Goal: Transaction & Acquisition: Register for event/course

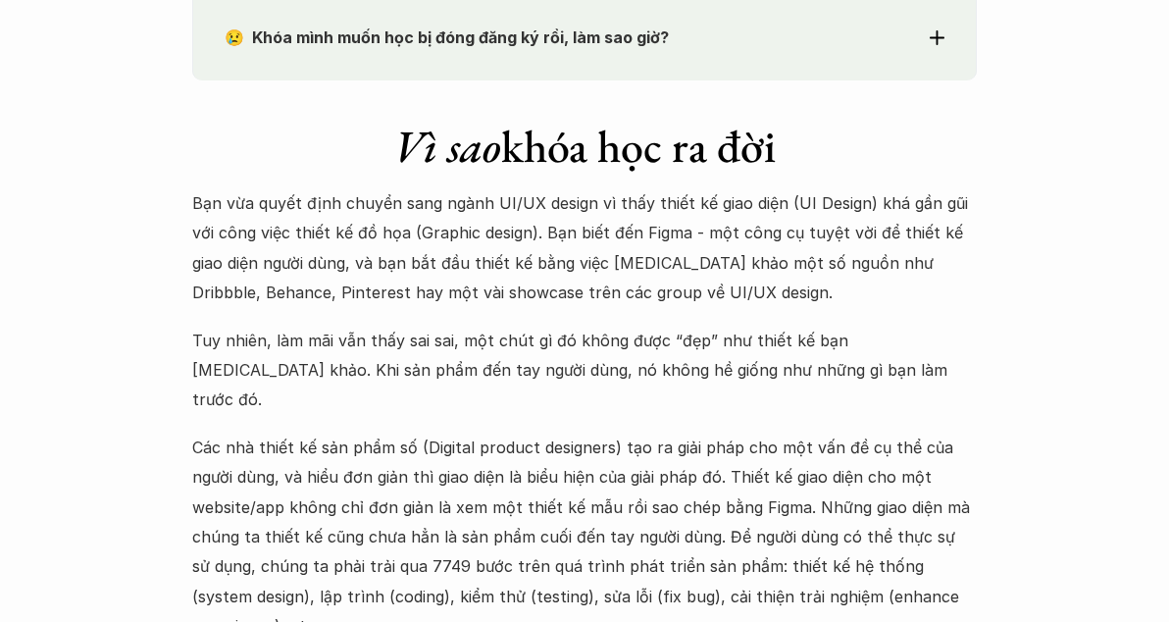
scroll to position [1569, 0]
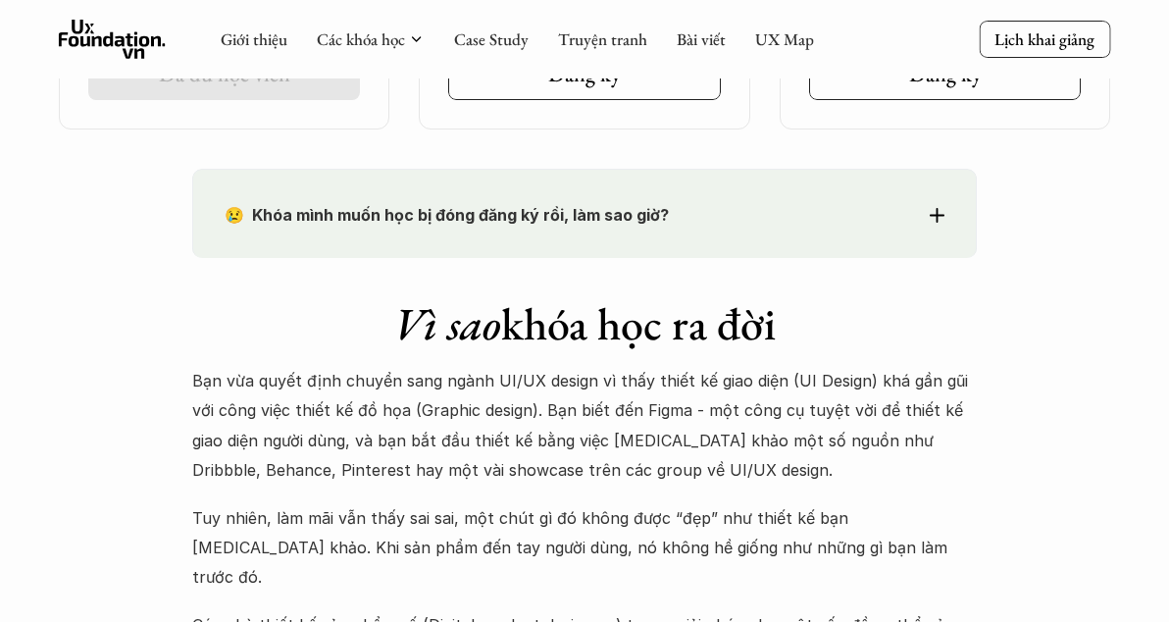
click at [676, 230] on p "😢 Khóa mình muốn học bị đóng đăng ký rồi, làm sao giờ?" at bounding box center [549, 214] width 648 height 29
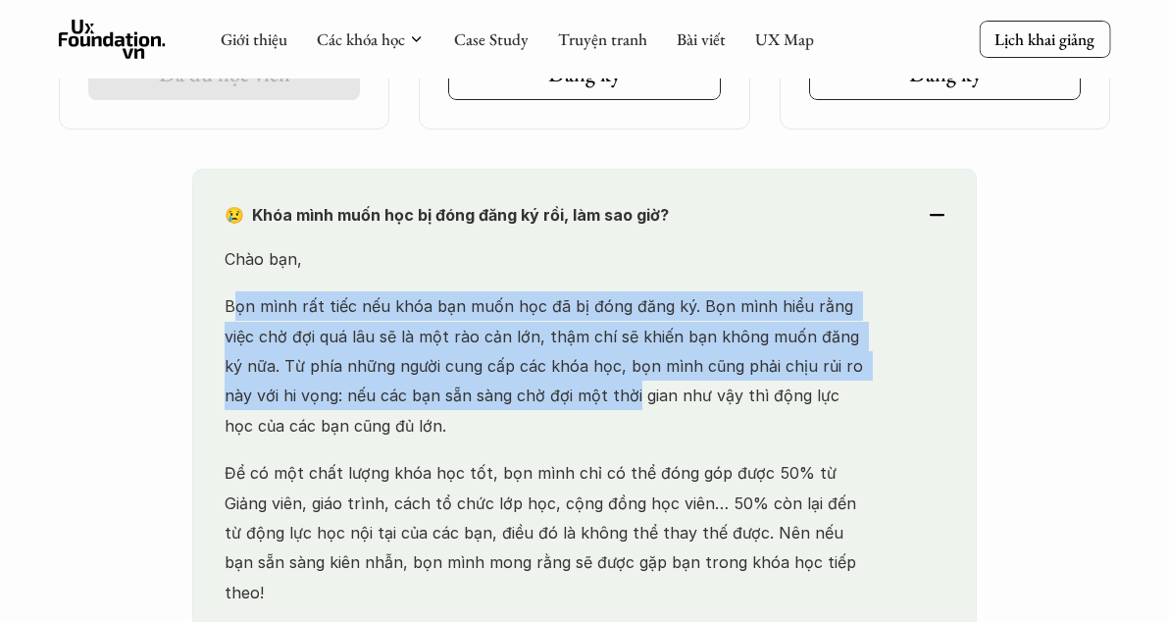
drag, startPoint x: 232, startPoint y: 336, endPoint x: 556, endPoint y: 431, distance: 337.1
click at [556, 431] on p "Bọn mình rất tiếc nếu khóa bạn muốn học đã bị đóng đăng ký. Bọn mình hiểu rằng …" at bounding box center [549, 365] width 648 height 149
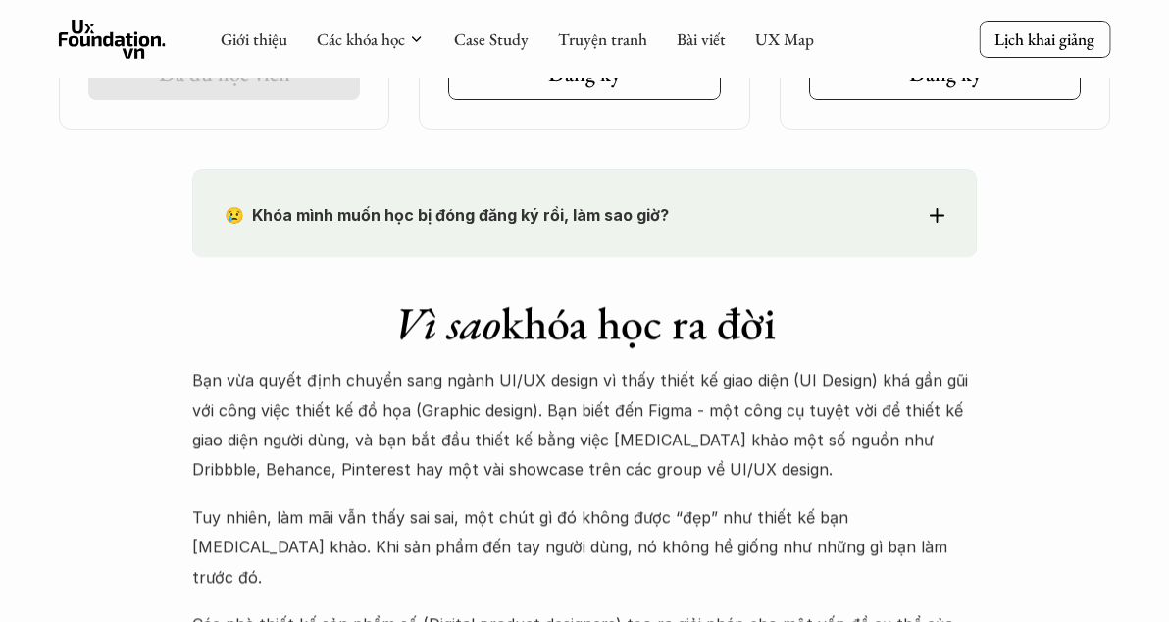
click at [597, 258] on div "😢 Khóa mình muốn học bị đóng đăng ký rồi, làm sao giờ? Chào bạn, Bọn mình rất t…" at bounding box center [584, 213] width 785 height 89
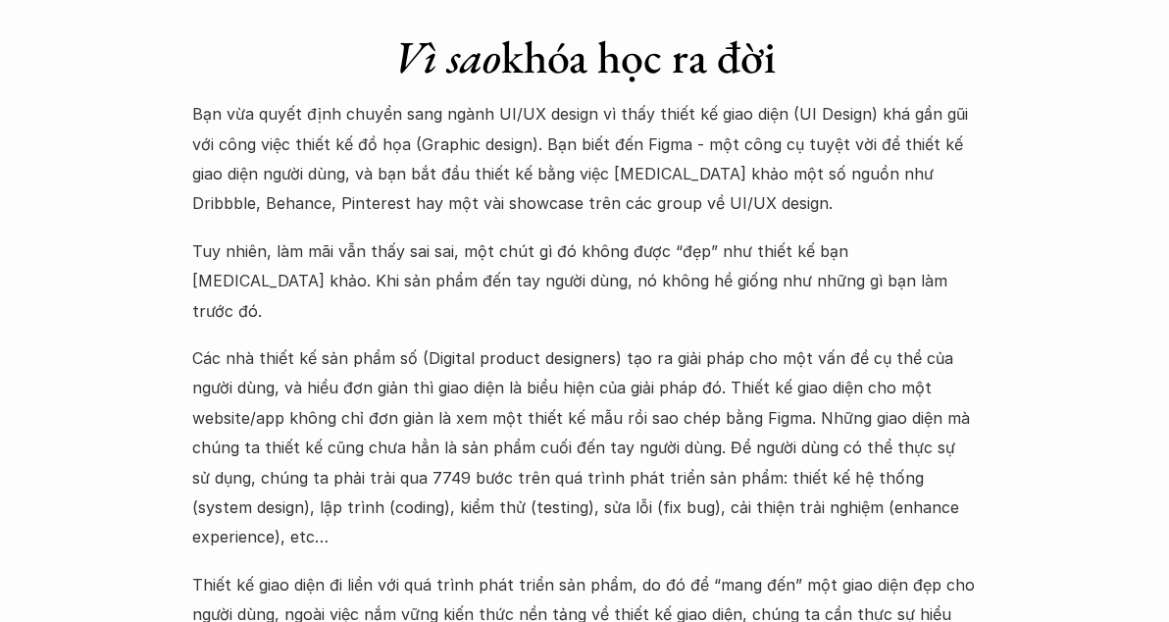
scroll to position [2452, 0]
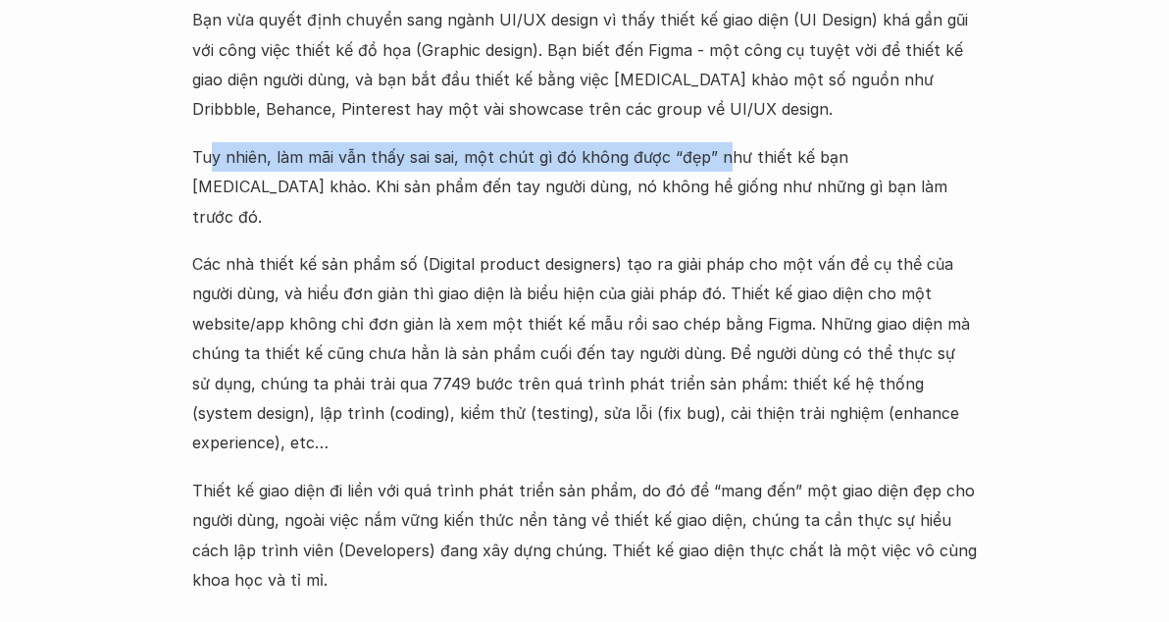
drag, startPoint x: 214, startPoint y: 160, endPoint x: 714, endPoint y: 179, distance: 500.6
click at [714, 179] on p "Tuy nhiên, làm mãi vẫn thấy sai sai, một chút gì đó không được “đẹp” như thiết …" at bounding box center [584, 186] width 785 height 89
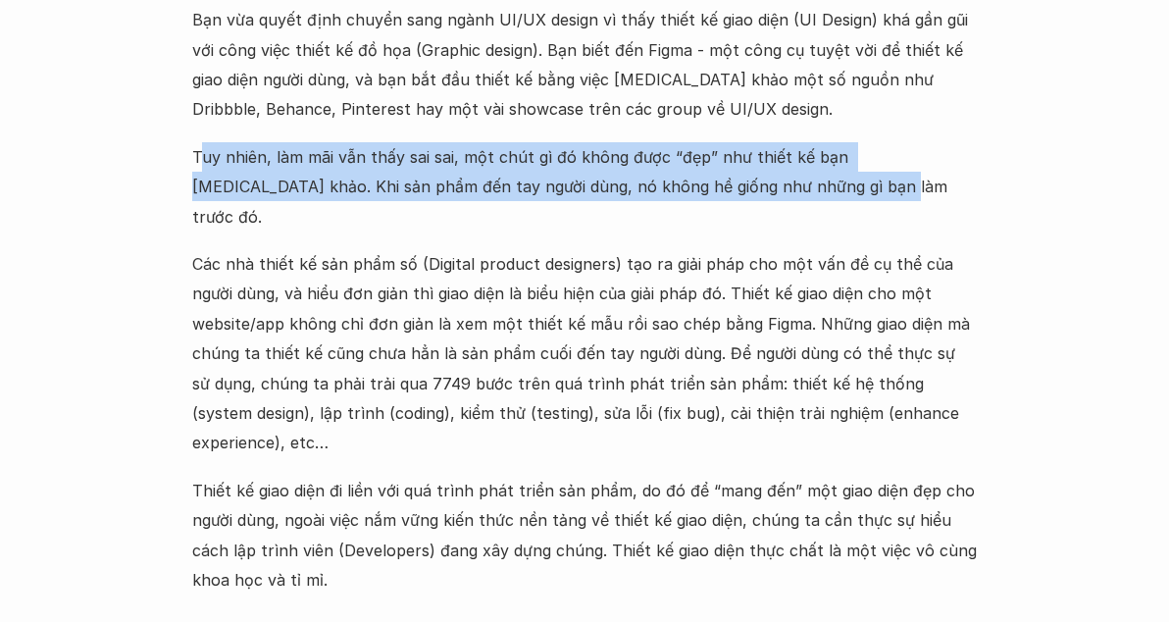
drag, startPoint x: 745, startPoint y: 200, endPoint x: 204, endPoint y: 149, distance: 542.9
click at [204, 149] on p "Tuy nhiên, làm mãi vẫn thấy sai sai, một chút gì đó không được “đẹp” như thiết …" at bounding box center [584, 186] width 785 height 89
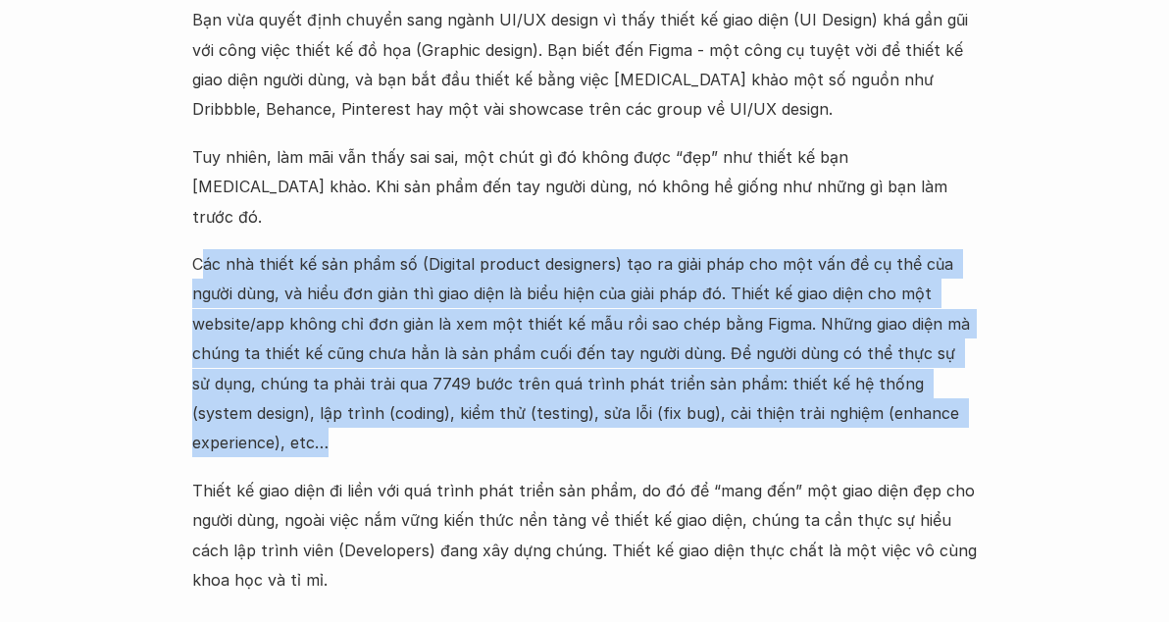
drag, startPoint x: 200, startPoint y: 243, endPoint x: 873, endPoint y: 417, distance: 694.9
click at [873, 417] on p "Các nhà thiết kế sản phẩm số (Digital product designers) tạo ra giải pháp cho m…" at bounding box center [584, 353] width 785 height 209
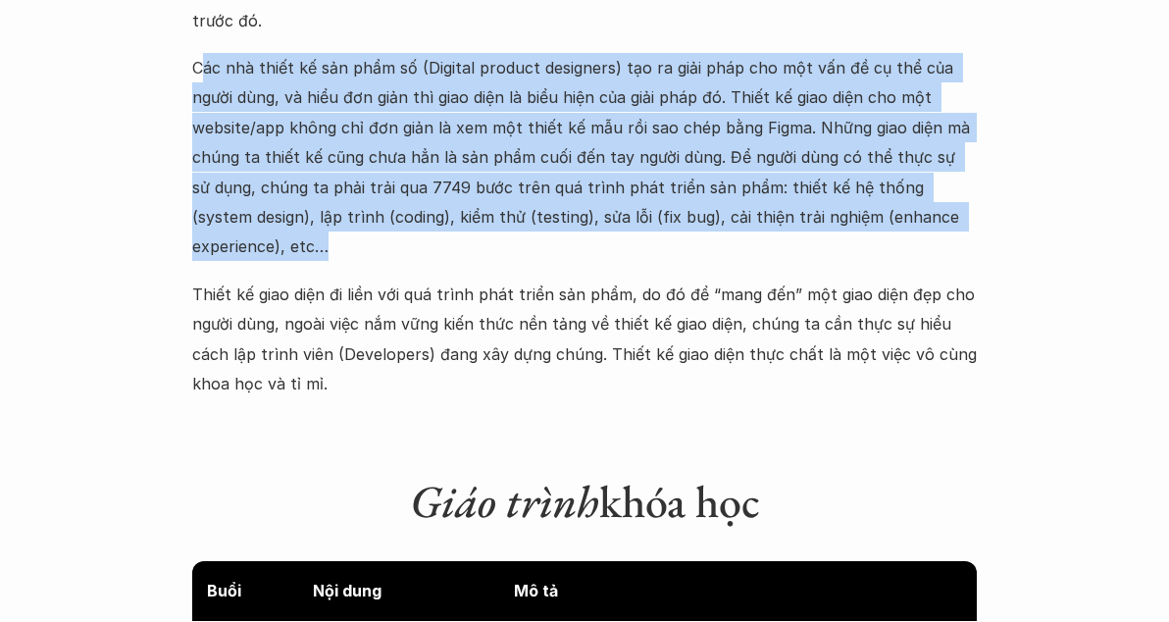
drag, startPoint x: 871, startPoint y: 399, endPoint x: 208, endPoint y: 66, distance: 742.2
click at [209, 66] on p "Các nhà thiết kế sản phẩm số (Digital product designers) tạo ra giải pháp cho m…" at bounding box center [584, 157] width 785 height 209
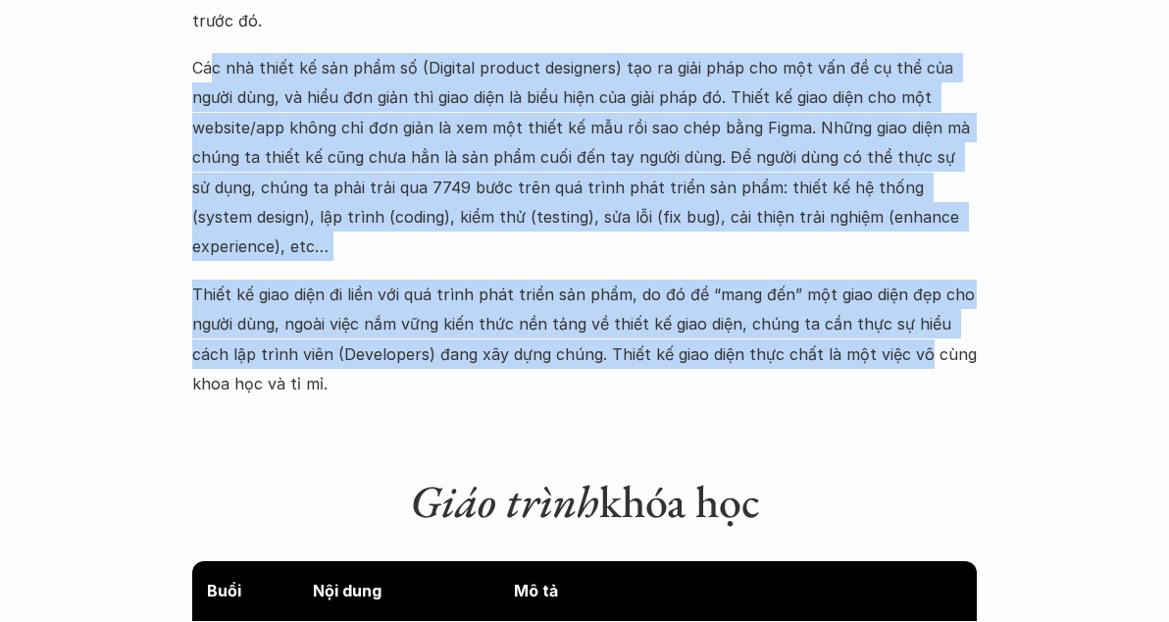
drag, startPoint x: 210, startPoint y: 57, endPoint x: 875, endPoint y: 329, distance: 718.4
click at [875, 329] on div "Bạn vừa quyết định chuyển sang ngành UI/UX design vì thấy thiết kế giao diện (U…" at bounding box center [584, 104] width 785 height 590
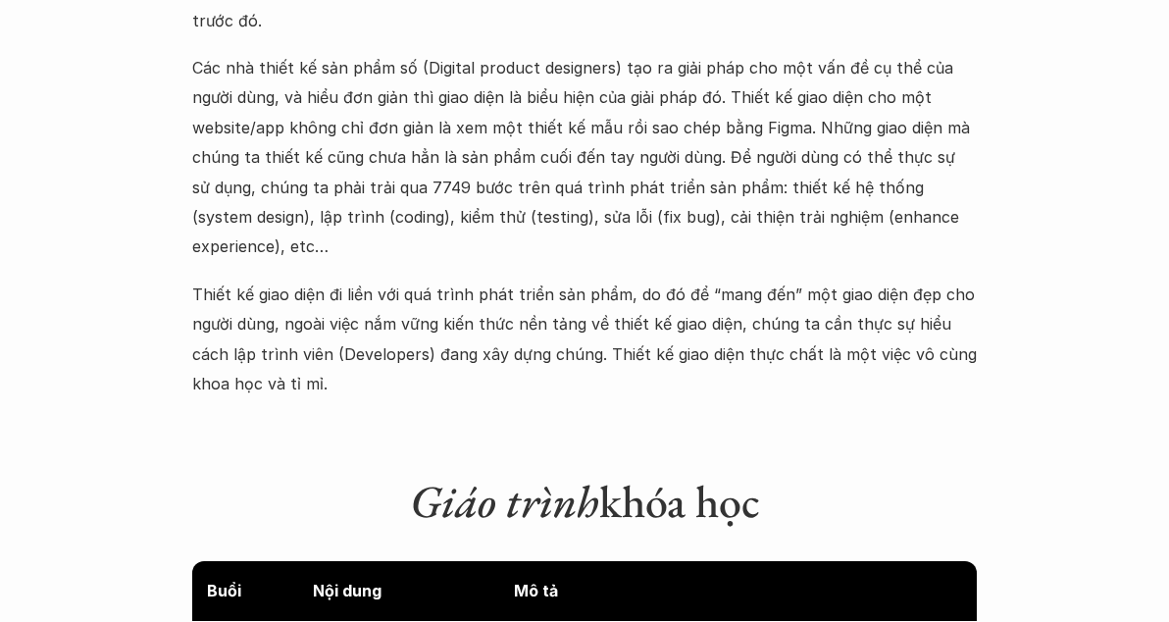
click at [878, 329] on p "Thiết kế giao diện đi liền với quá trình phát triển sản phẩm, do đó để “mang đế…" at bounding box center [584, 340] width 785 height 120
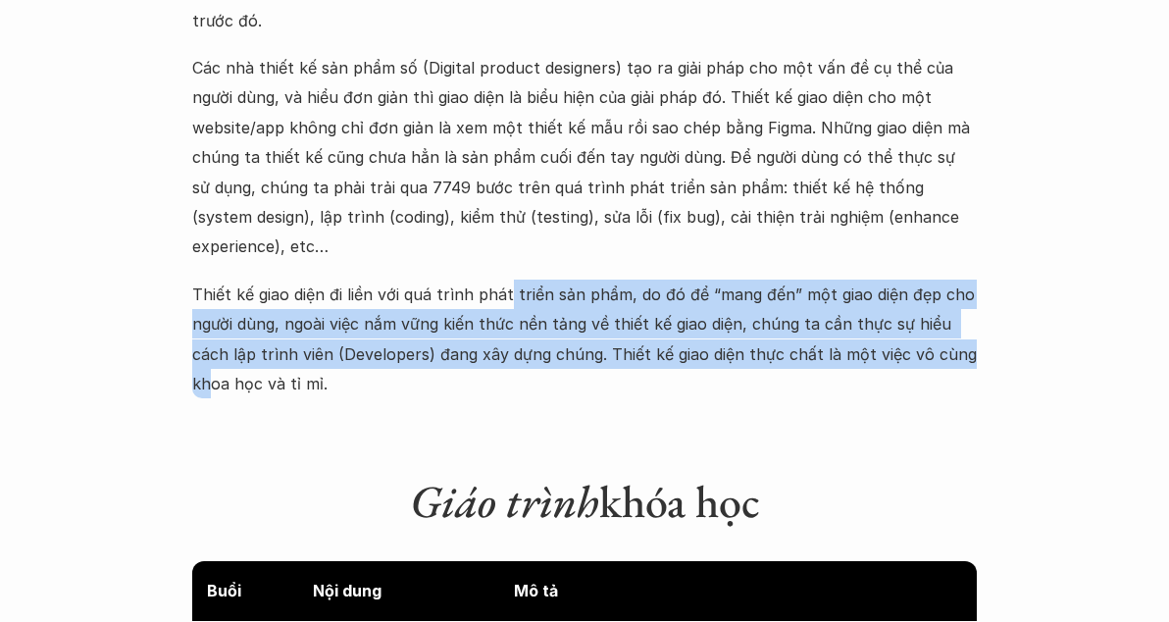
drag, startPoint x: 942, startPoint y: 329, endPoint x: 506, endPoint y: 274, distance: 439.0
click at [506, 280] on p "Thiết kế giao diện đi liền với quá trình phát triển sản phẩm, do đó để “mang đế…" at bounding box center [584, 340] width 785 height 120
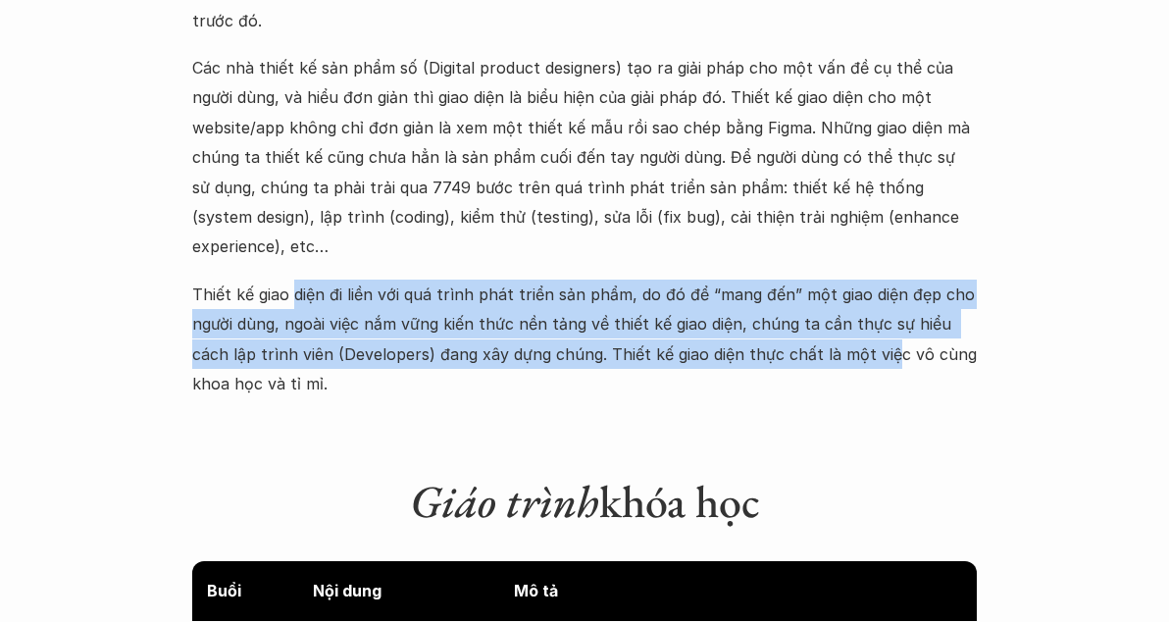
drag, startPoint x: 290, startPoint y: 270, endPoint x: 846, endPoint y: 330, distance: 558.4
click at [846, 330] on p "Thiết kế giao diện đi liền với quá trình phát triển sản phẩm, do đó để “mang đế…" at bounding box center [584, 340] width 785 height 120
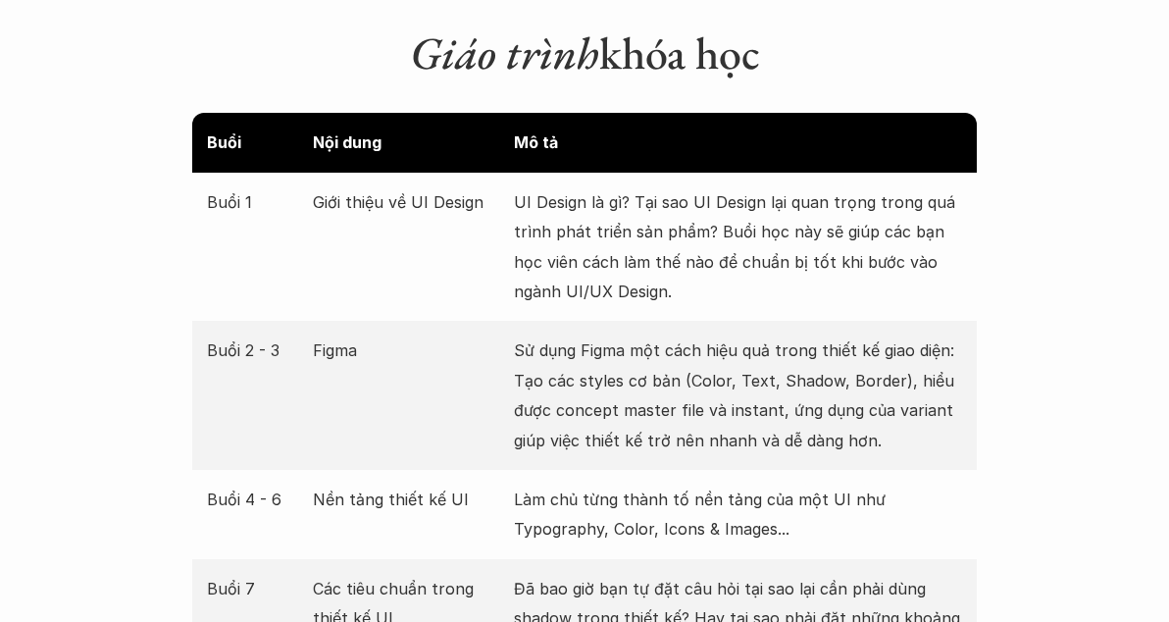
scroll to position [3139, 0]
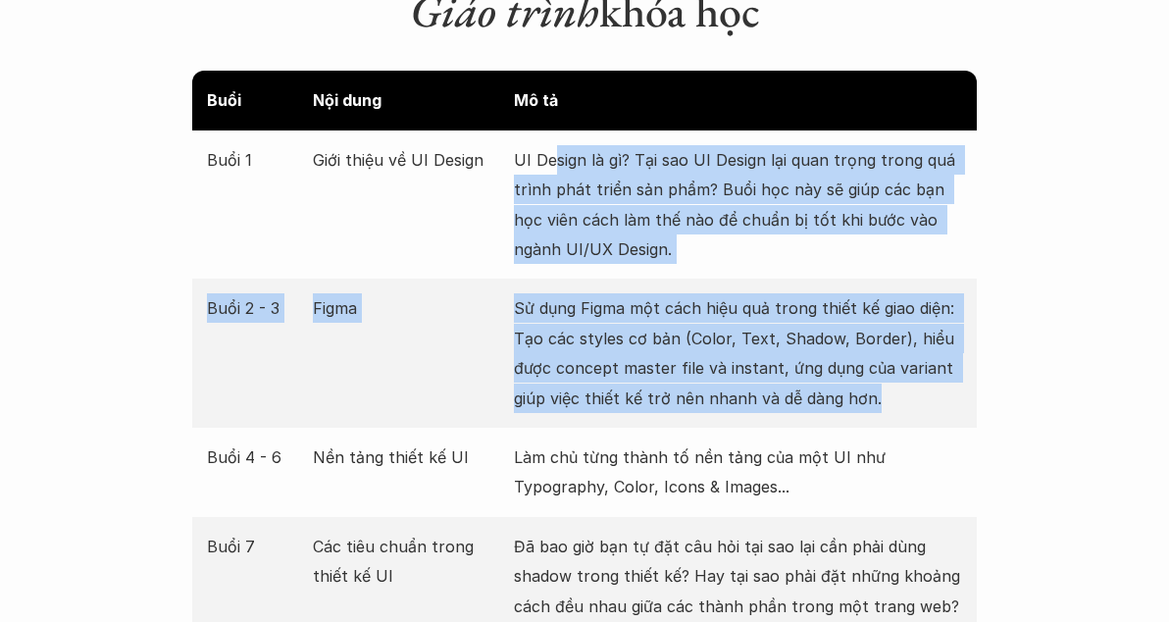
drag, startPoint x: 553, startPoint y: 144, endPoint x: 879, endPoint y: 368, distance: 395.1
click at [879, 368] on p "Sử dụng Figma một cách hiệu quả trong thiết kế giao diện: Tạo các styles cơ bản…" at bounding box center [738, 353] width 448 height 120
drag, startPoint x: 879, startPoint y: 368, endPoint x: 494, endPoint y: 155, distance: 439.5
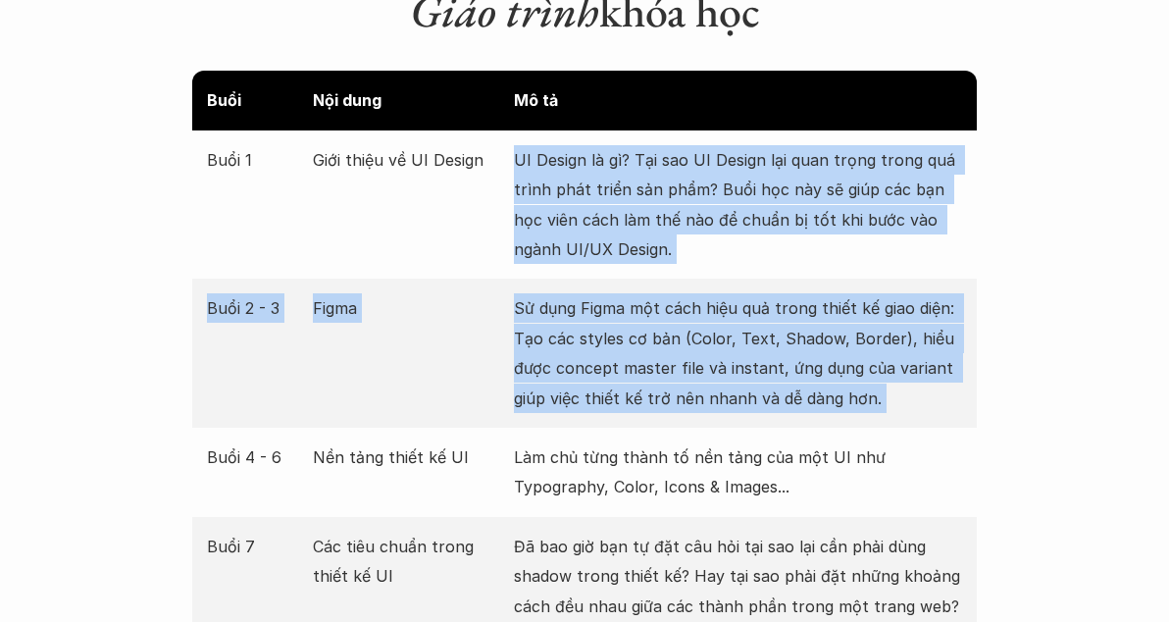
click at [494, 155] on div "Buổi 1 Giới thiệu về UI Design UI Design là gì? Tại sao UI Design lại quan trọn…" at bounding box center [584, 204] width 785 height 149
drag, startPoint x: 494, startPoint y: 155, endPoint x: 836, endPoint y: 369, distance: 402.8
click at [836, 369] on p "Sử dụng Figma một cách hiệu quả trong thiết kế giao diện: Tạo các styles cơ bản…" at bounding box center [738, 353] width 448 height 120
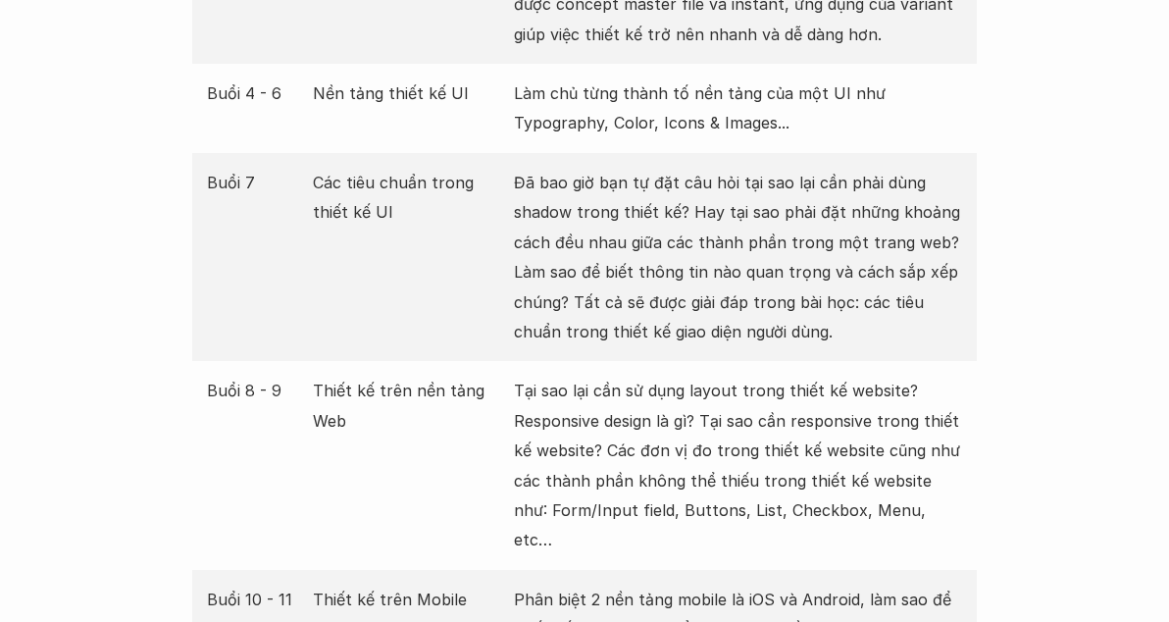
scroll to position [3531, 0]
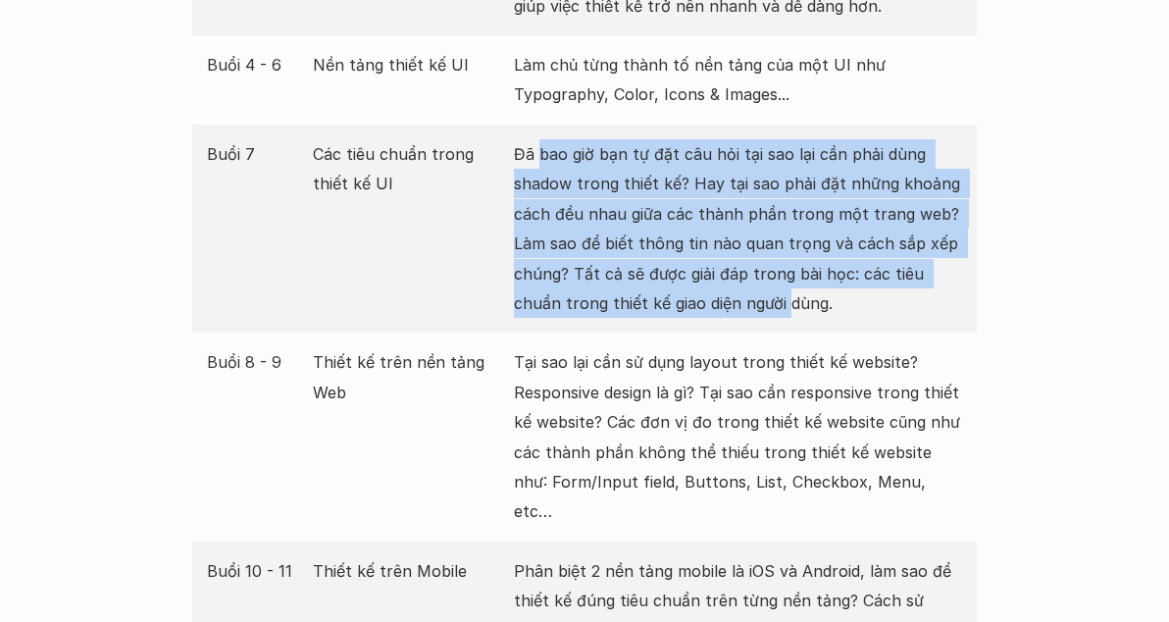
drag, startPoint x: 538, startPoint y: 130, endPoint x: 783, endPoint y: 276, distance: 285.0
click at [783, 276] on p "Đã bao giờ bạn tự đặt câu hỏi tại sao lại cần phải dùng shadow trong thiết kế? …" at bounding box center [738, 228] width 448 height 179
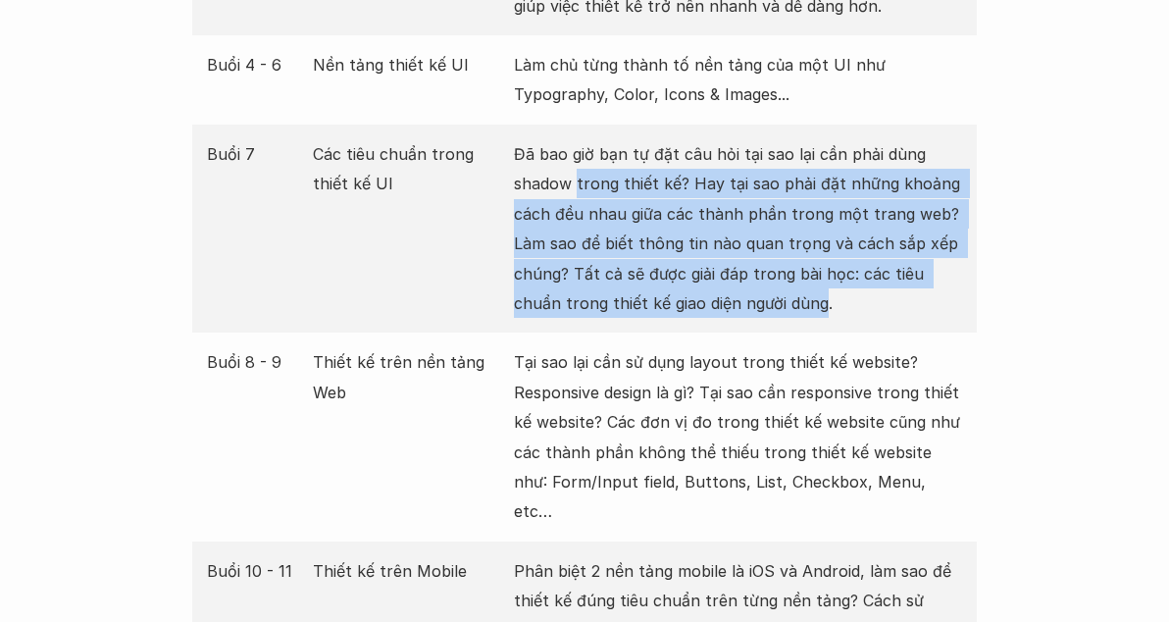
drag, startPoint x: 783, startPoint y: 276, endPoint x: 599, endPoint y: 164, distance: 214.8
click at [599, 164] on p "Đã bao giờ bạn tự đặt câu hỏi tại sao lại cần phải dùng shadow trong thiết kế? …" at bounding box center [738, 228] width 448 height 179
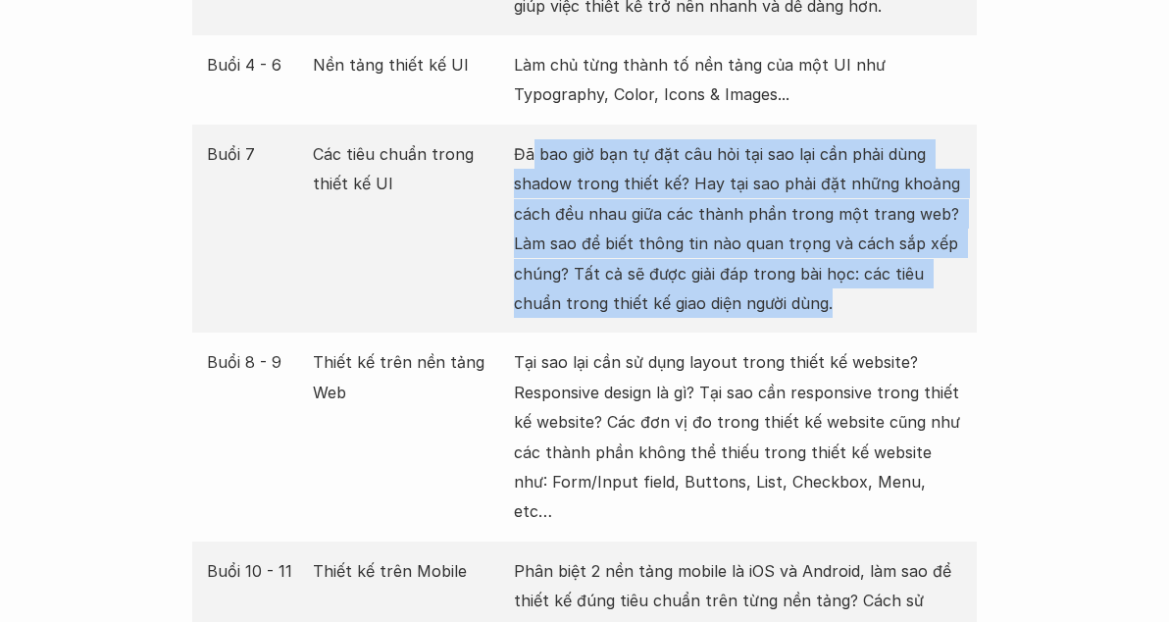
drag, startPoint x: 532, startPoint y: 125, endPoint x: 854, endPoint y: 280, distance: 358.0
click at [852, 280] on p "Đã bao giờ bạn tự đặt câu hỏi tại sao lại cần phải dùng shadow trong thiết kế? …" at bounding box center [738, 228] width 448 height 179
click at [854, 280] on p "Đã bao giờ bạn tự đặt câu hỏi tại sao lại cần phải dùng shadow trong thiết kế? …" at bounding box center [738, 228] width 448 height 179
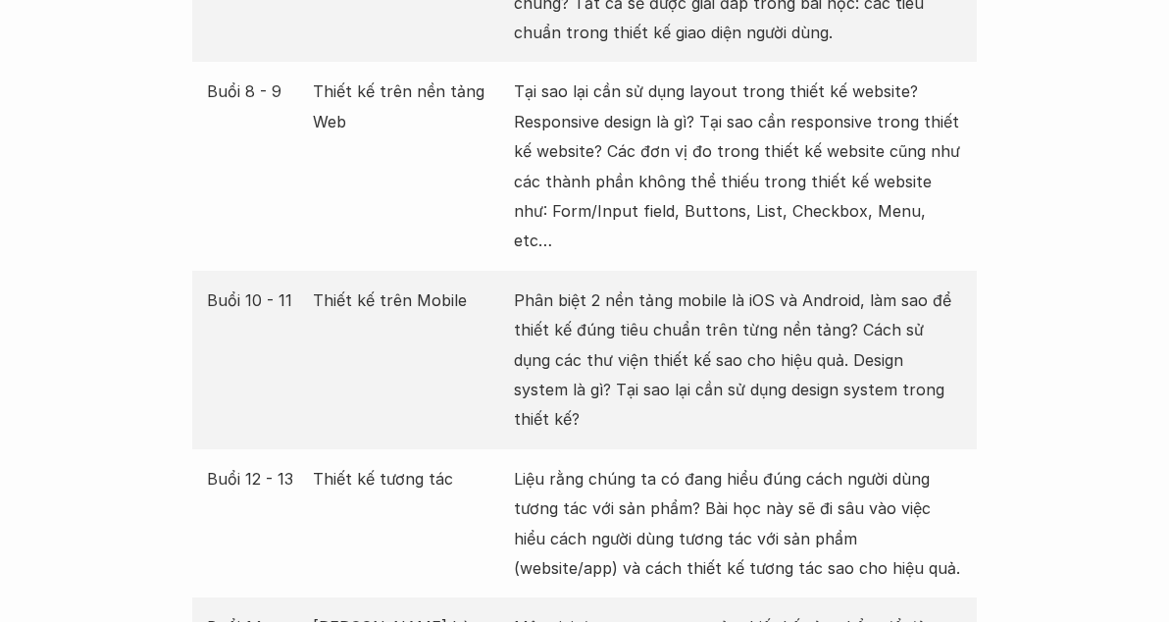
scroll to position [3826, 0]
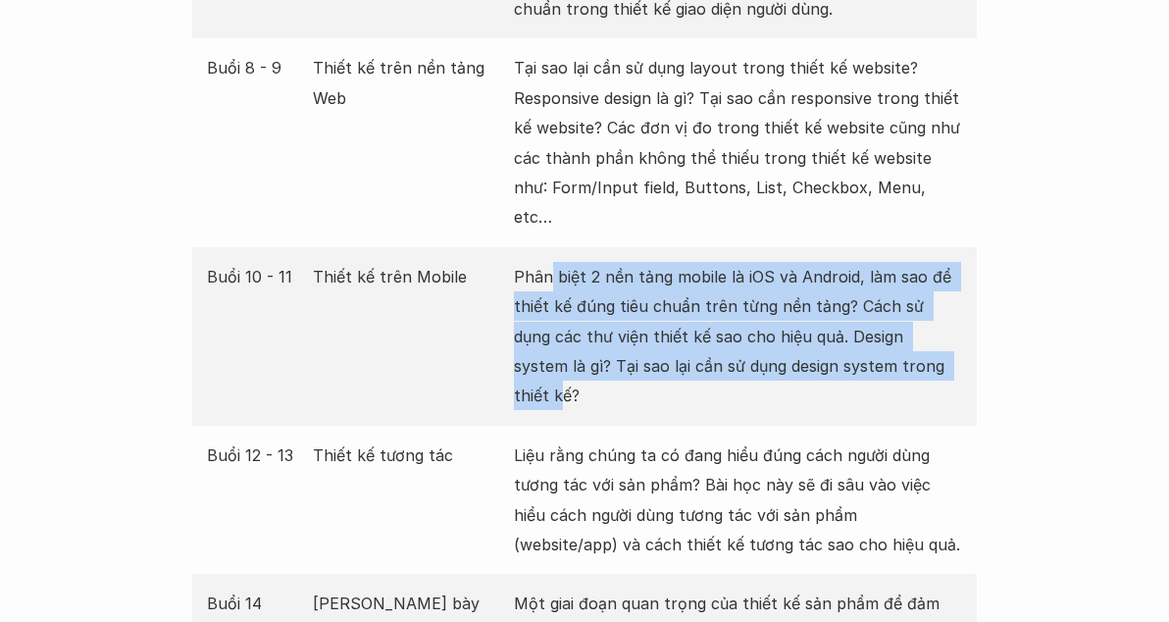
drag, startPoint x: 619, startPoint y: 239, endPoint x: 892, endPoint y: 301, distance: 279.6
click at [892, 301] on p "Phân biệt 2 nền tảng mobile là iOS và Android, làm sao để thiết kế đúng tiêu ch…" at bounding box center [738, 336] width 448 height 149
drag, startPoint x: 892, startPoint y: 301, endPoint x: 532, endPoint y: 222, distance: 368.7
click at [533, 262] on p "Phân biệt 2 nền tảng mobile là iOS và Android, làm sao để thiết kế đúng tiêu ch…" at bounding box center [738, 336] width 448 height 149
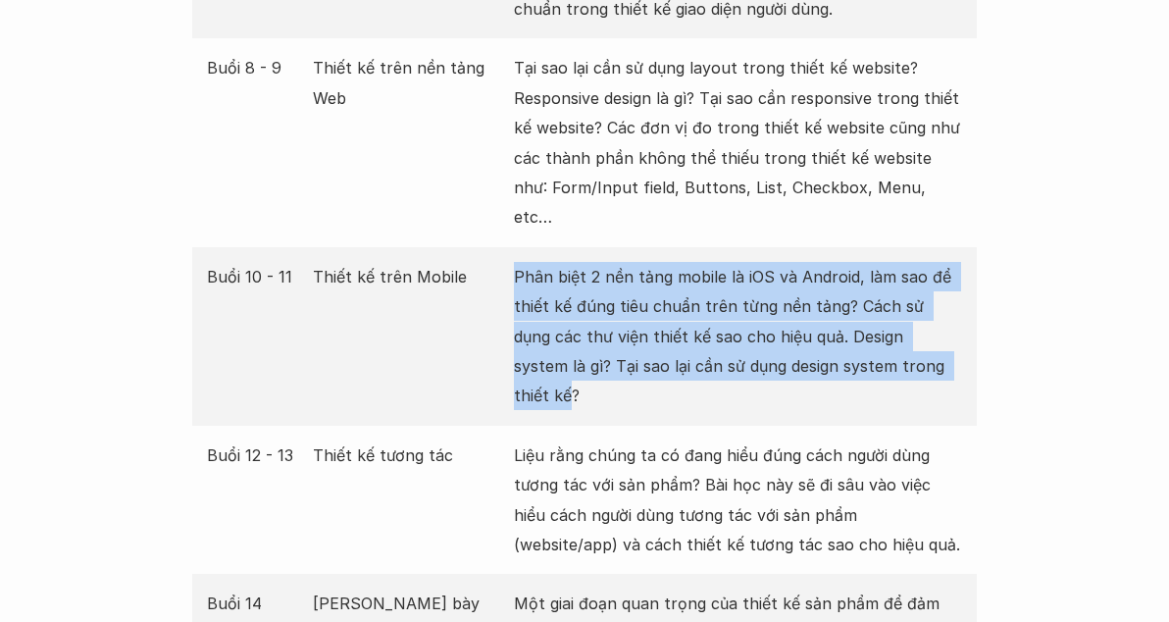
click at [534, 262] on p "Phân biệt 2 nền tảng mobile là iOS và Android, làm sao để thiết kế đúng tiêu ch…" at bounding box center [738, 336] width 448 height 149
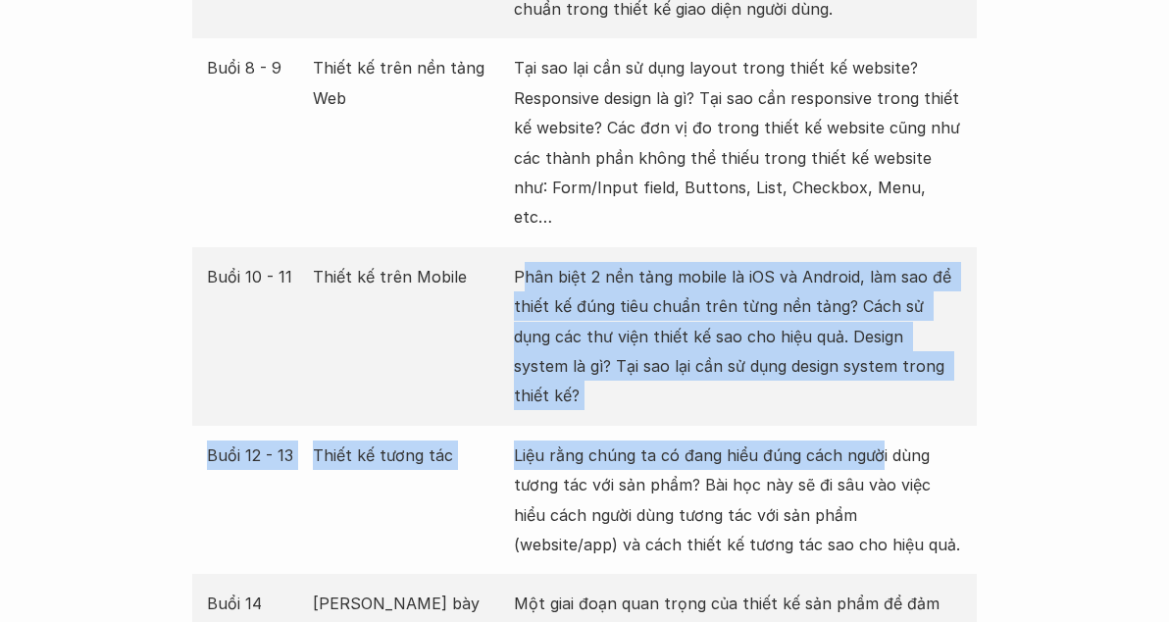
drag, startPoint x: 526, startPoint y: 210, endPoint x: 887, endPoint y: 355, distance: 389.1
click at [885, 355] on div "Buổi Nội dung Mô tả Buổi 1 Giới thiệu về UI Design UI Design là gì? Tại sao UI …" at bounding box center [584, 157] width 785 height 1547
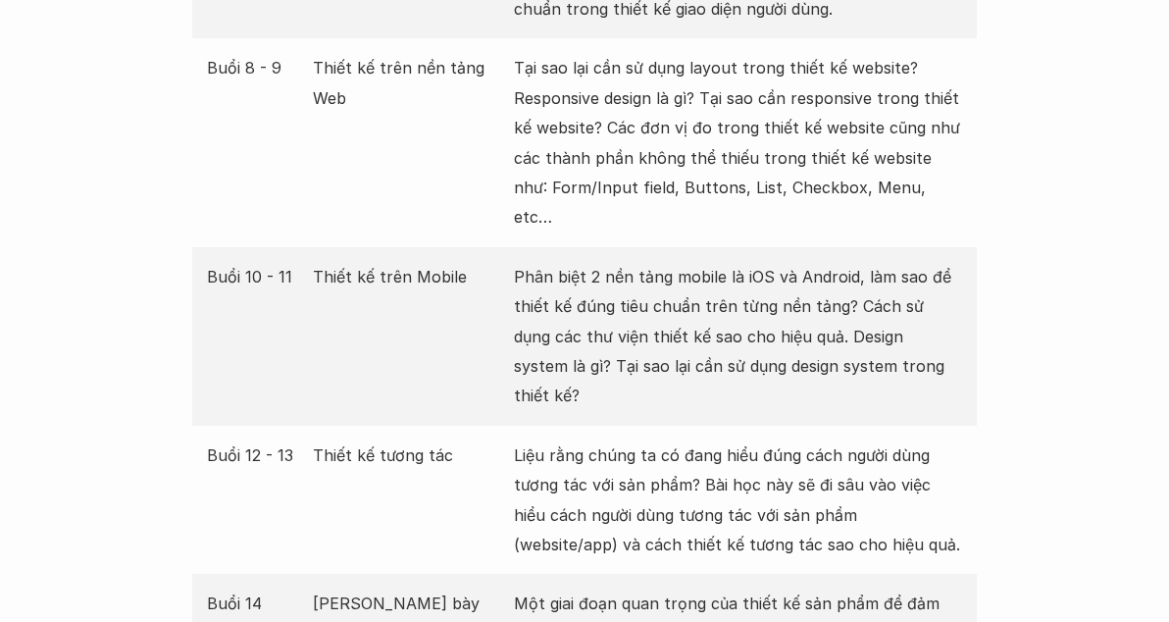
click at [893, 426] on div "Buổi 12 - 13 Thiết kế tương tác Liệu rằng chúng ta có đang hiểu đúng cách người…" at bounding box center [584, 500] width 785 height 149
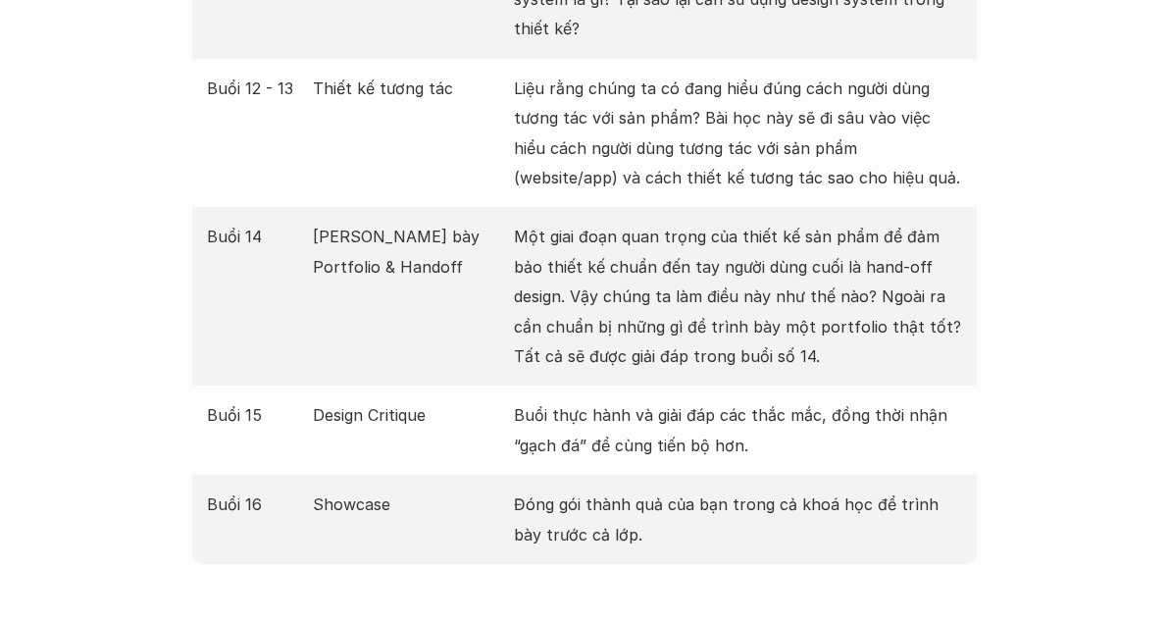
scroll to position [4414, 0]
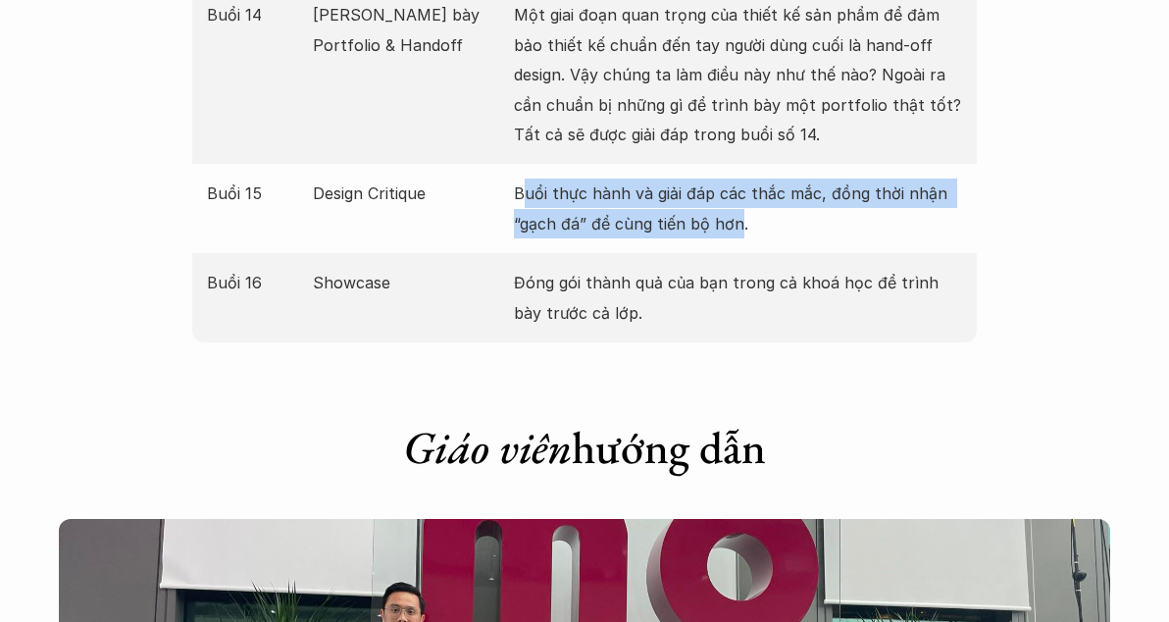
drag, startPoint x: 524, startPoint y: 116, endPoint x: 738, endPoint y: 146, distance: 216.0
click at [738, 179] on p "Buổi thực hành và giải đáp các thắc mắc, đồng thời nhận “gạch đá” để cùng tiến …" at bounding box center [738, 209] width 448 height 60
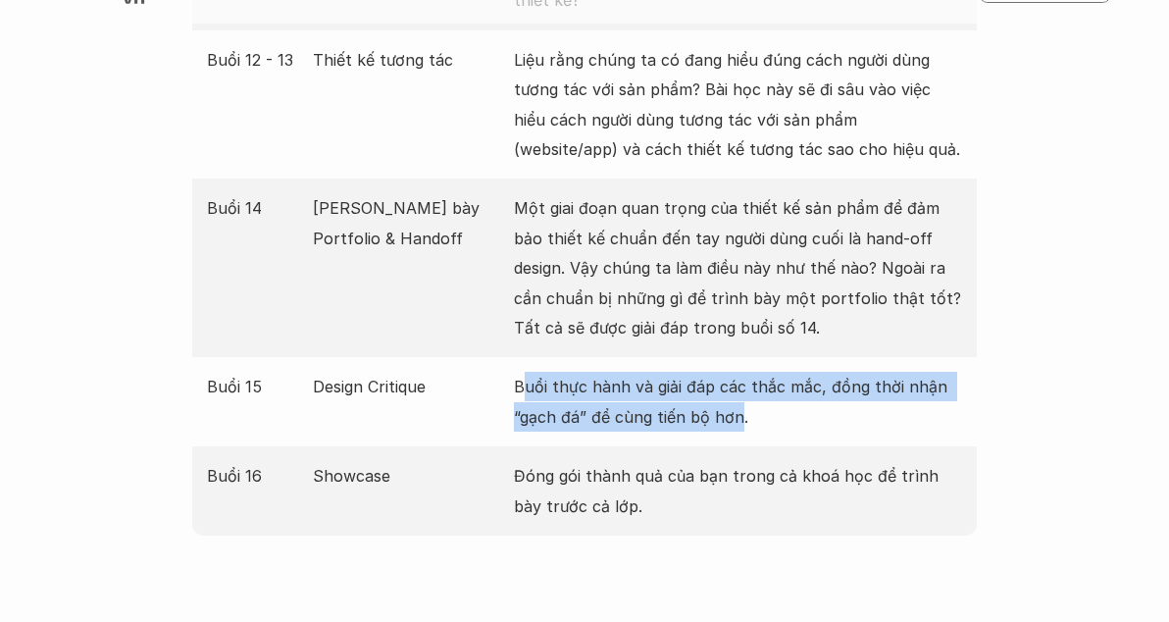
scroll to position [4218, 0]
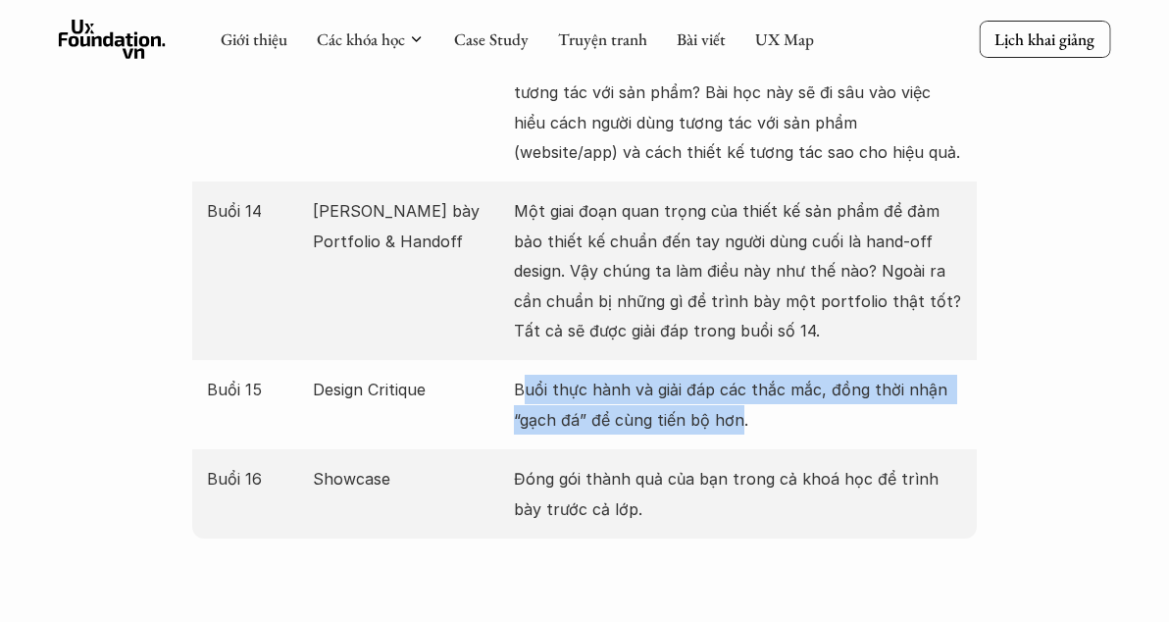
click at [753, 375] on p "Buổi thực hành và giải đáp các thắc mắc, đồng thời nhận “gạch đá” để cùng tiến …" at bounding box center [738, 405] width 448 height 60
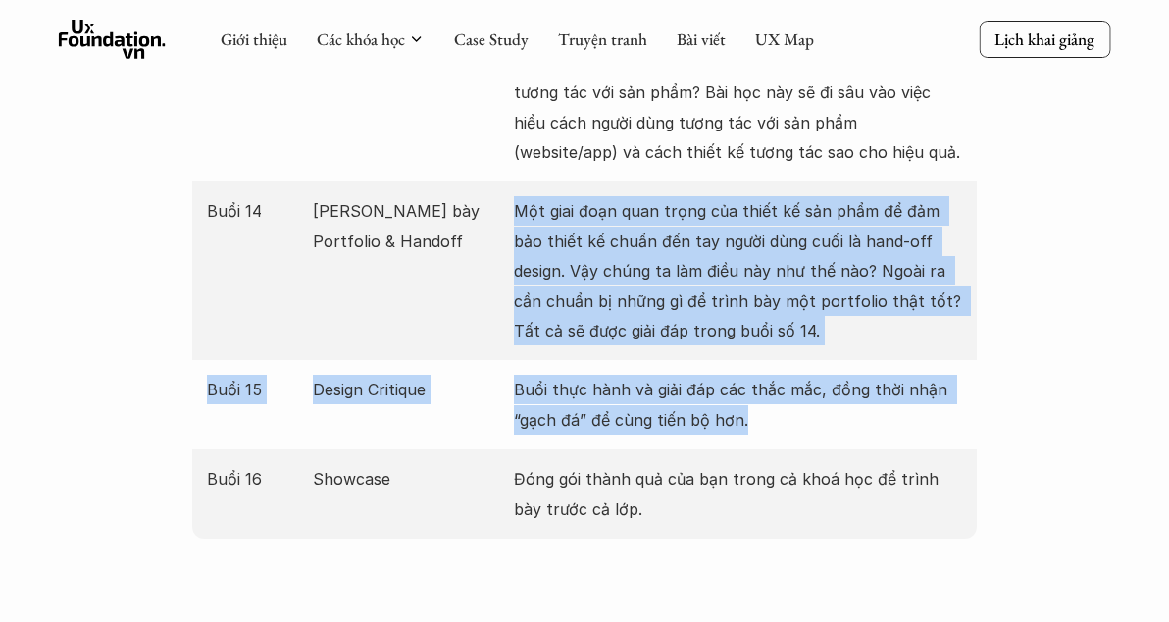
drag, startPoint x: 749, startPoint y: 332, endPoint x: 519, endPoint y: 135, distance: 302.7
click at [519, 196] on p "Một giai đoạn quan trọng của thiết kế sản phẩm để đảm bảo thiết kế chuẩn đến ta…" at bounding box center [738, 270] width 448 height 149
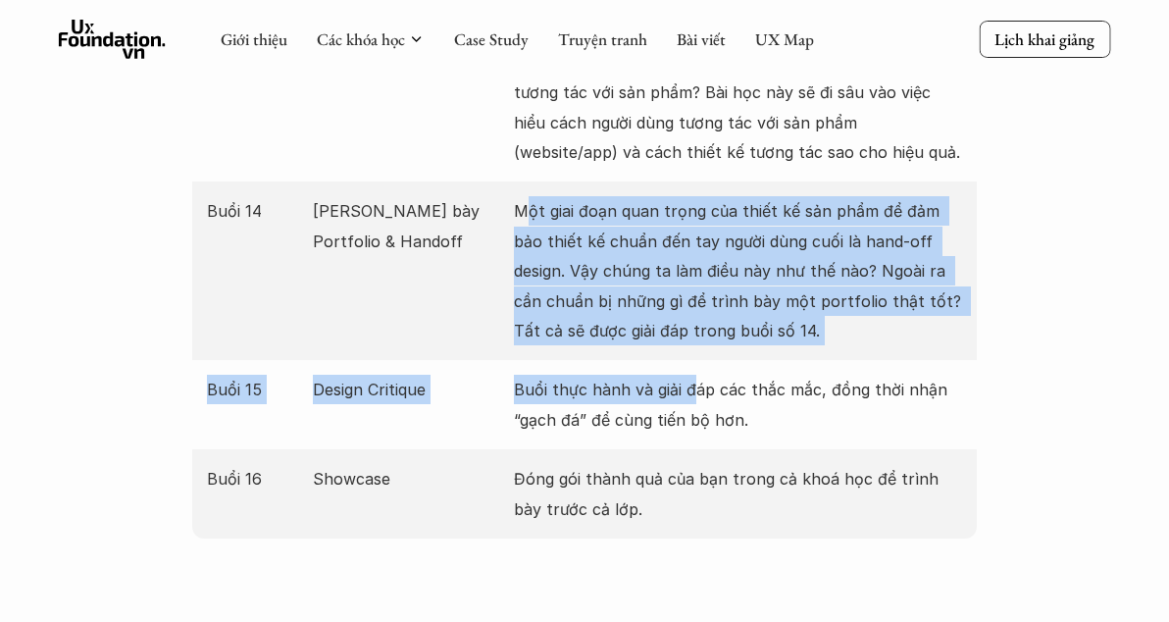
drag, startPoint x: 526, startPoint y: 124, endPoint x: 695, endPoint y: 280, distance: 230.5
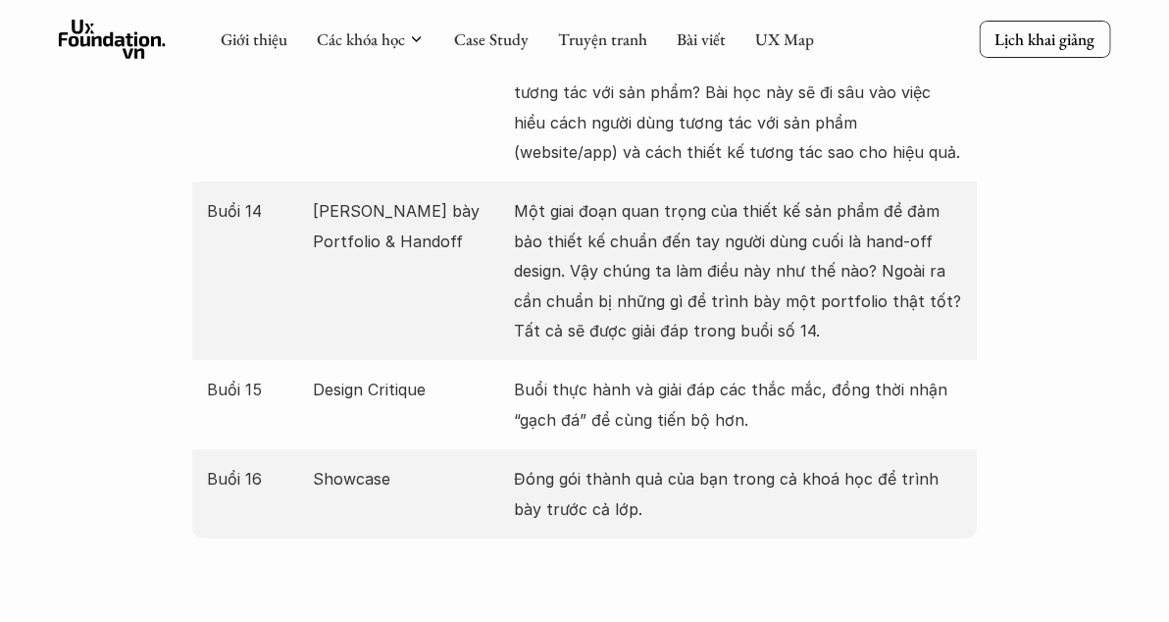
click at [698, 360] on div "Buổi 15 Design Critique Buổi thực hành và giải đáp các thắc mắc, đồng thời nhận…" at bounding box center [584, 404] width 785 height 89
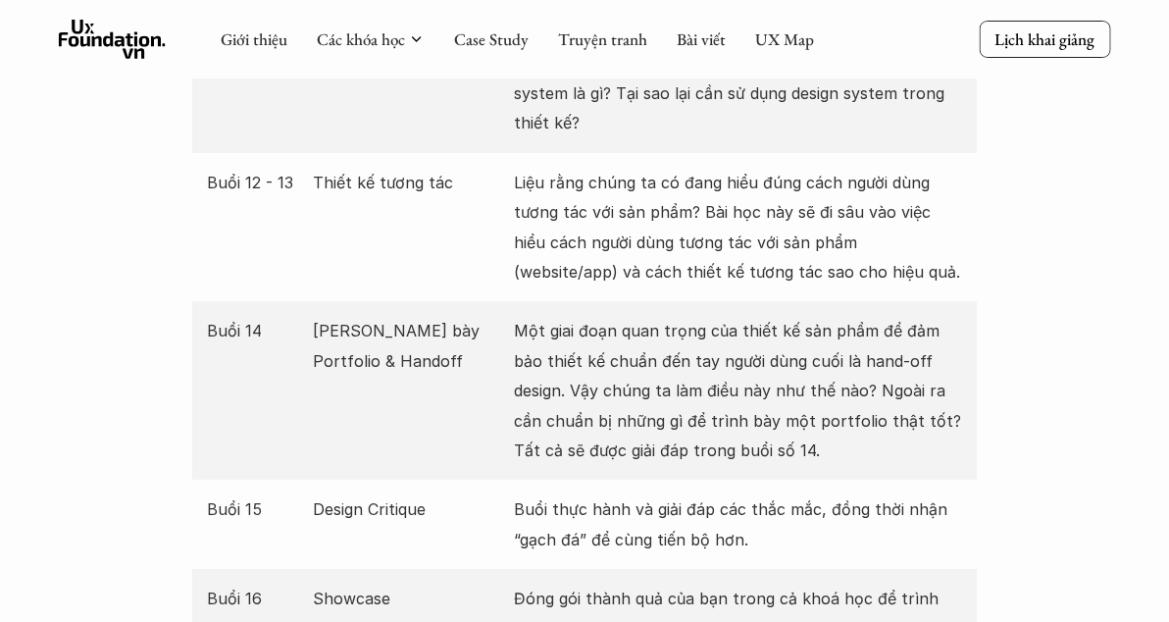
scroll to position [3924, 0]
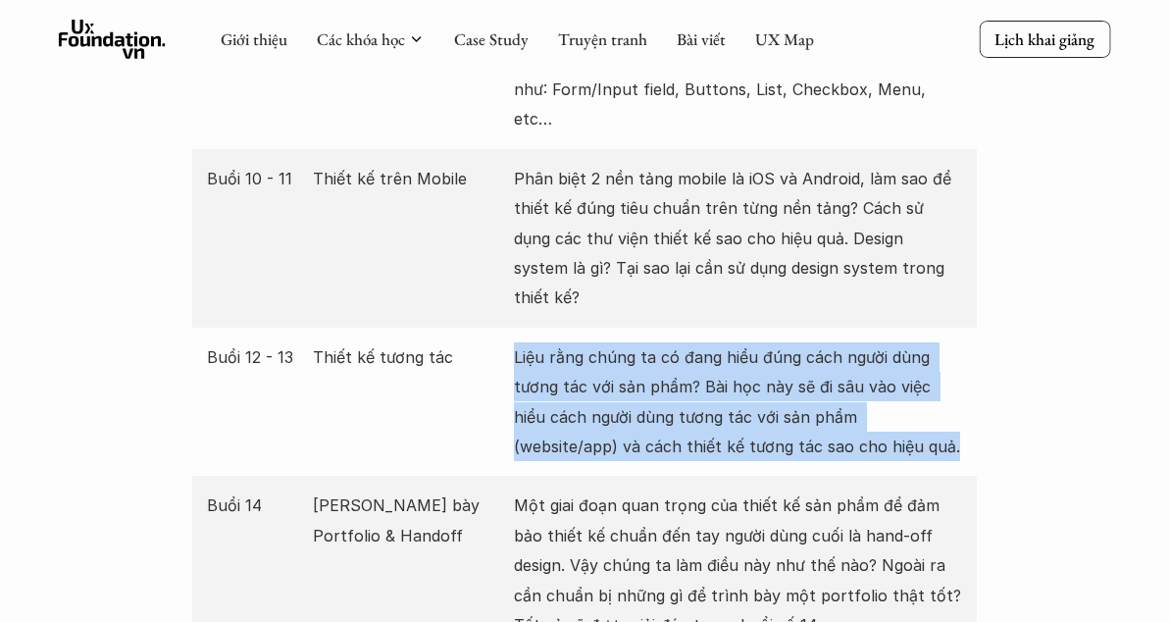
drag, startPoint x: 514, startPoint y: 266, endPoint x: 1024, endPoint y: 401, distance: 527.7
click at [1008, 413] on div "Giới thiệu Các khóa học Case Study Truyện tranh Bài viết UX Map Lịch khai giảng…" at bounding box center [584, 241] width 1169 height 8331
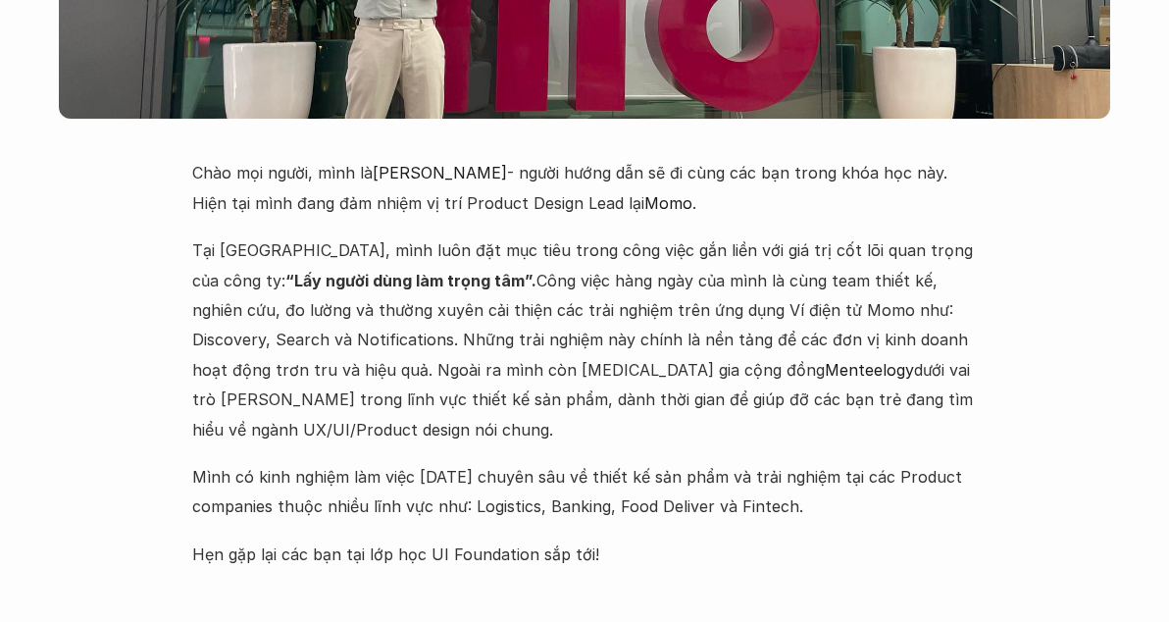
scroll to position [5297, 0]
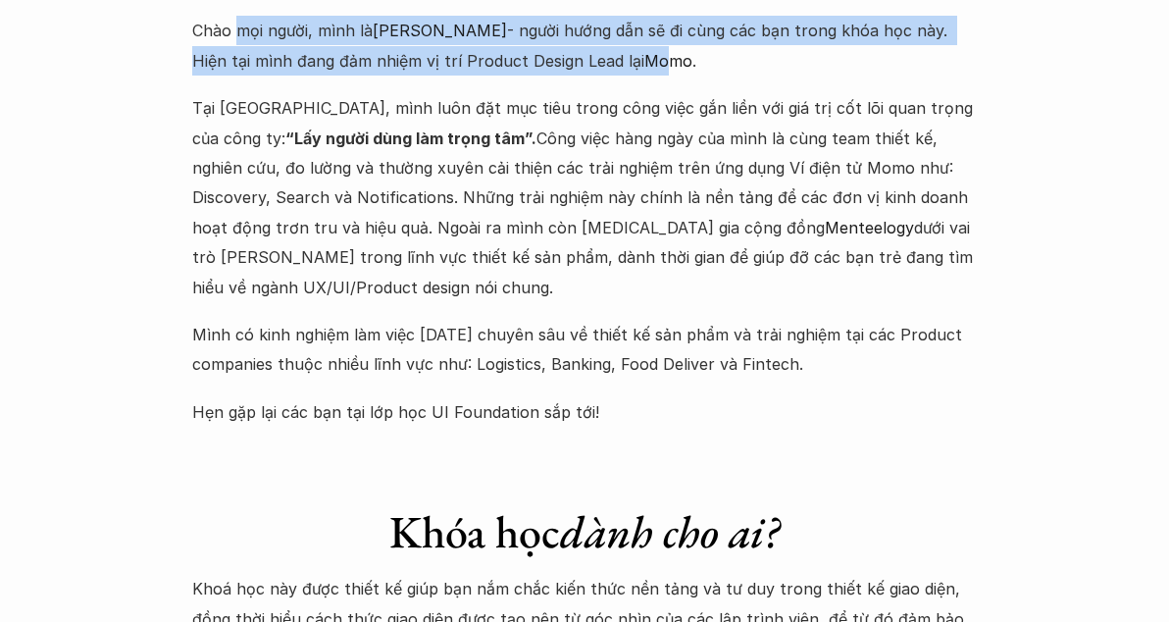
drag, startPoint x: 239, startPoint y: 122, endPoint x: 667, endPoint y: 184, distance: 432.3
click at [667, 184] on div "Chào mọi người, mình là Nguyễn Hoàng Anh - người hướng dẫn sẽ đi cùng các bạn t…" at bounding box center [584, 221] width 785 height 411
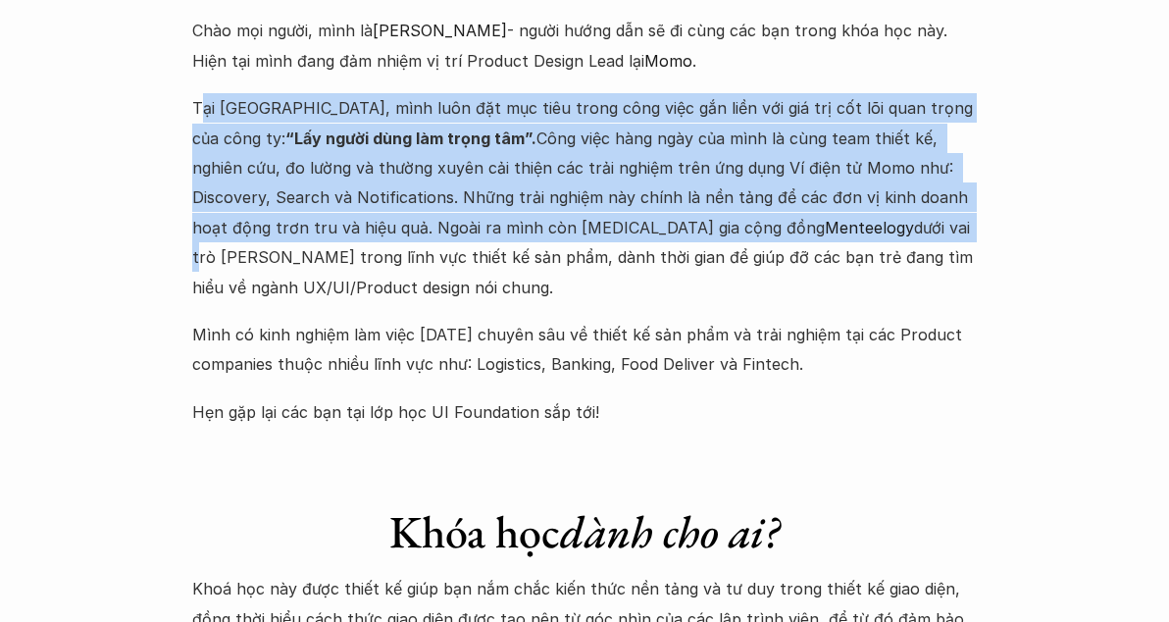
drag, startPoint x: 201, startPoint y: 213, endPoint x: 707, endPoint y: 339, distance: 521.7
click at [707, 302] on p "Tại Momo, mình luôn đặt mục tiêu trong công việc gắn liền với giá trị cốt lõi q…" at bounding box center [584, 197] width 785 height 209
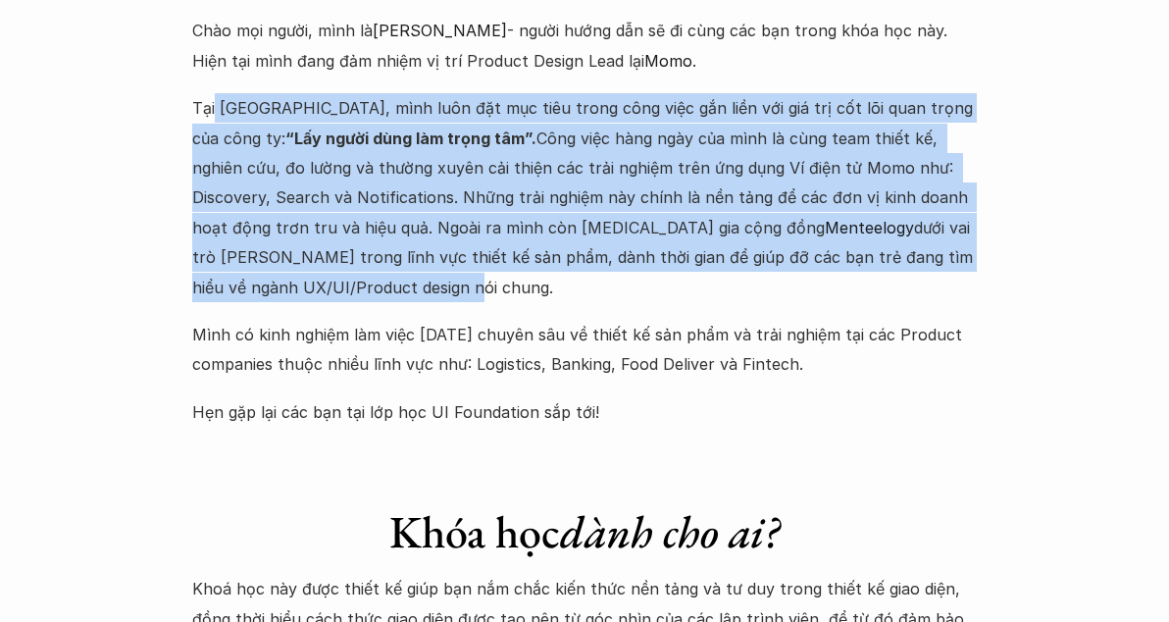
drag, startPoint x: 949, startPoint y: 361, endPoint x: 215, endPoint y: 213, distance: 748.5
click at [215, 213] on p "Tại Momo, mình luôn đặt mục tiêu trong công việc gắn liền với giá trị cốt lõi q…" at bounding box center [584, 197] width 785 height 209
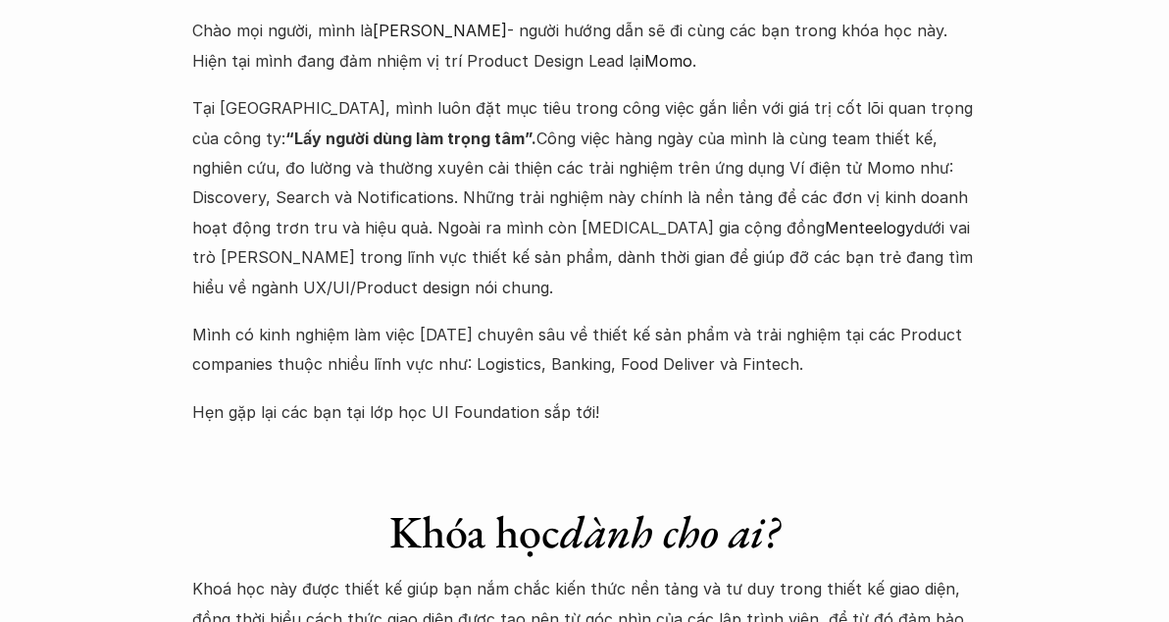
click at [209, 380] on p "Mình có kinh nghiệm làm việc 6 năm chuyên sâu về thiết kế sản phẩm và trải nghi…" at bounding box center [584, 350] width 785 height 60
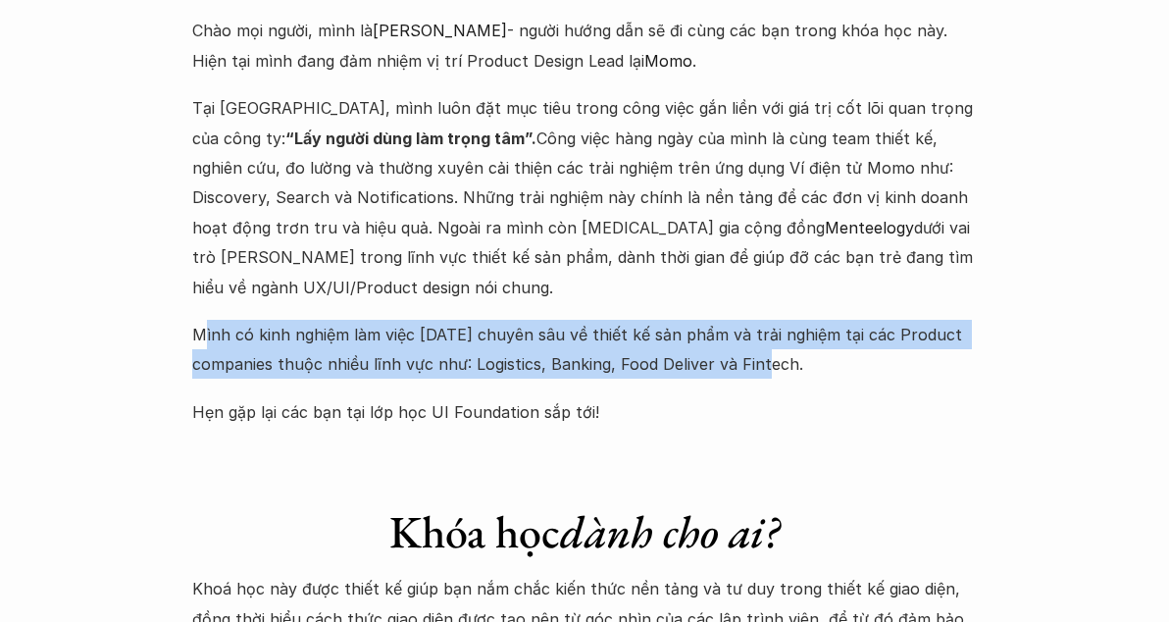
drag, startPoint x: 200, startPoint y: 407, endPoint x: 766, endPoint y: 435, distance: 566.6
click at [766, 380] on p "Mình có kinh nghiệm làm việc 6 năm chuyên sâu về thiết kế sản phẩm và trải nghi…" at bounding box center [584, 350] width 785 height 60
drag, startPoint x: 766, startPoint y: 435, endPoint x: 212, endPoint y: 405, distance: 555.0
click at [212, 380] on p "Mình có kinh nghiệm làm việc 6 năm chuyên sâu về thiết kế sản phẩm và trải nghi…" at bounding box center [584, 350] width 785 height 60
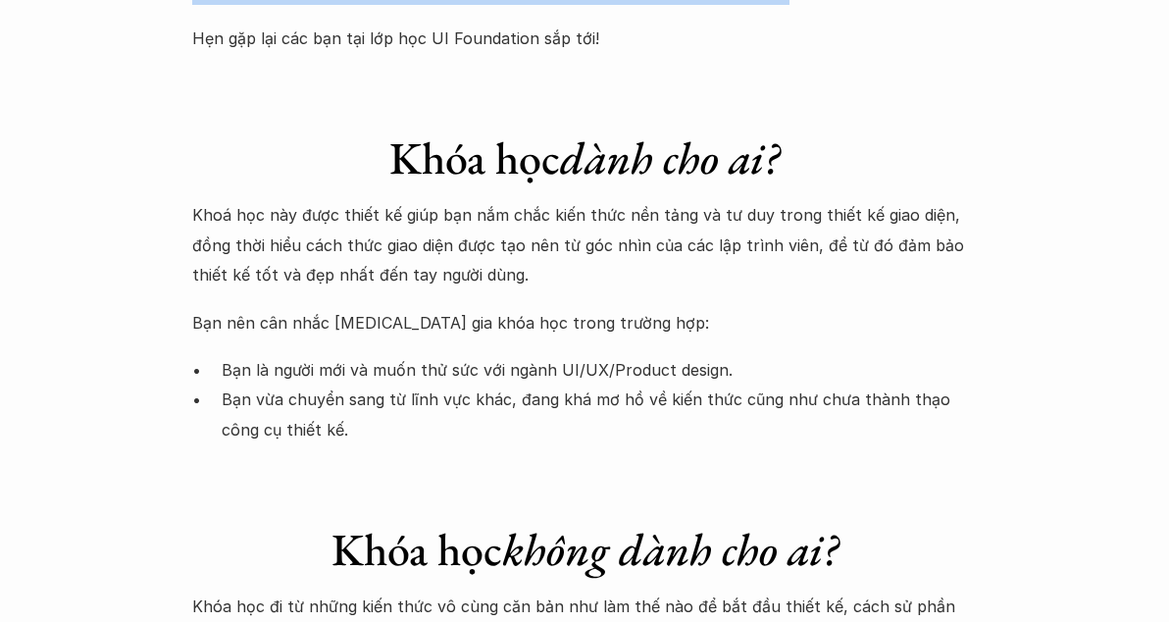
scroll to position [5787, 0]
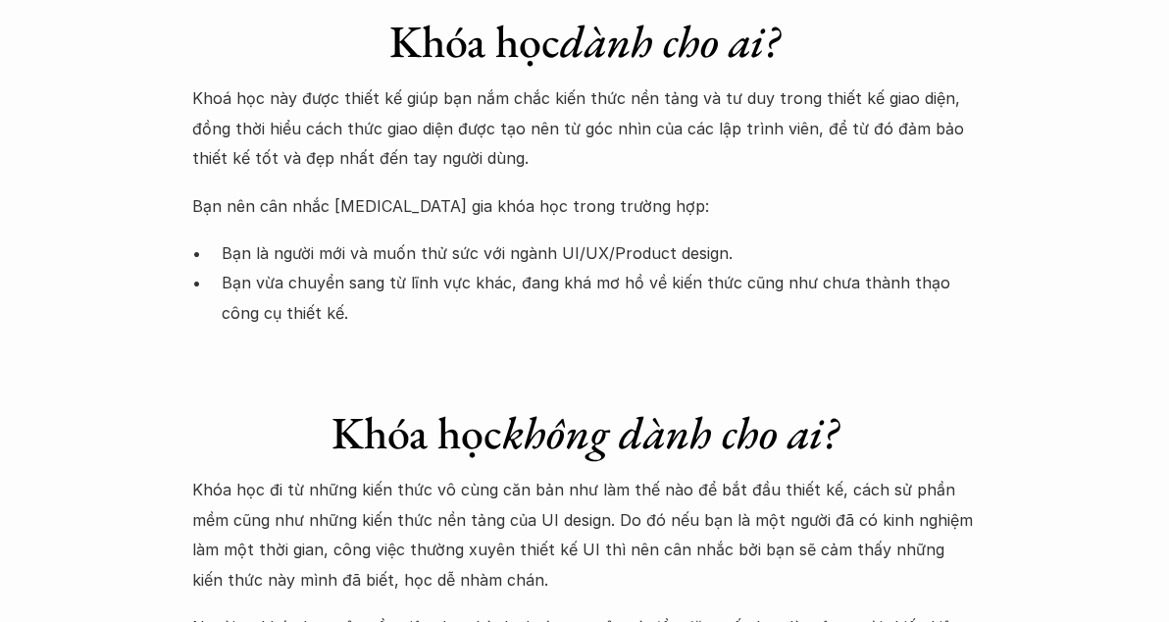
drag, startPoint x: 192, startPoint y: 180, endPoint x: 490, endPoint y: 234, distance: 303.2
click at [490, 173] on p "Khoá học này được thiết kế giúp bạn nắm chắc kiến thức nền tảng và tư duy trong…" at bounding box center [584, 127] width 785 height 89
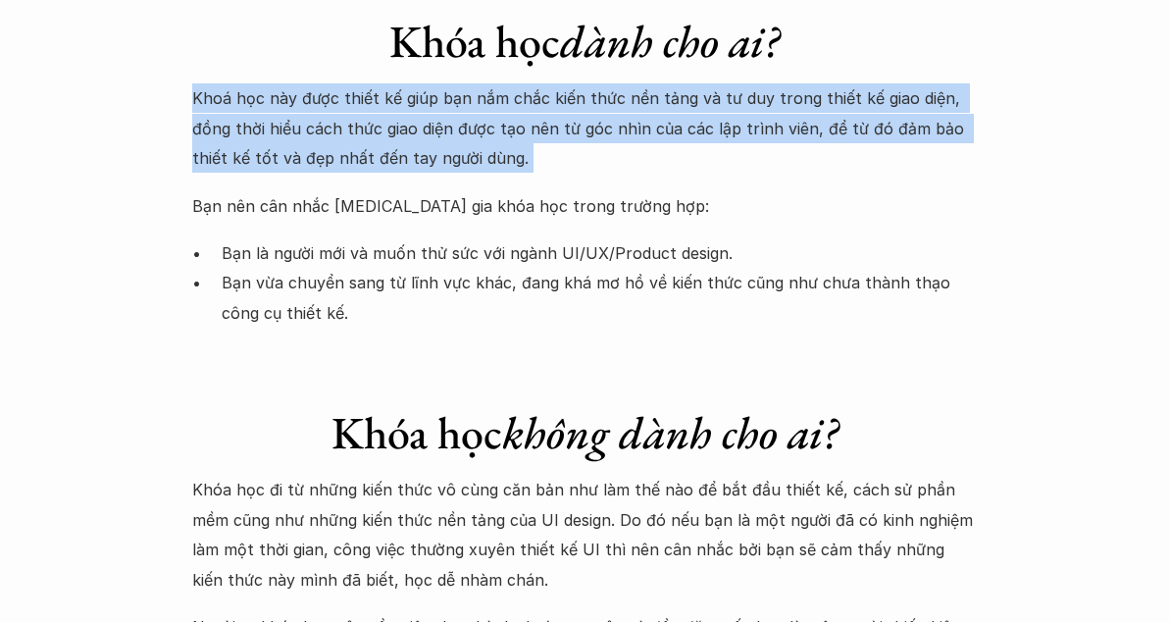
drag, startPoint x: 490, startPoint y: 236, endPoint x: 152, endPoint y: 189, distance: 341.7
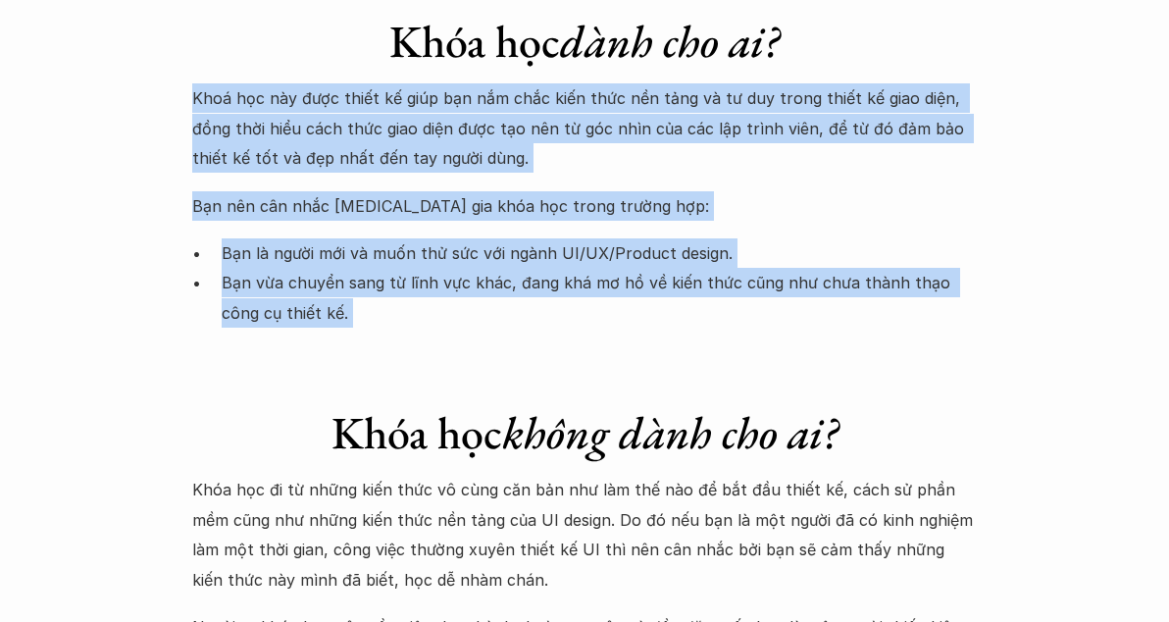
drag, startPoint x: 152, startPoint y: 189, endPoint x: 526, endPoint y: 400, distance: 429.1
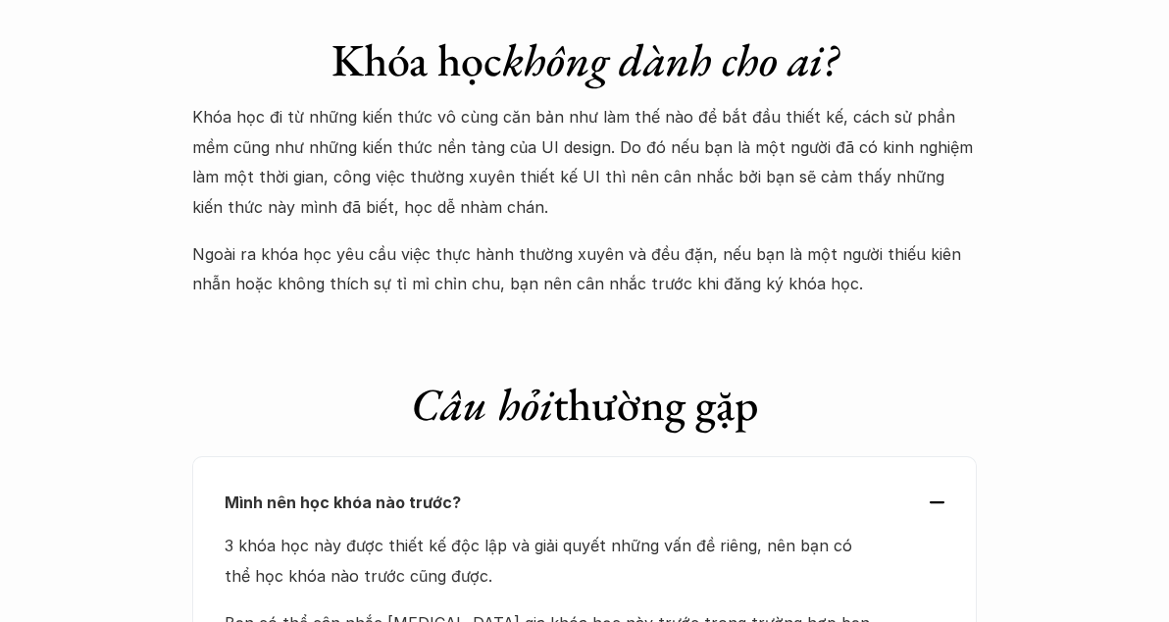
scroll to position [6180, 0]
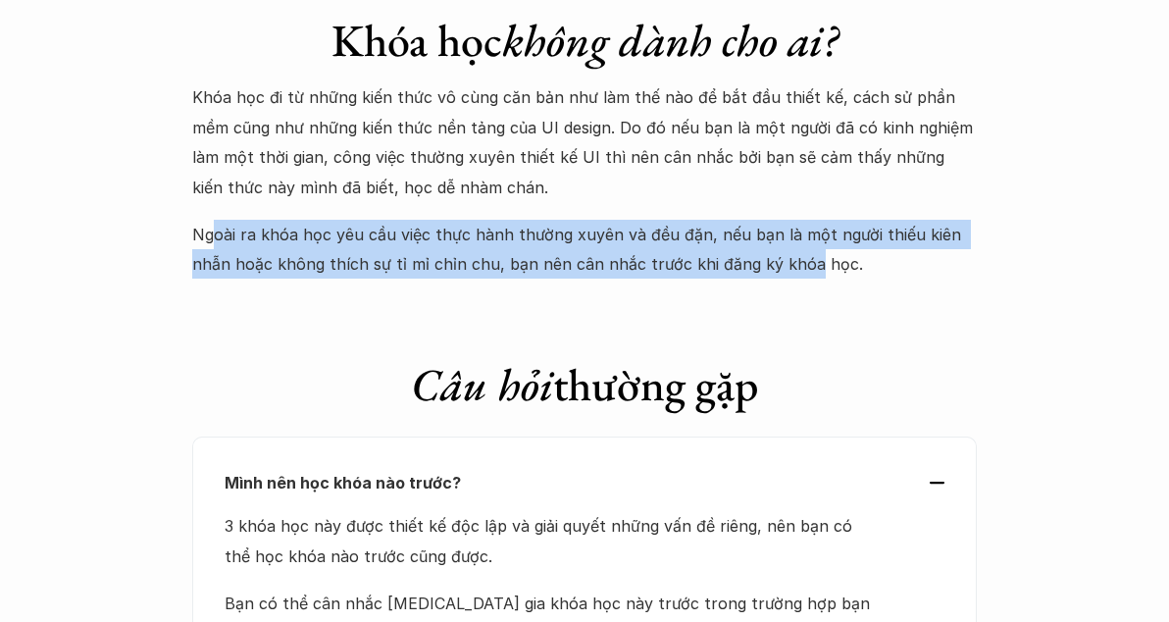
drag, startPoint x: 213, startPoint y: 312, endPoint x: 797, endPoint y: 357, distance: 586.4
click at [797, 280] on p "Ngoài ra khóa học yêu cầu việc thực hành thường xuyên và đều đặn, nếu bạn là mộ…" at bounding box center [584, 250] width 785 height 60
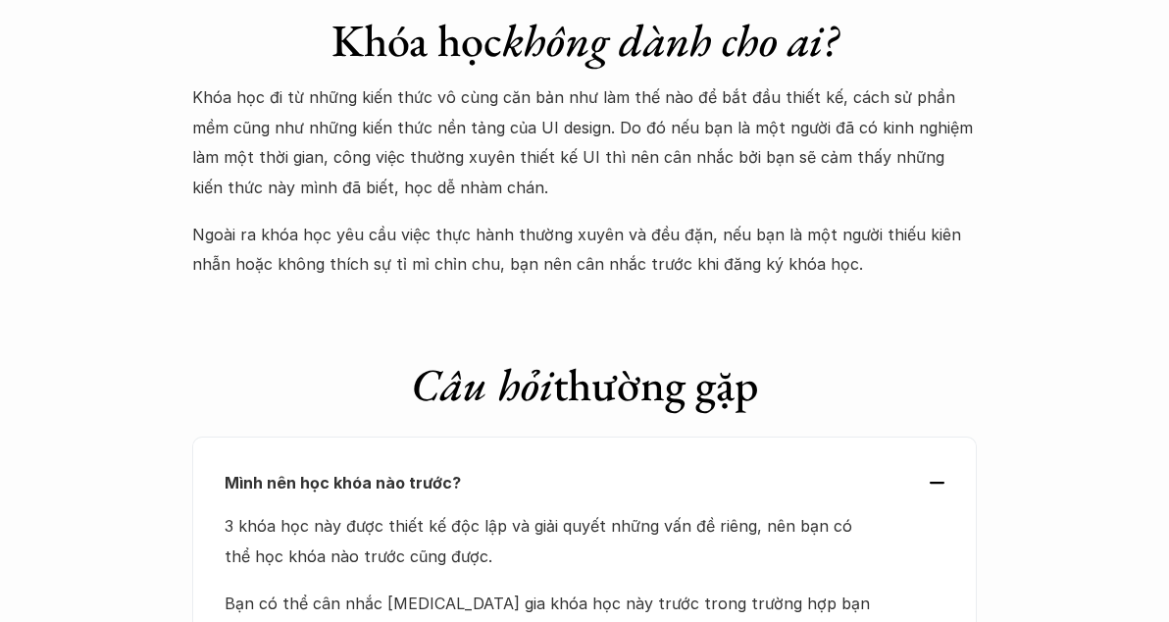
click at [815, 280] on p "Ngoài ra khóa học yêu cầu việc thực hành thường xuyên và đều đặn, nếu bạn là mộ…" at bounding box center [584, 250] width 785 height 60
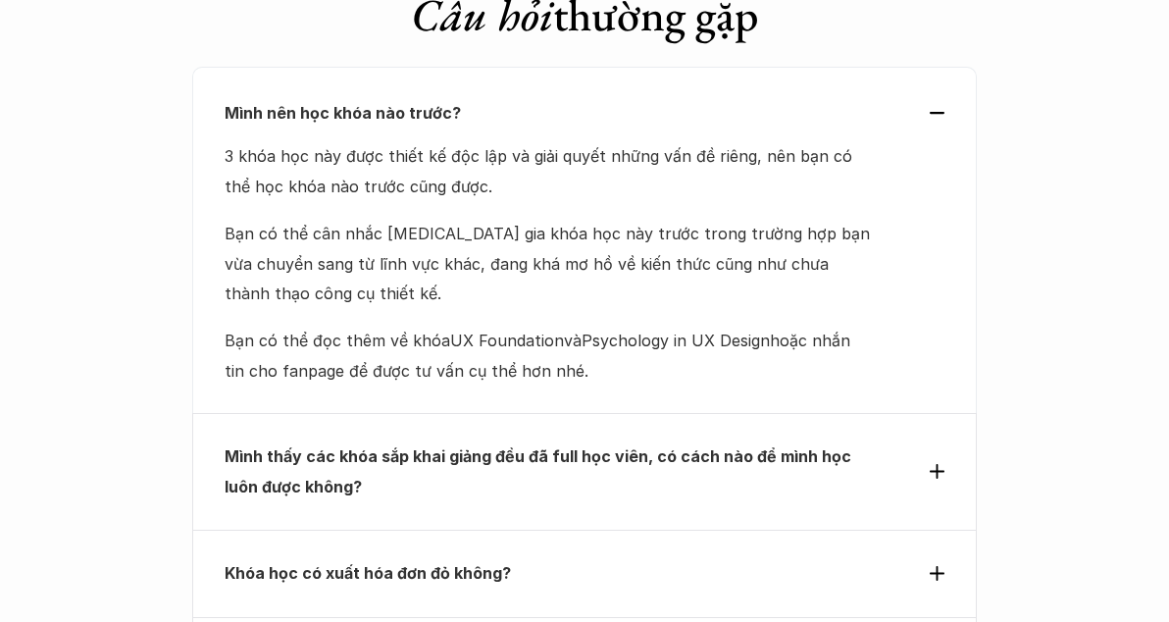
scroll to position [6670, 0]
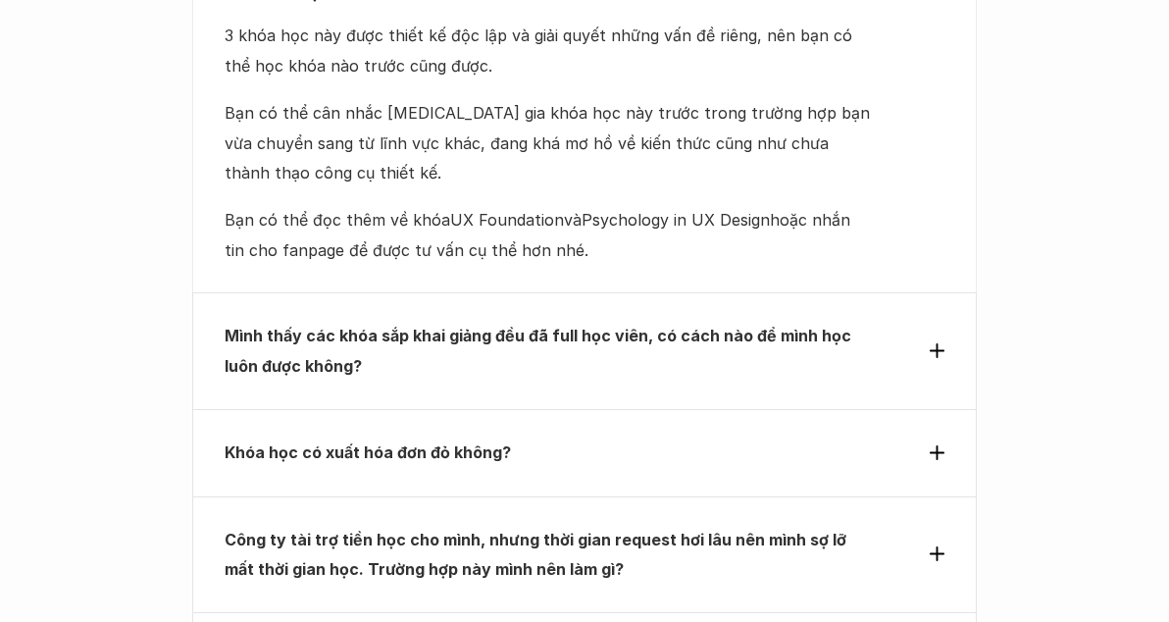
drag, startPoint x: 843, startPoint y: 356, endPoint x: 552, endPoint y: 215, distance: 322.9
click at [552, 215] on div "3 khóa học này được thiết kế độc lập và giải quyết những vấn đề riêng, nên bạn …" at bounding box center [549, 143] width 648 height 244
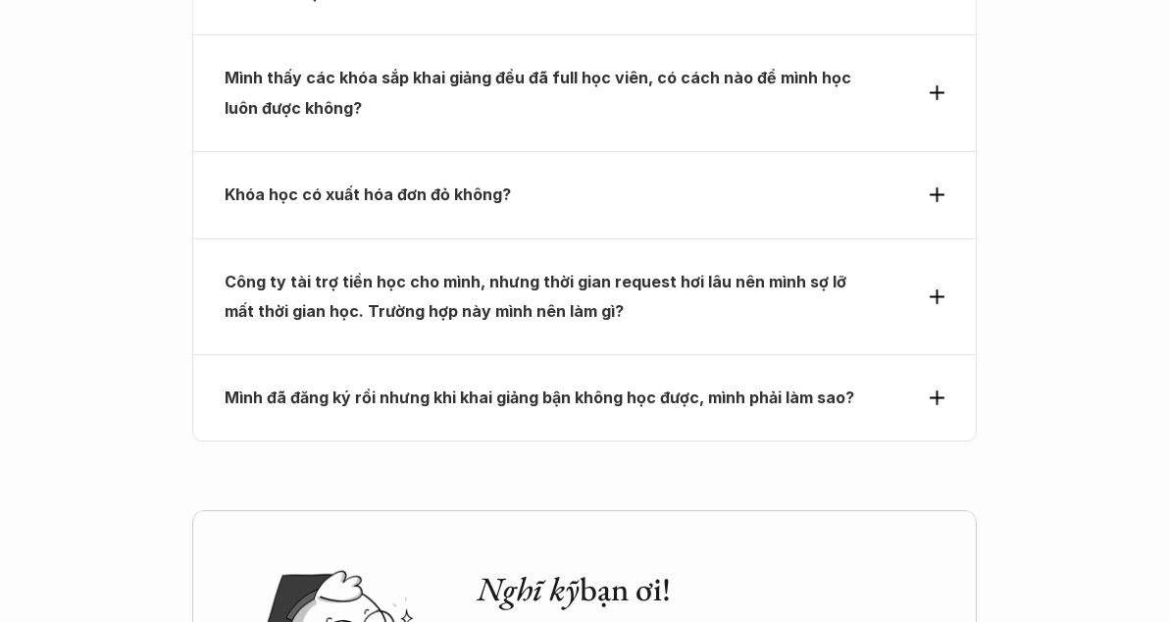
click at [502, 123] on p "Mình thấy các khóa sắp khai giảng đều đã full học viên, có cách nào để mình học…" at bounding box center [549, 93] width 648 height 60
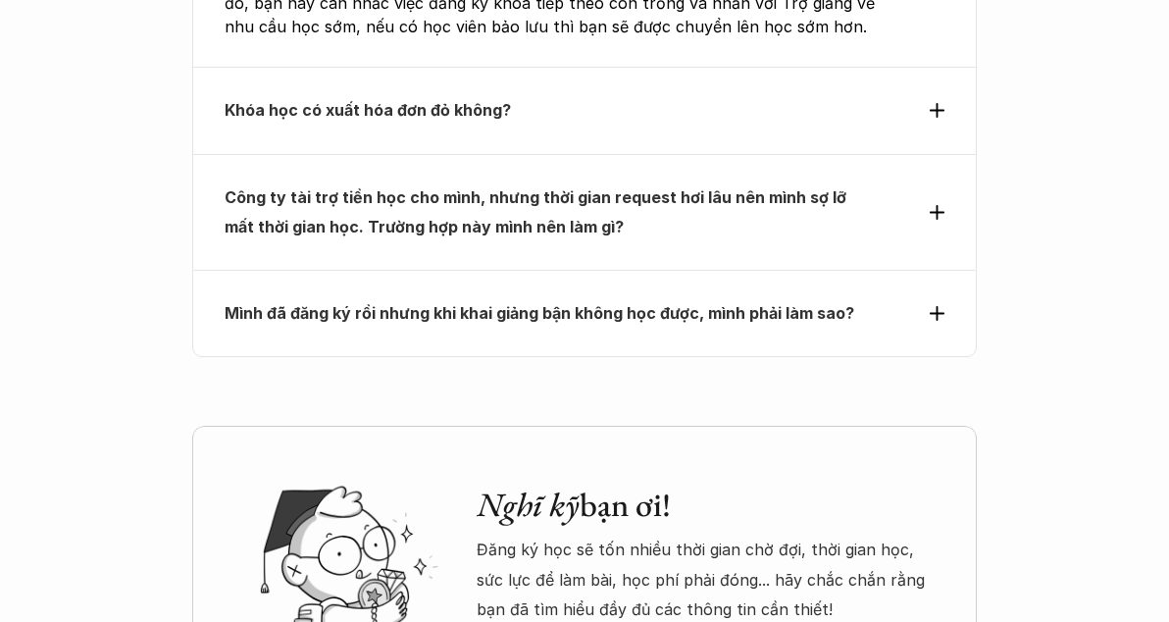
scroll to position [7062, 0]
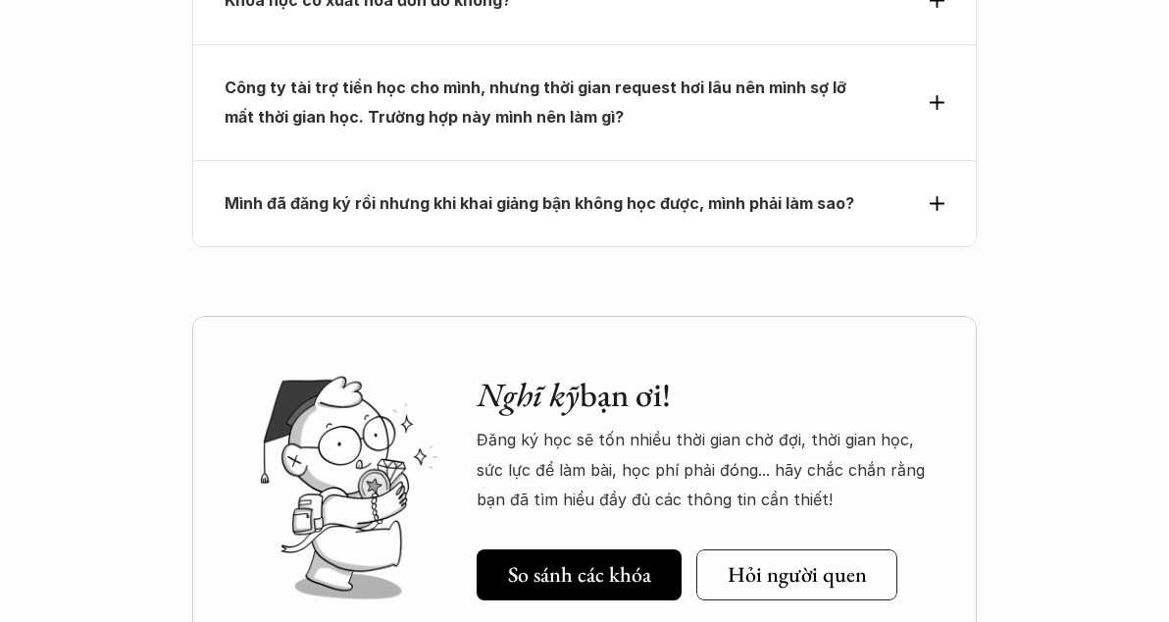
click at [404, 10] on strong "Khóa học có xuất hóa đơn đỏ không?" at bounding box center [368, 0] width 286 height 20
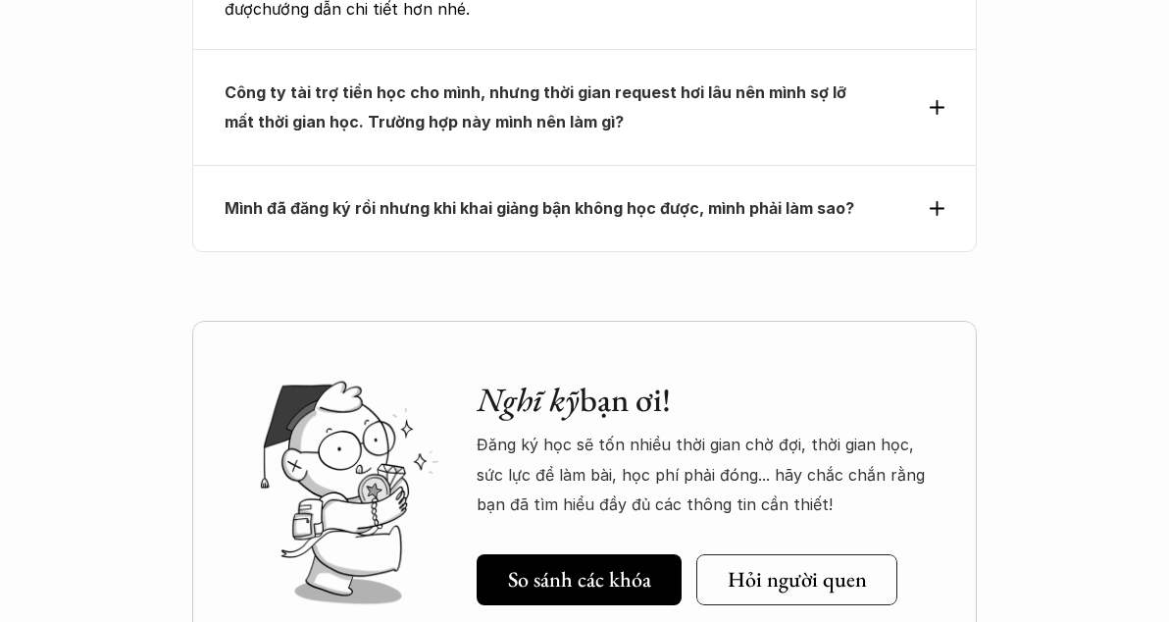
scroll to position [6964, 0]
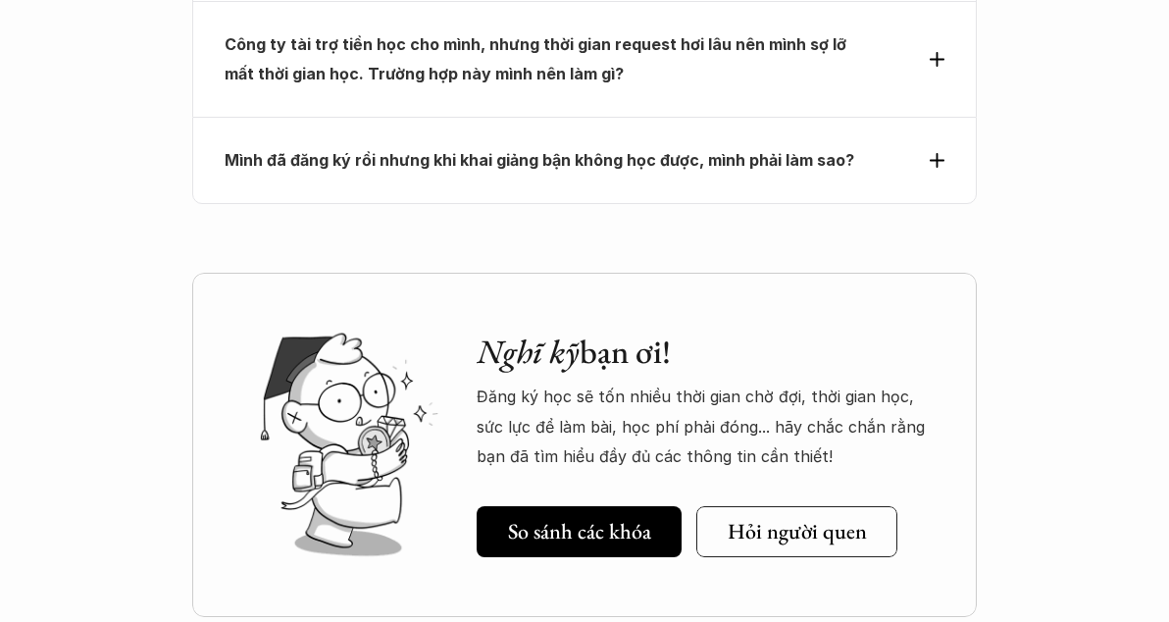
click at [306, 83] on strong "Công ty tài trợ tiền học cho mình, nhưng thời gian request hơi lâu nên mình sợ …" at bounding box center [538, 58] width 626 height 49
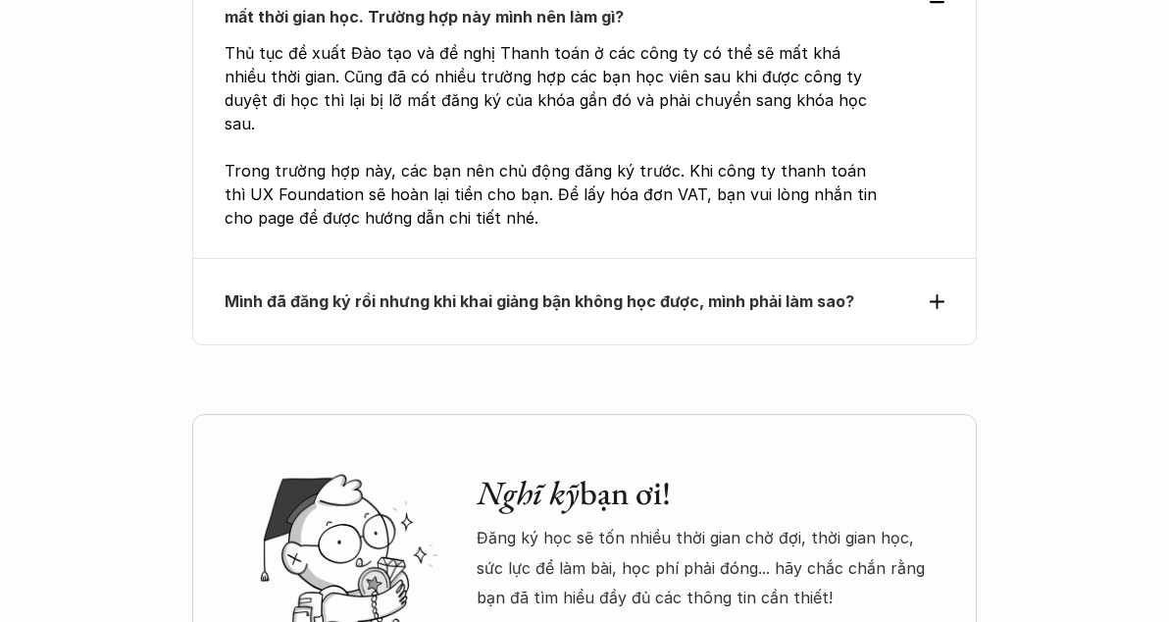
click at [722, 311] on strong "Mình đã đăng ký rồi nhưng khi khai giảng bận không học được, mình phải làm sao?" at bounding box center [540, 301] width 630 height 20
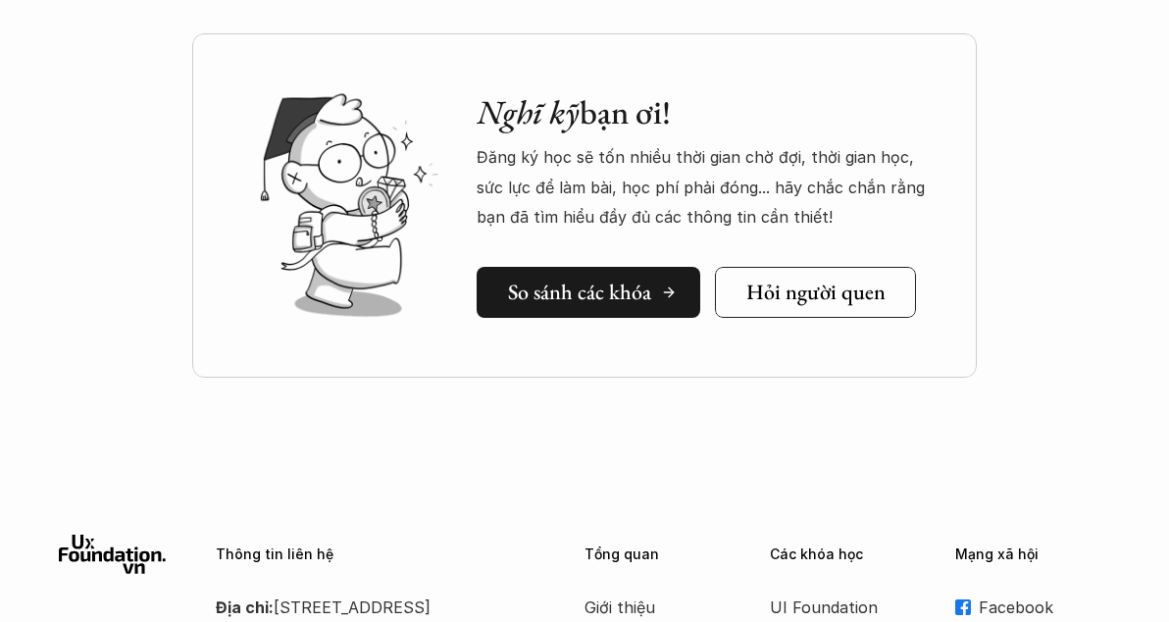
scroll to position [7945, 0]
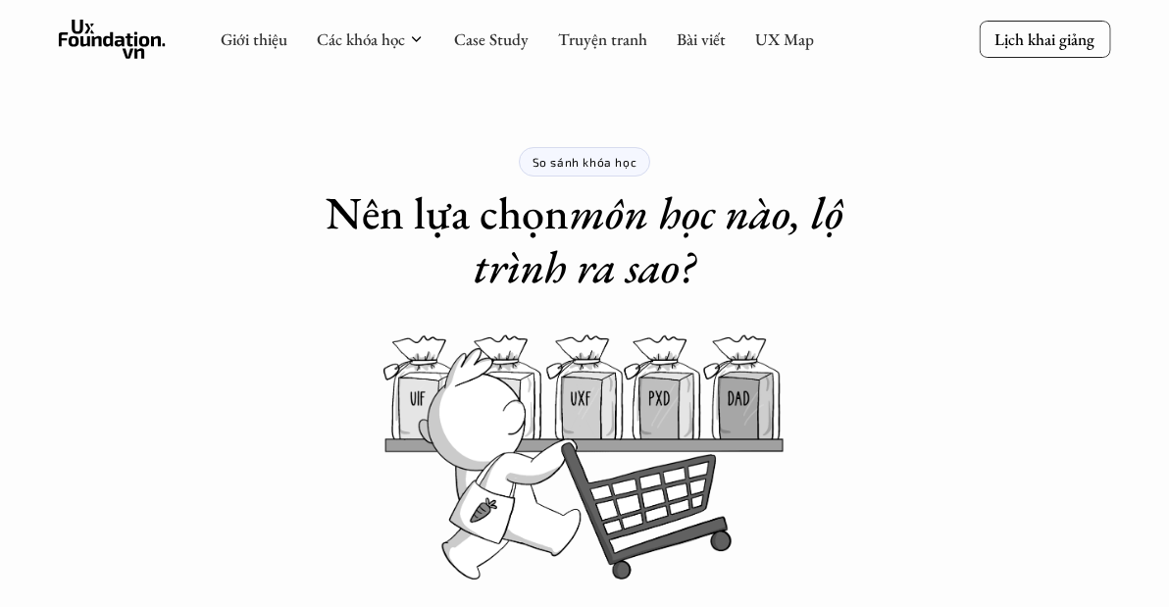
scroll to position [1057, 0]
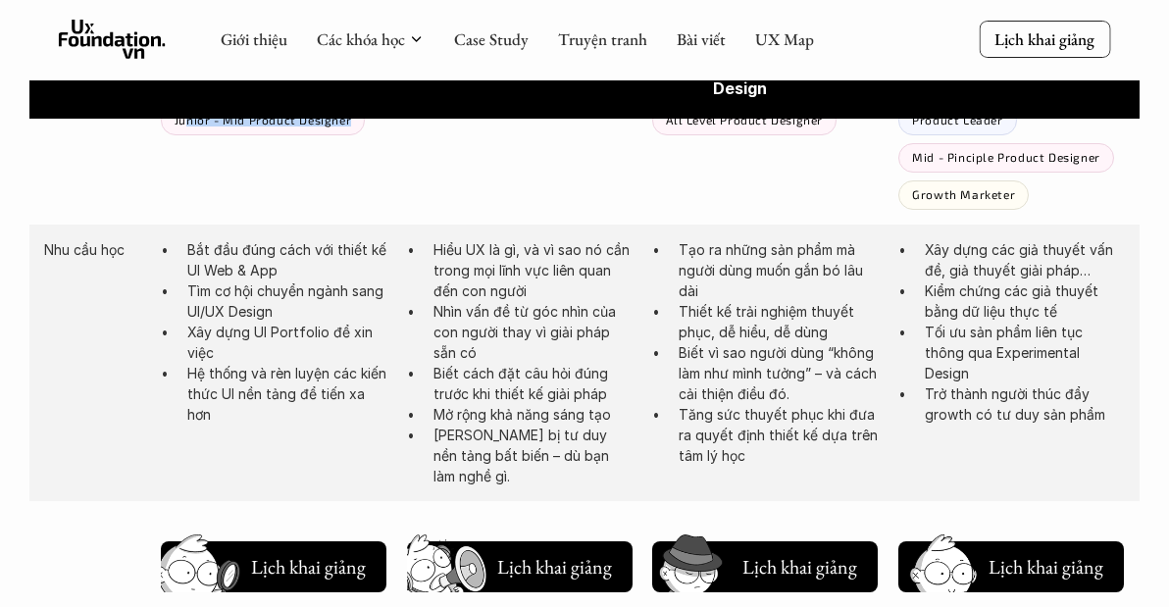
drag, startPoint x: 184, startPoint y: 237, endPoint x: 349, endPoint y: 248, distance: 165.1
click at [349, 135] on div "Junior - Mid Product Designer" at bounding box center [263, 120] width 204 height 29
drag, startPoint x: 343, startPoint y: 247, endPoint x: 177, endPoint y: 234, distance: 167.2
click at [177, 135] on div "Junior - Mid Product Designer" at bounding box center [263, 120] width 204 height 29
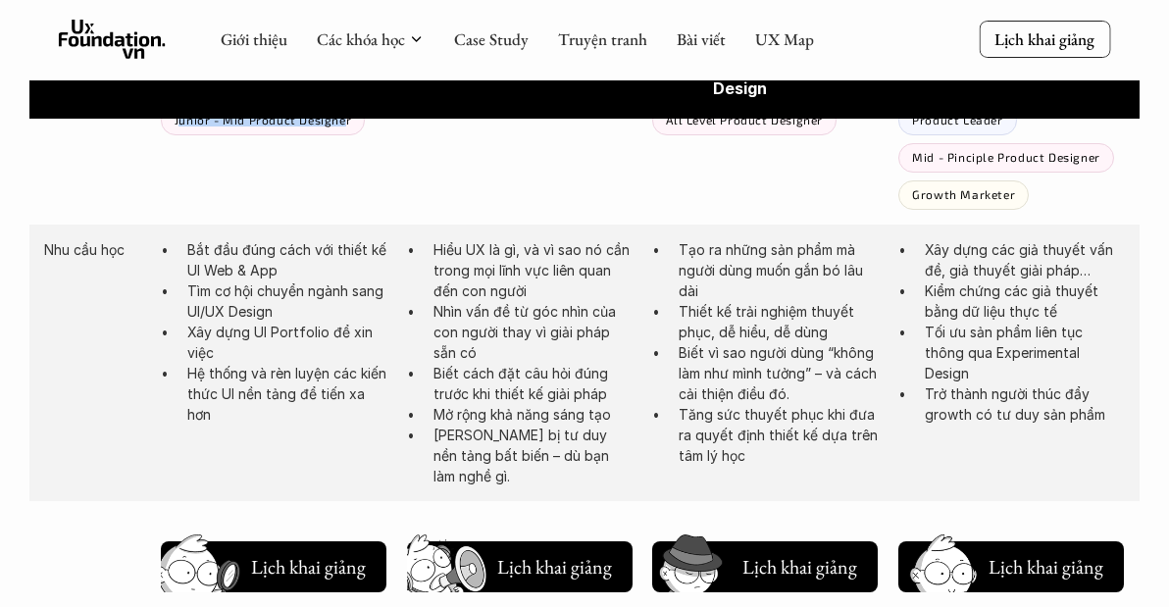
click at [177, 127] on p "Junior - Mid Product Designer" at bounding box center [263, 120] width 177 height 14
drag, startPoint x: 173, startPoint y: 202, endPoint x: 304, endPoint y: 206, distance: 131.5
click at [304, 135] on div "Beginner Graphic Designer Junior - Mid Product Designer" at bounding box center [274, 102] width 227 height 67
click at [304, 98] on div "Graphic Designer" at bounding box center [312, 83] width 129 height 29
drag, startPoint x: 665, startPoint y: 199, endPoint x: 802, endPoint y: 230, distance: 140.7
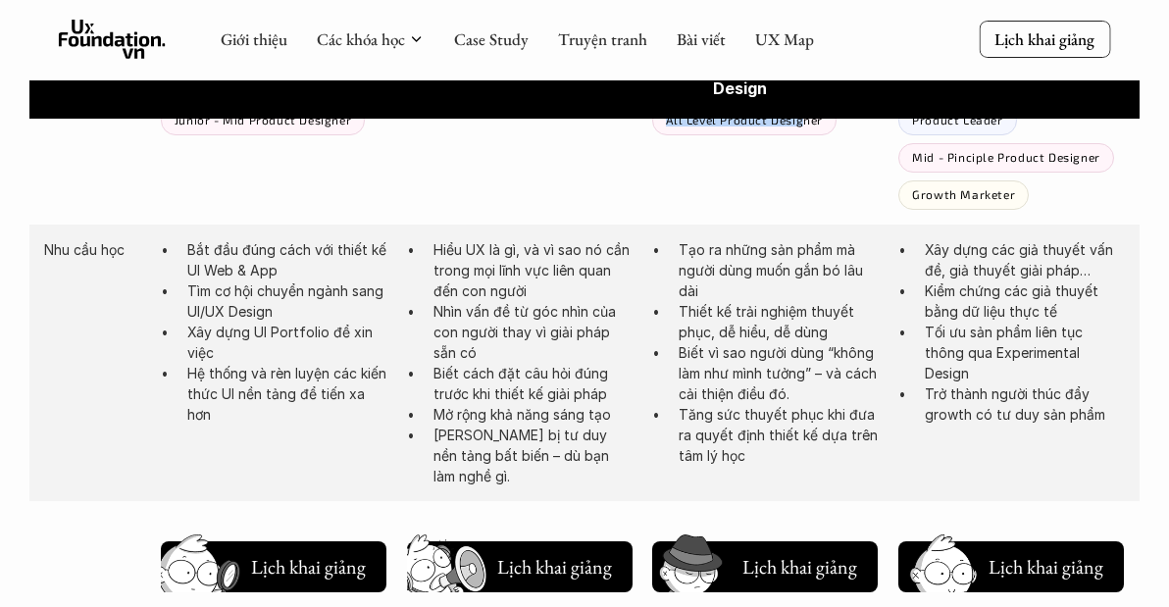
click at [802, 135] on div "Product Builder All Level Product Designer" at bounding box center [765, 102] width 227 height 67
click at [802, 127] on p "All Level Product Designer" at bounding box center [744, 120] width 157 height 14
drag, startPoint x: 802, startPoint y: 230, endPoint x: 668, endPoint y: 230, distance: 134.4
click at [668, 127] on p "All Level Product Designer" at bounding box center [744, 120] width 157 height 14
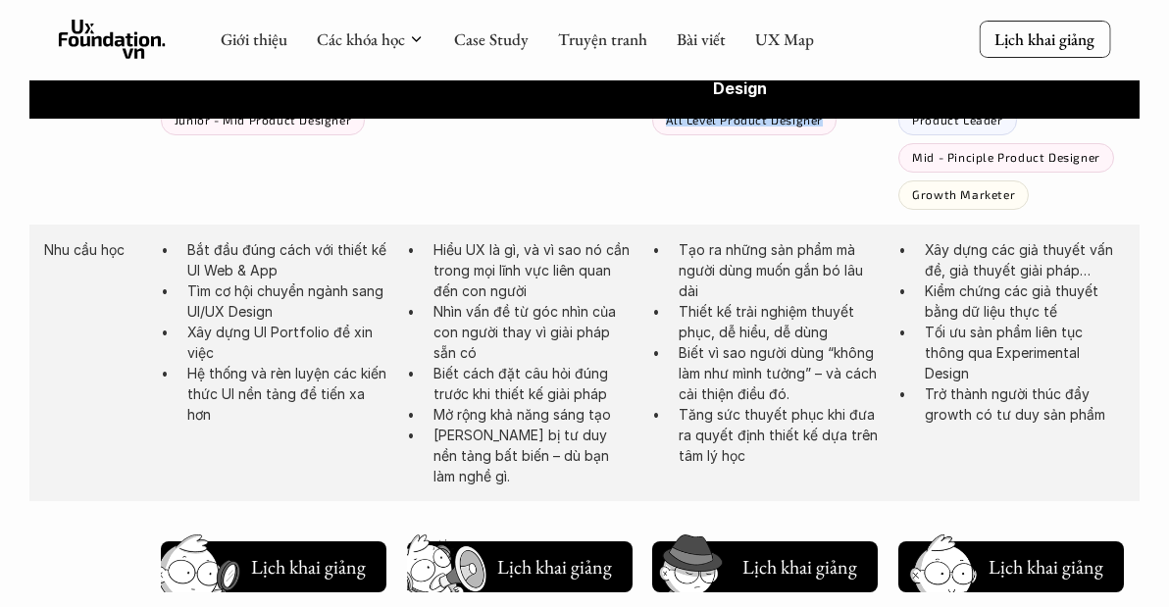
drag, startPoint x: 667, startPoint y: 239, endPoint x: 826, endPoint y: 246, distance: 159.1
click at [826, 135] on div "All Level Product Designer" at bounding box center [744, 120] width 184 height 29
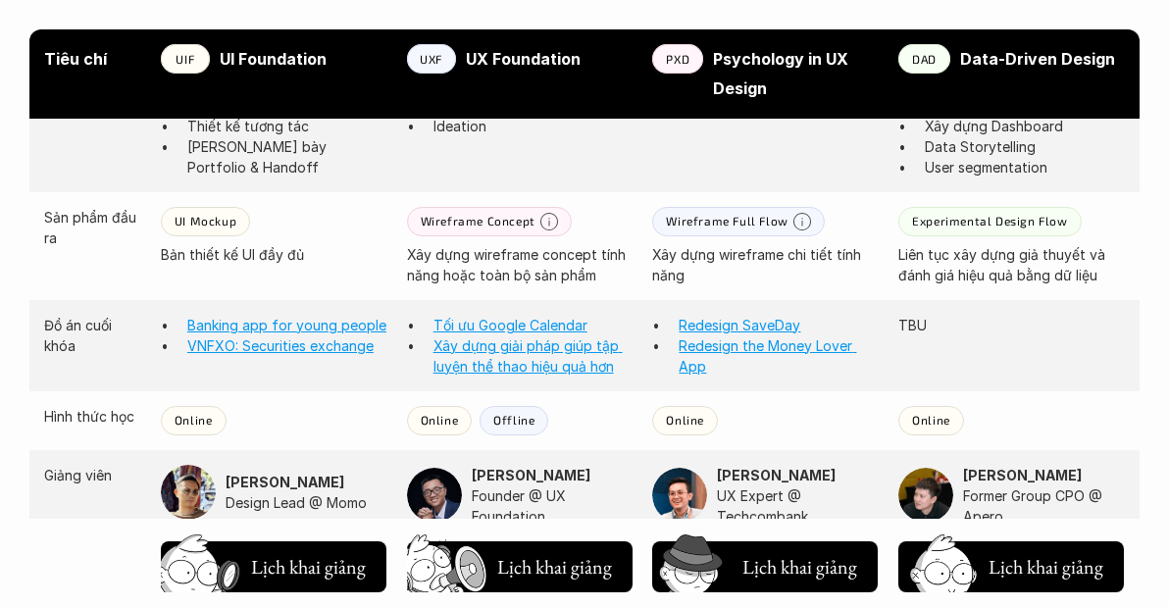
scroll to position [1744, 0]
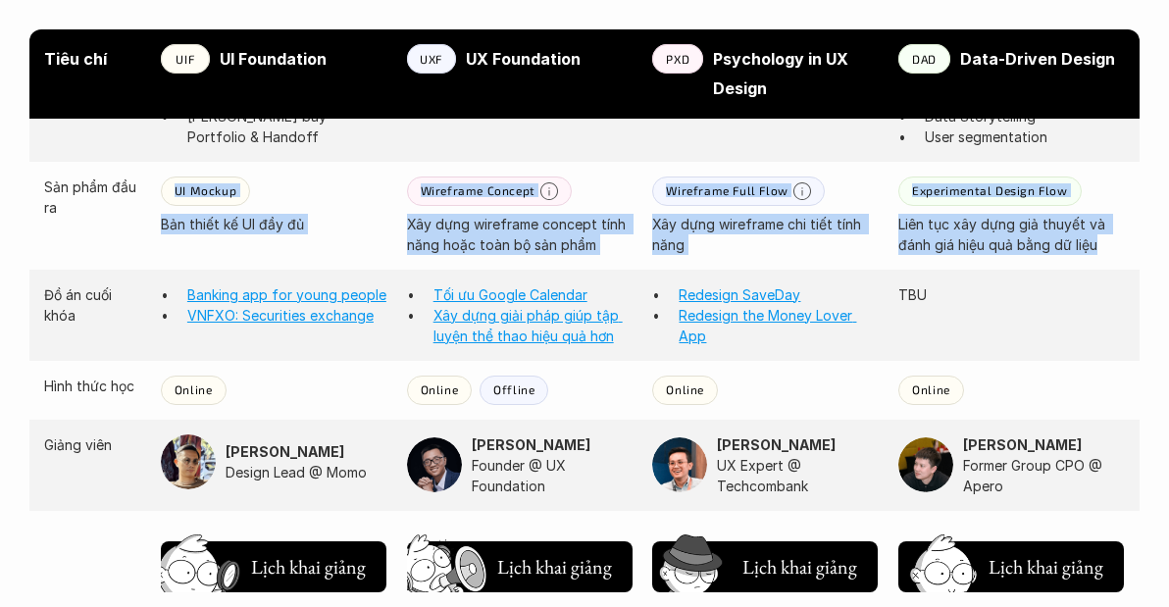
drag, startPoint x: 147, startPoint y: 297, endPoint x: 1103, endPoint y: 347, distance: 956.7
click at [1103, 270] on div "Sản phẩm đầu ra UI Mockup Bản thiết kế UI đầy đủ Wireframe Concept Xây dựng wir…" at bounding box center [584, 216] width 1110 height 108
click at [1103, 255] on p "Liên tục xây dựng giả thuyết và đánh giá hiệu quả bằng dữ liệu" at bounding box center [1012, 234] width 227 height 41
drag, startPoint x: 1104, startPoint y: 347, endPoint x: 139, endPoint y: 314, distance: 965.8
click at [139, 270] on div "Sản phẩm đầu ra UI Mockup Bản thiết kế UI đầy đủ Wireframe Concept Xây dựng wir…" at bounding box center [584, 216] width 1110 height 108
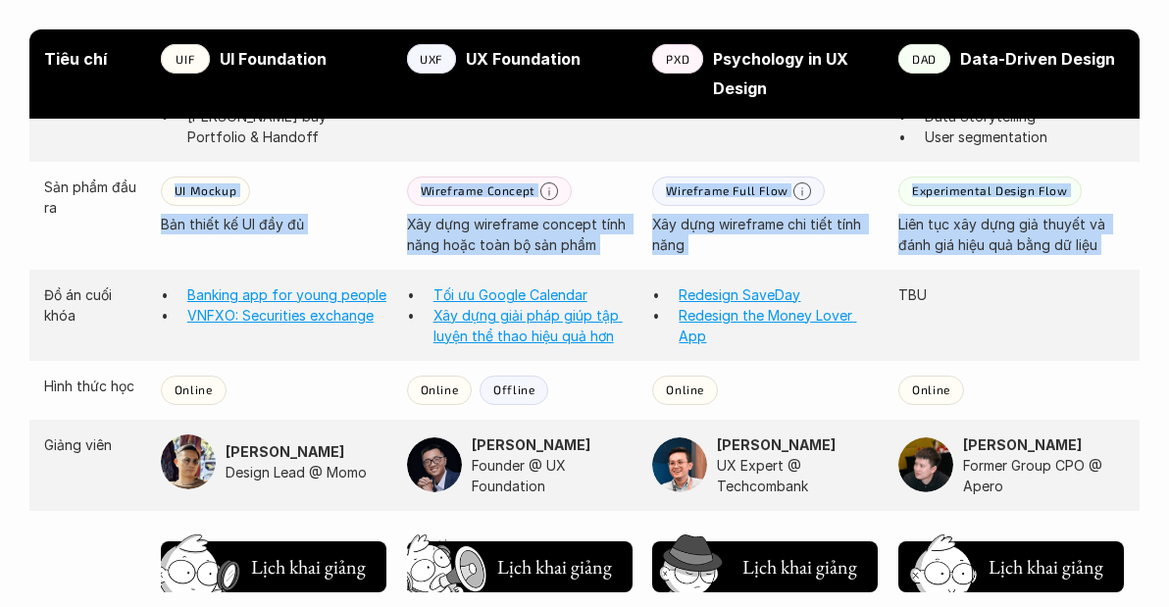
click at [139, 270] on div "Sản phẩm đầu ra UI Mockup Bản thiết kế UI đầy đủ Wireframe Concept Xây dựng wir…" at bounding box center [584, 216] width 1110 height 108
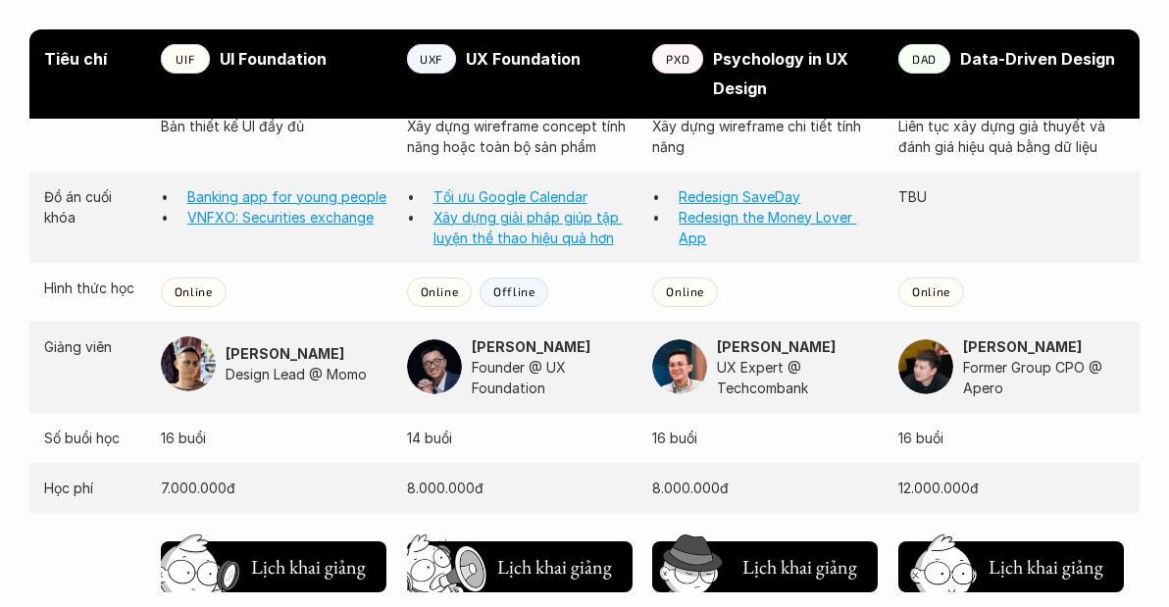
scroll to position [2431, 0]
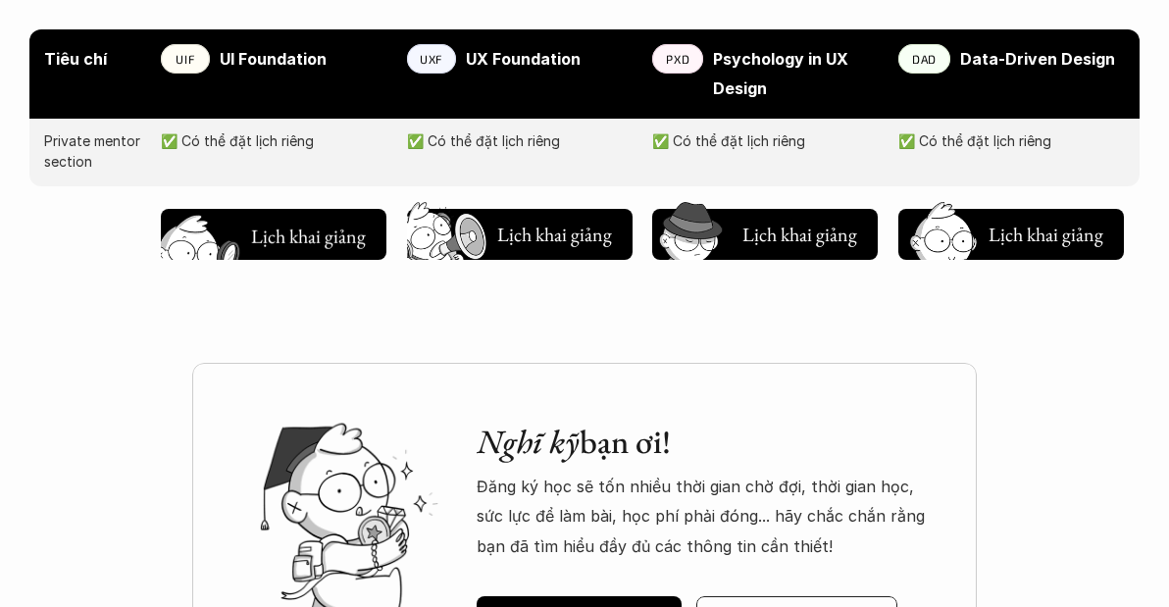
click at [263, 250] on h5 "Lịch khai giảng" at bounding box center [308, 236] width 118 height 27
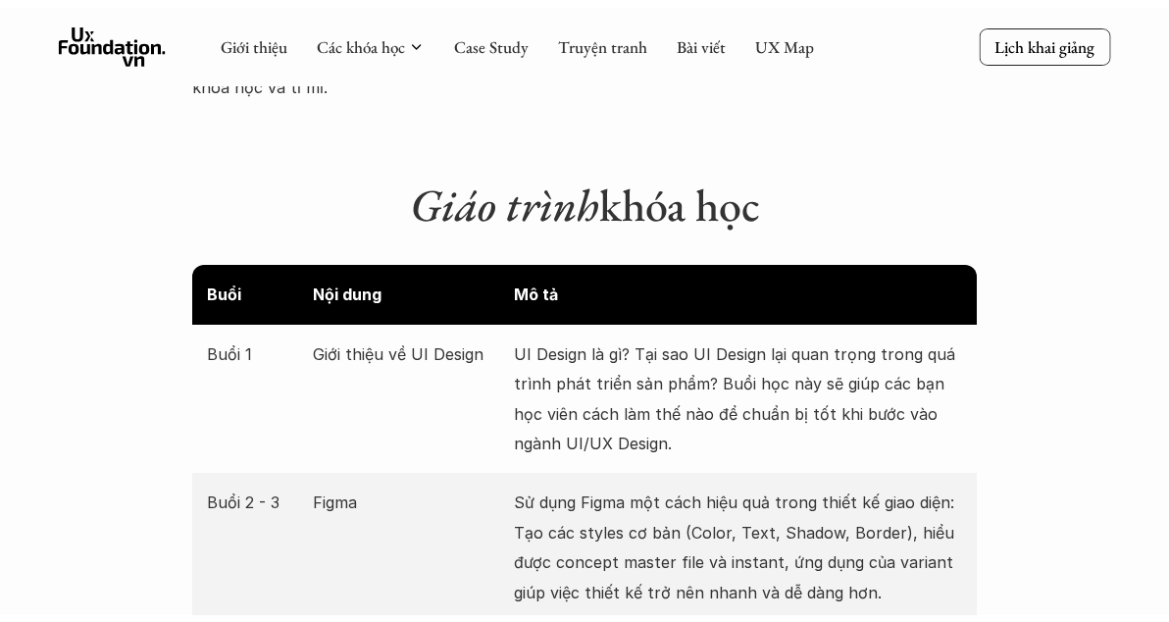
scroll to position [714, 0]
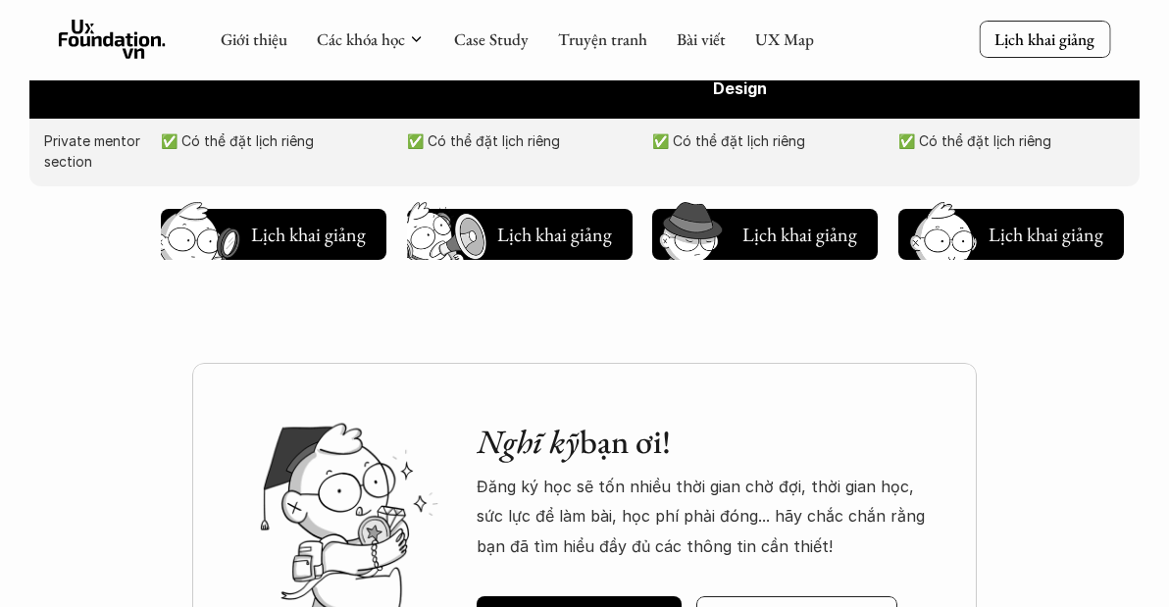
scroll to position [2234, 0]
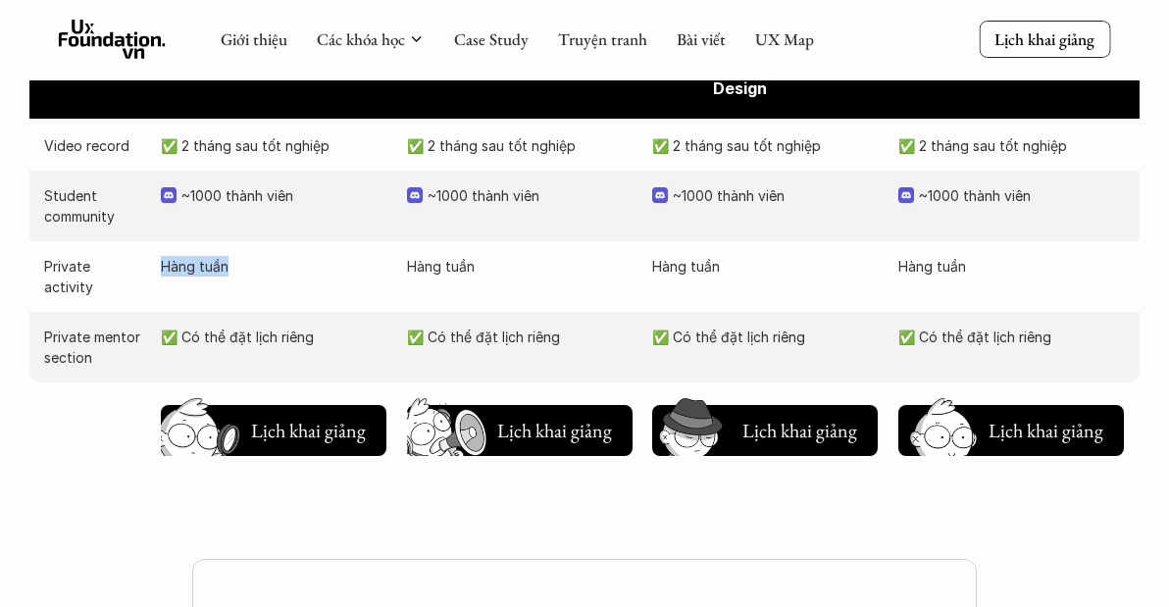
drag, startPoint x: 149, startPoint y: 367, endPoint x: 271, endPoint y: 364, distance: 121.7
click at [271, 312] on div "Private activity Hàng tuần Hàng tuần Hàng tuần Hàng tuần" at bounding box center [584, 276] width 1110 height 71
click at [271, 277] on p "Hàng tuần" at bounding box center [274, 266] width 227 height 21
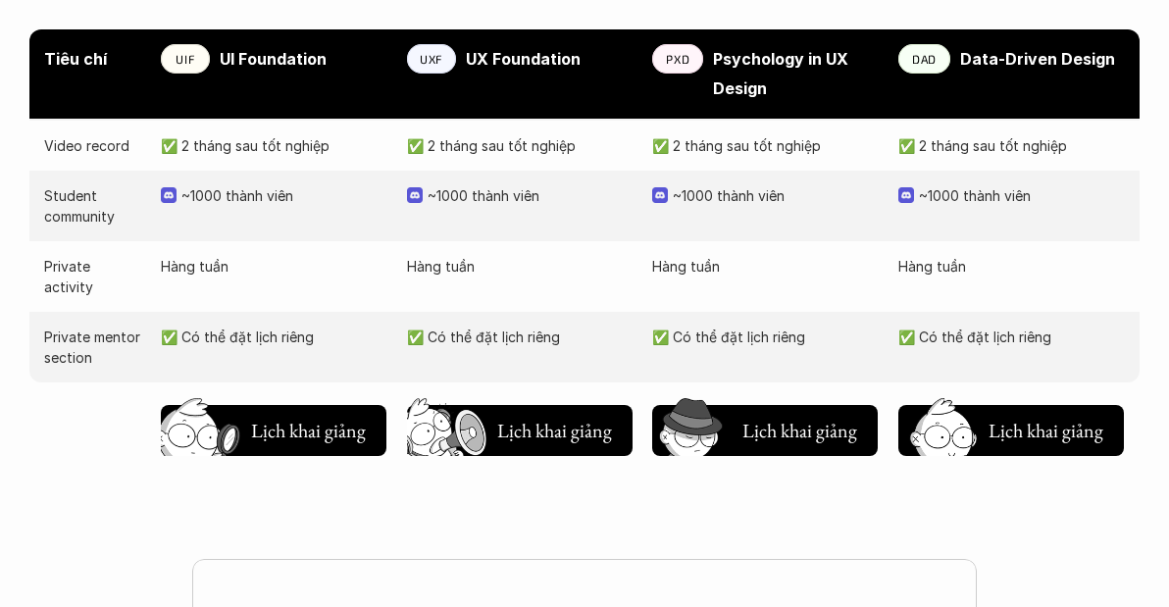
drag, startPoint x: 155, startPoint y: 191, endPoint x: 249, endPoint y: 191, distance: 94.2
click at [249, 121] on div "Học phí 7.000.000đ 8.000.000đ 8.000.000đ 12.000.000đ" at bounding box center [584, 96] width 1110 height 50
drag, startPoint x: 177, startPoint y: 238, endPoint x: 316, endPoint y: 243, distance: 139.4
click at [316, 156] on p "✅ 2 tháng sau tốt nghiệp" at bounding box center [274, 145] width 227 height 21
click at [319, 156] on p "✅ 2 tháng sau tốt nghiệp" at bounding box center [274, 145] width 227 height 21
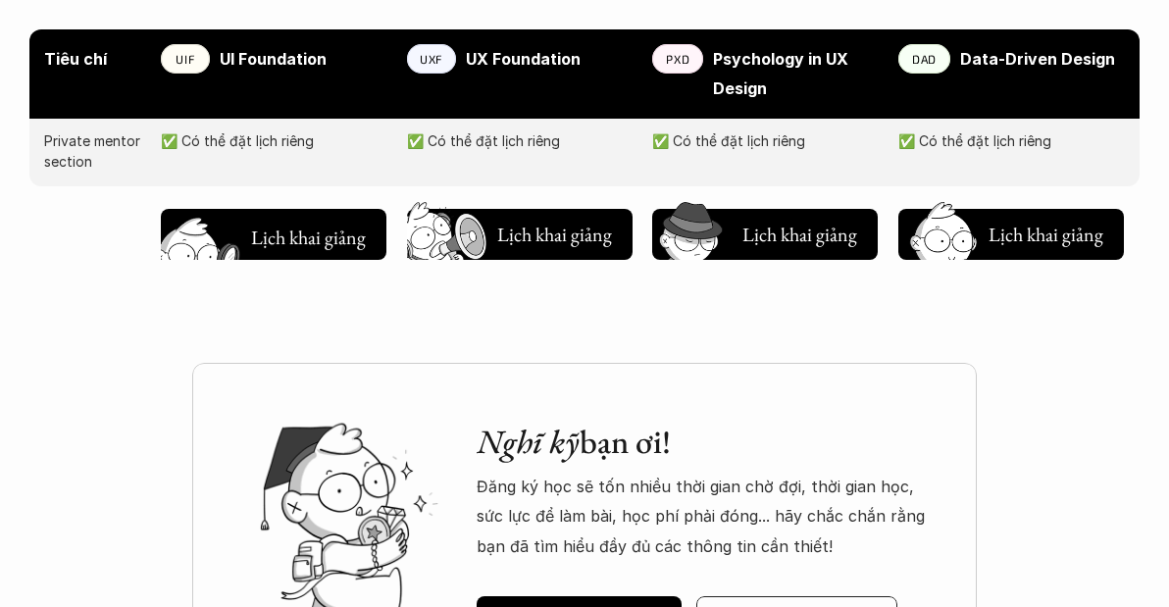
click at [289, 251] on h5 "Lịch khai giảng" at bounding box center [308, 237] width 118 height 27
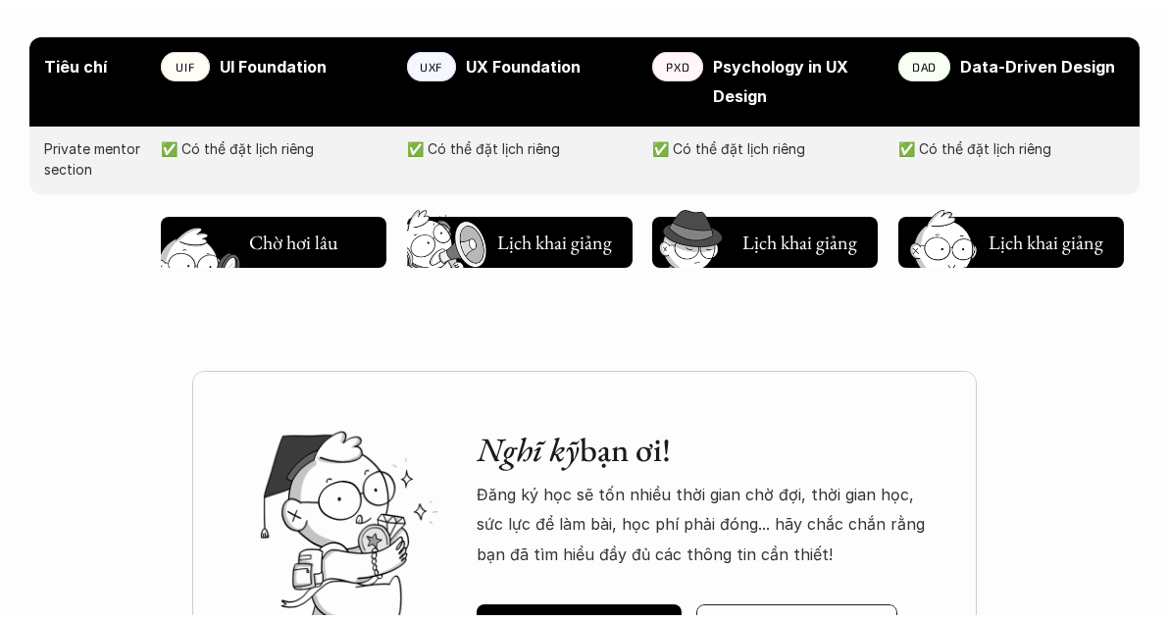
scroll to position [714, 0]
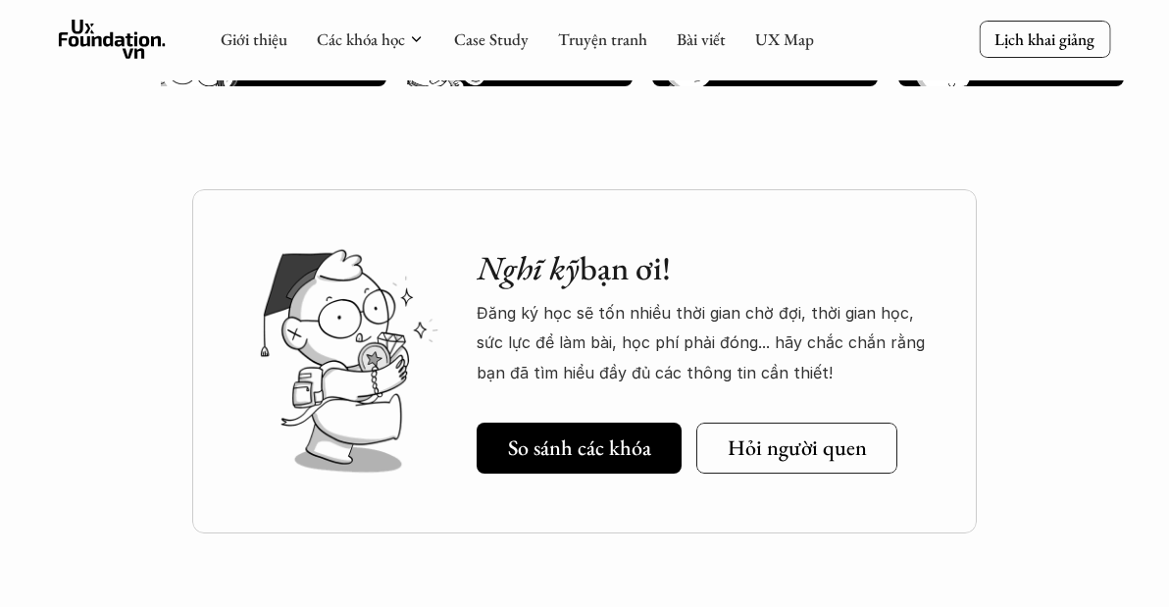
scroll to position [2823, 0]
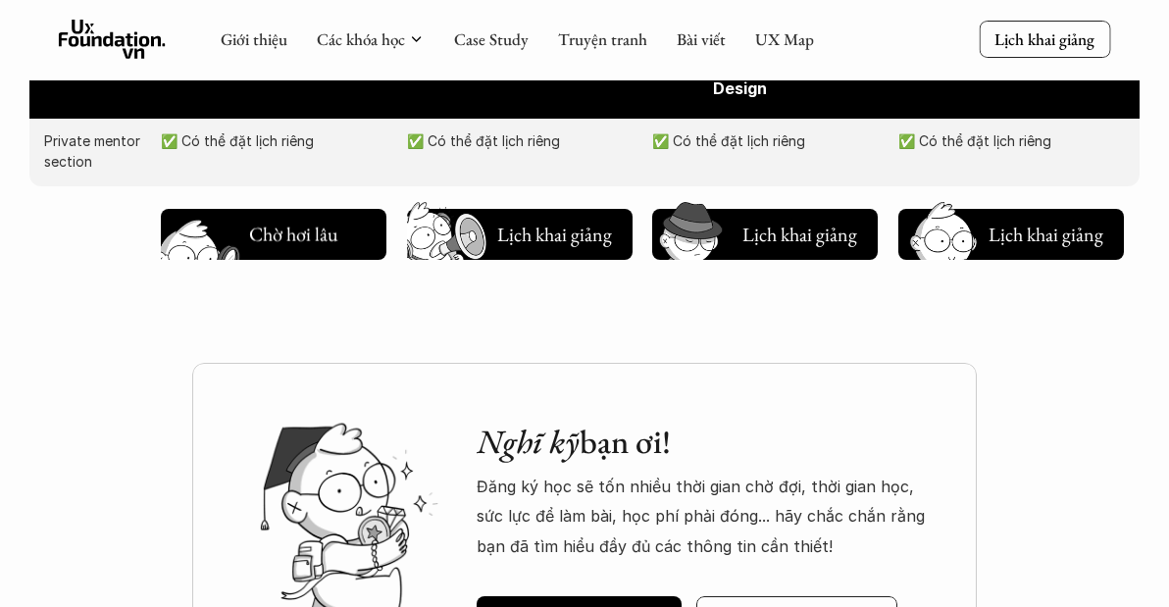
click at [313, 252] on h5 "Lịch khai giảng" at bounding box center [308, 238] width 118 height 27
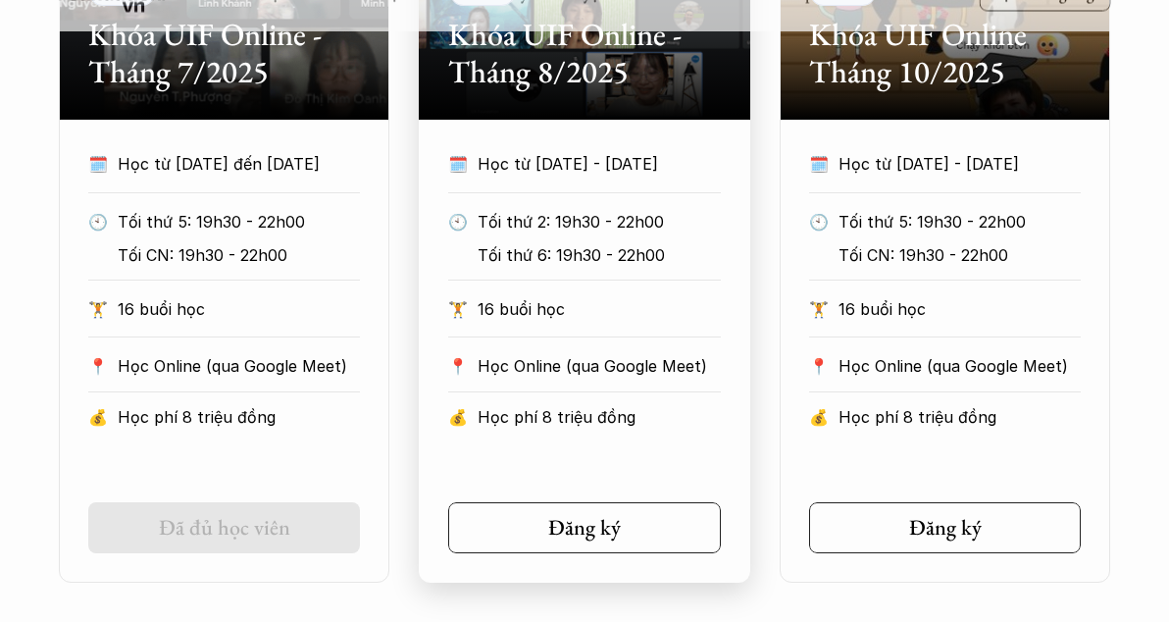
scroll to position [1106, 0]
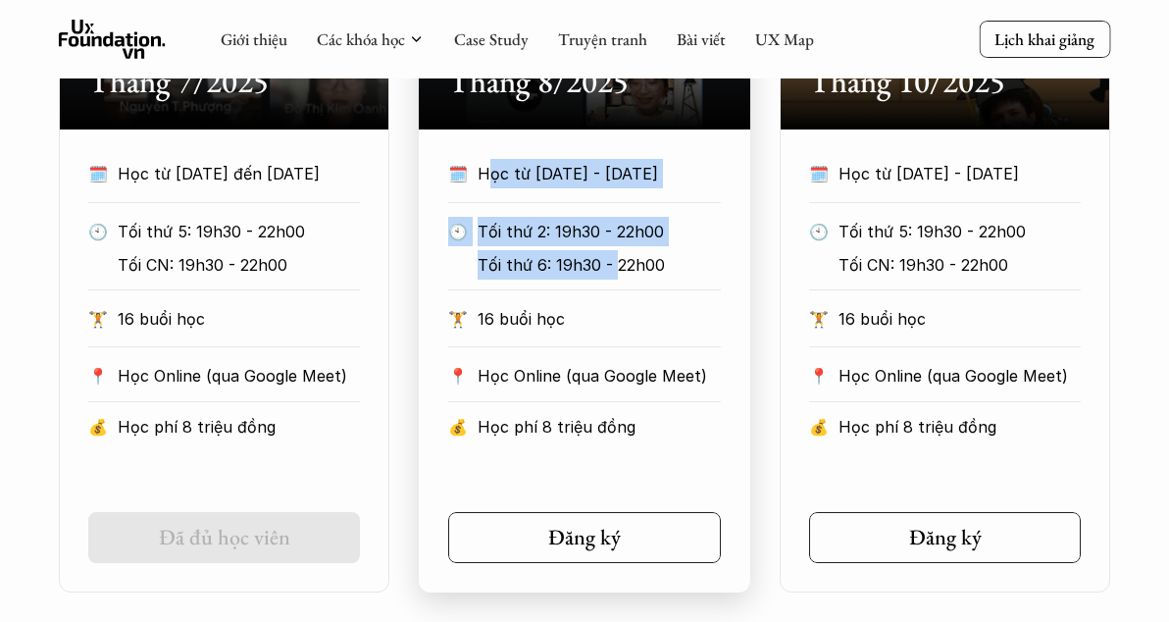
drag, startPoint x: 488, startPoint y: 186, endPoint x: 618, endPoint y: 294, distance: 168.5
click at [618, 294] on div "🗓️ Học từ 25/8/2025 - 31/10/2025 🕙 Tối thứ 2: 19h30 - 22h00 Tối thứ 6: 19h30 - …" at bounding box center [585, 305] width 332 height 293
click at [618, 280] on p "Tối thứ 6: 19h30 - 22h00" at bounding box center [615, 264] width 274 height 29
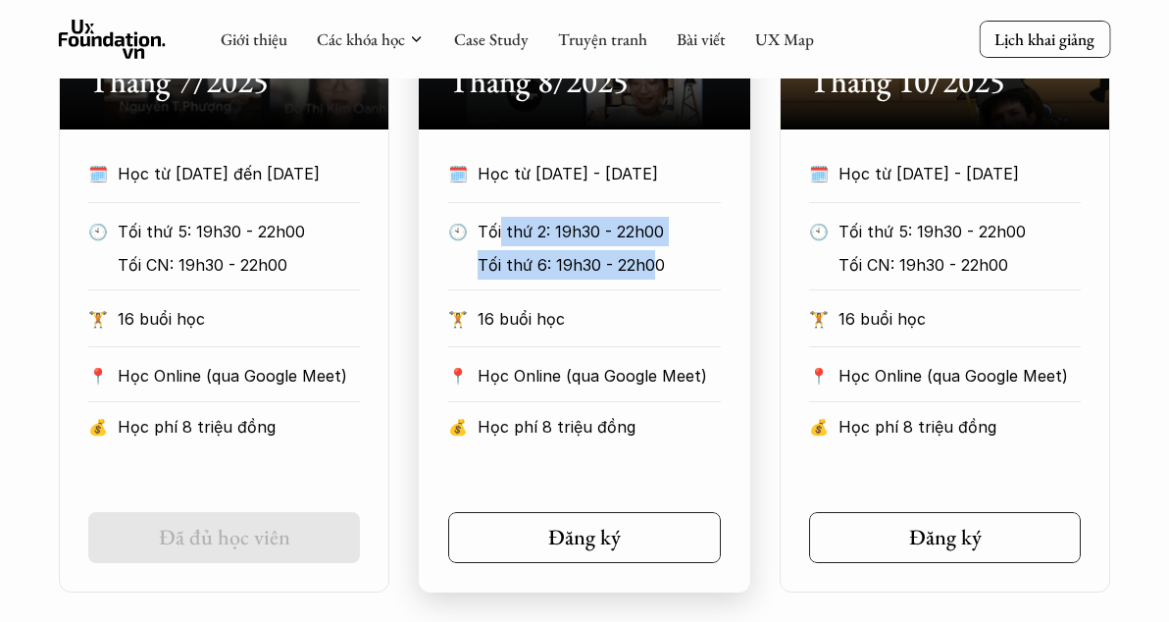
drag, startPoint x: 656, startPoint y: 284, endPoint x: 490, endPoint y: 246, distance: 170.1
click at [491, 246] on div "Tối thứ 2: 19h30 - 22h00 Tối thứ 6: 19h30 - 22h00" at bounding box center [615, 247] width 274 height 60
click at [490, 246] on p "Tối thứ 2: 19h30 - 22h00" at bounding box center [615, 231] width 274 height 29
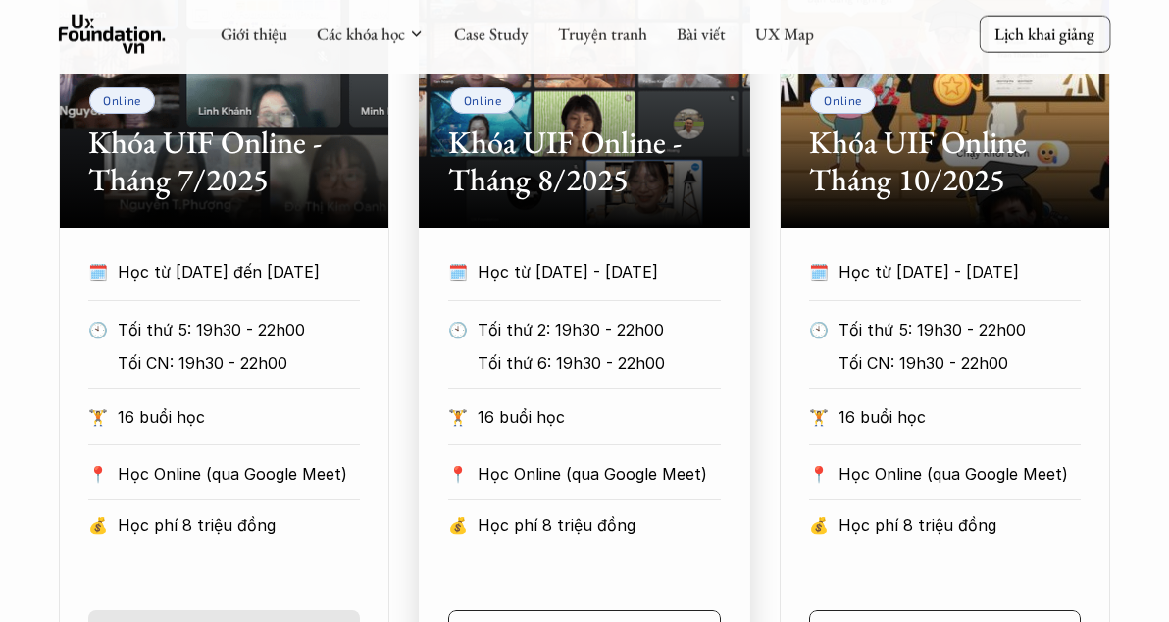
scroll to position [1499, 0]
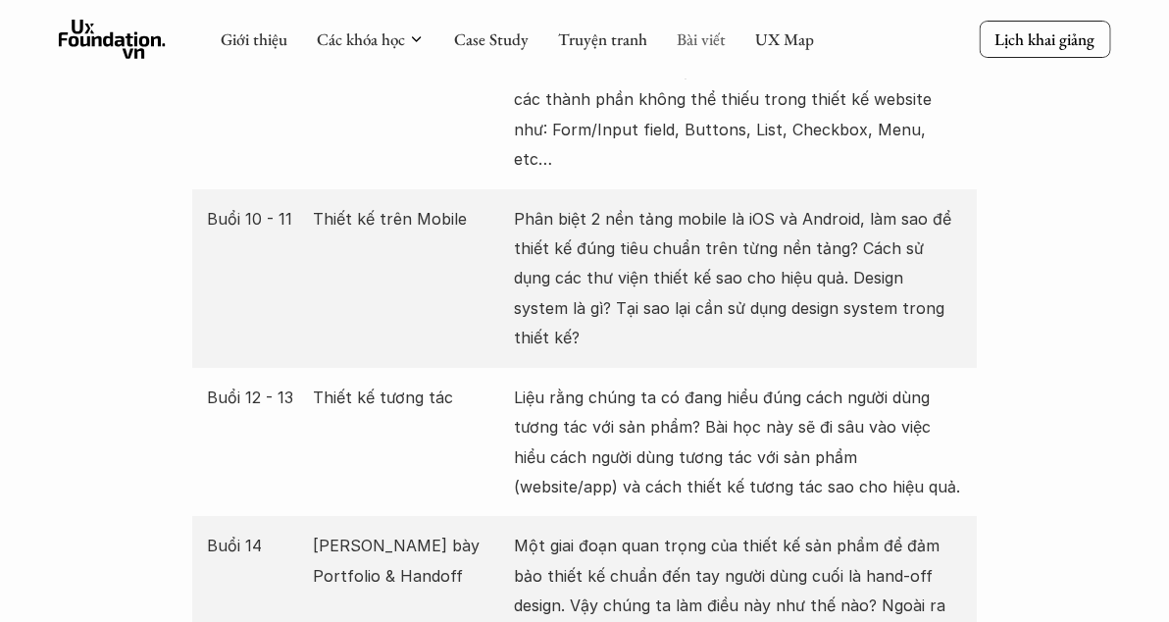
drag, startPoint x: 722, startPoint y: 415, endPoint x: 715, endPoint y: 27, distance: 387.5
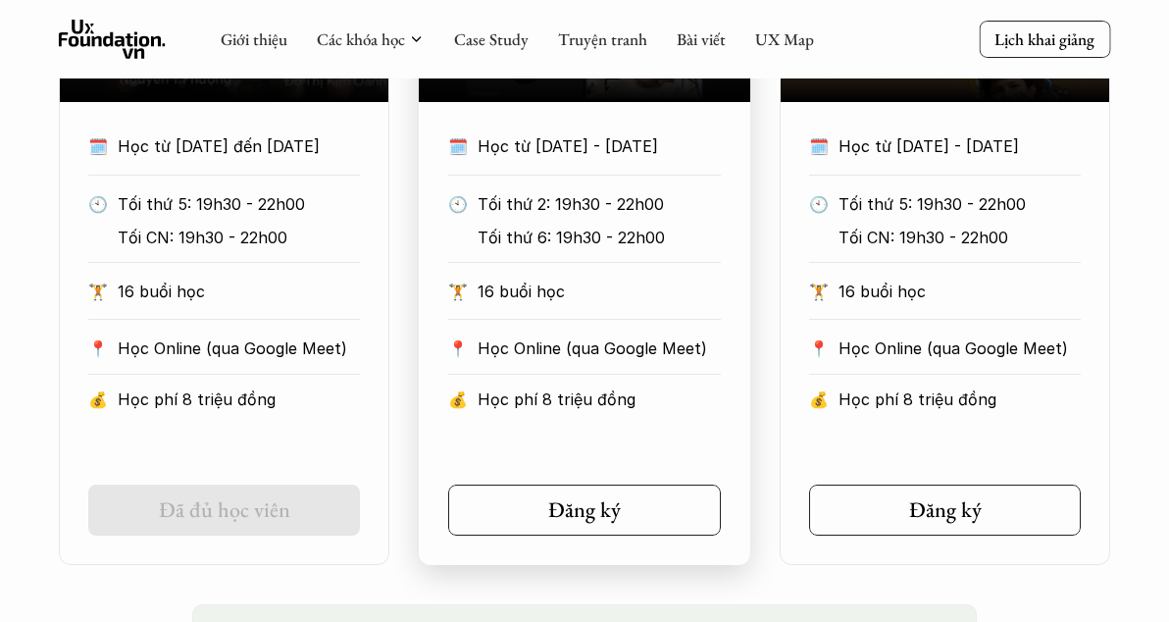
scroll to position [1240, 0]
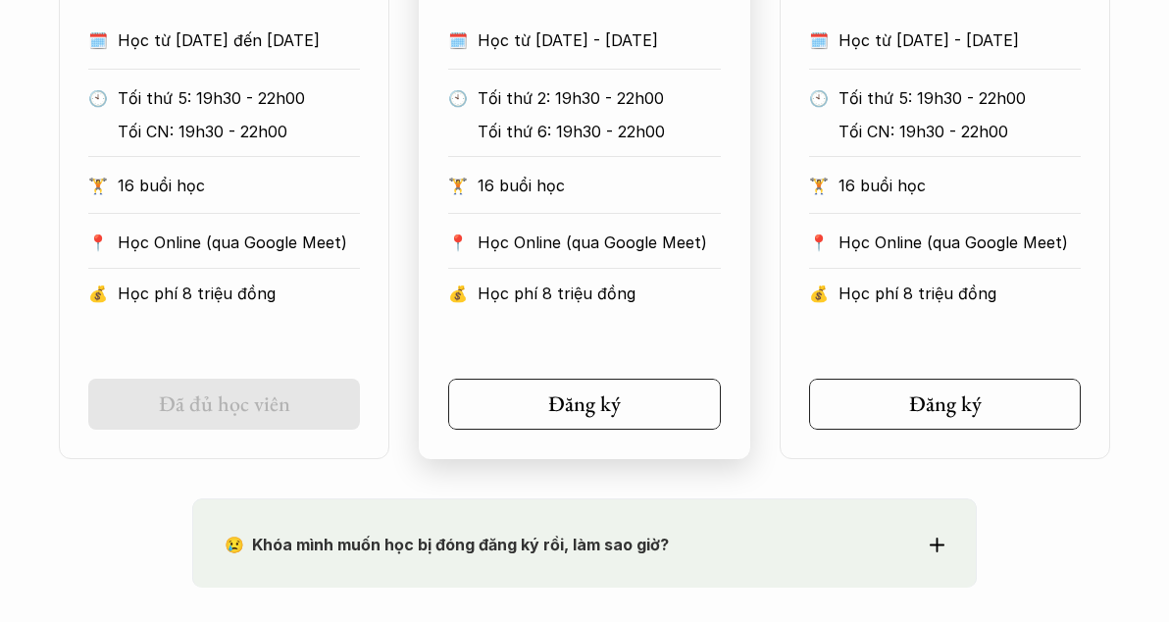
click at [629, 408] on link "Đăng ký" at bounding box center [584, 404] width 273 height 51
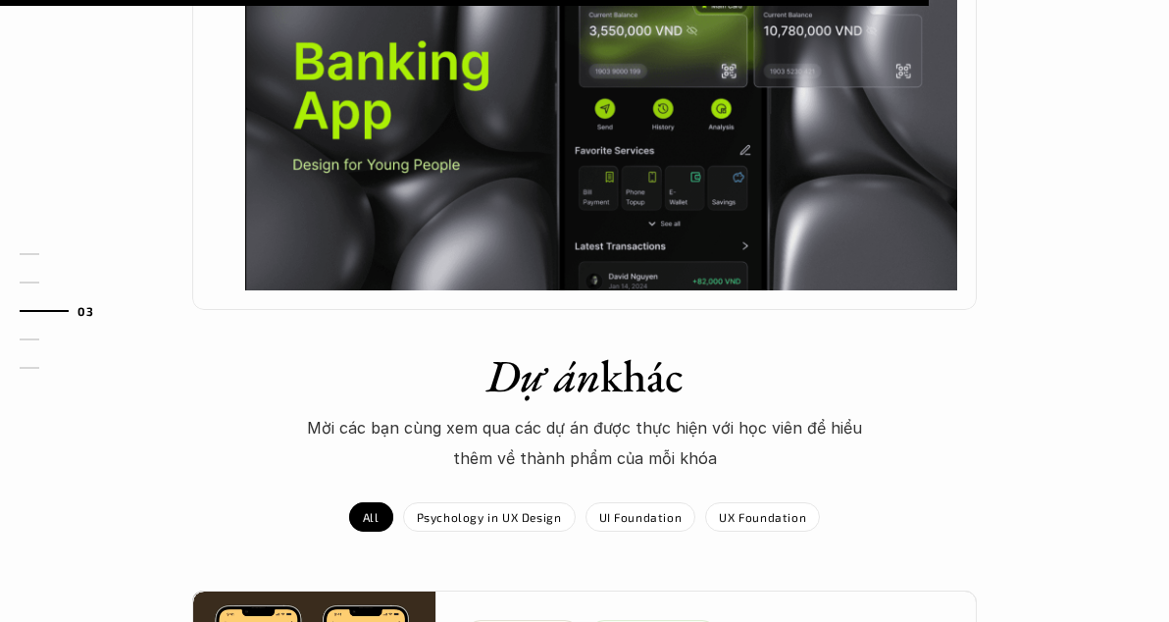
scroll to position [1766, 0]
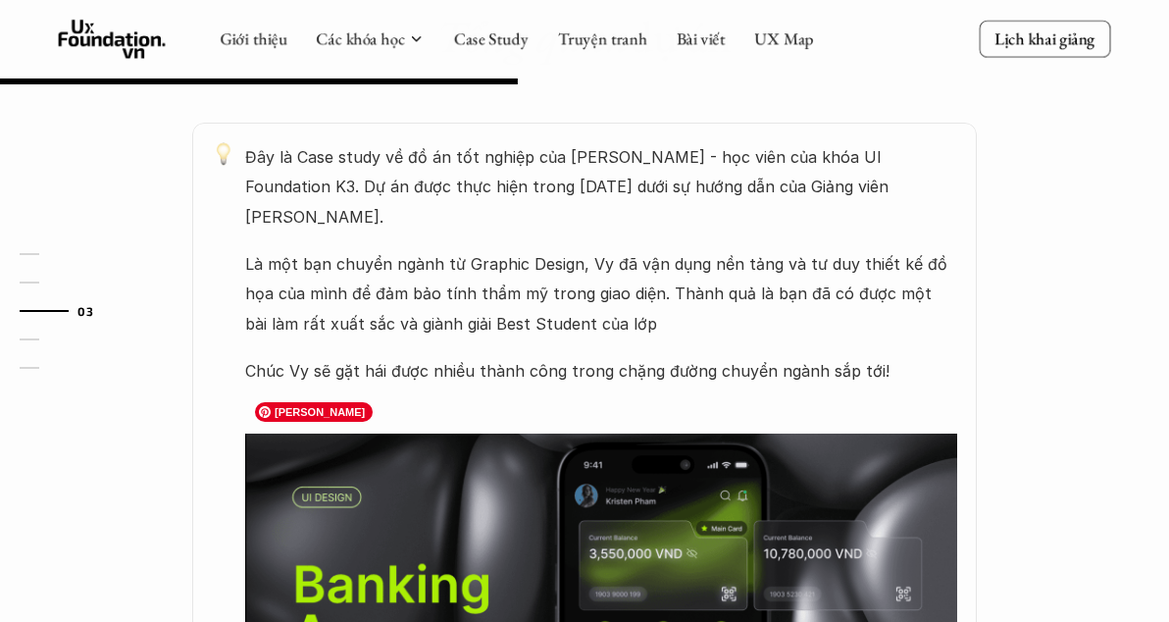
click at [682, 457] on img at bounding box center [601, 624] width 712 height 380
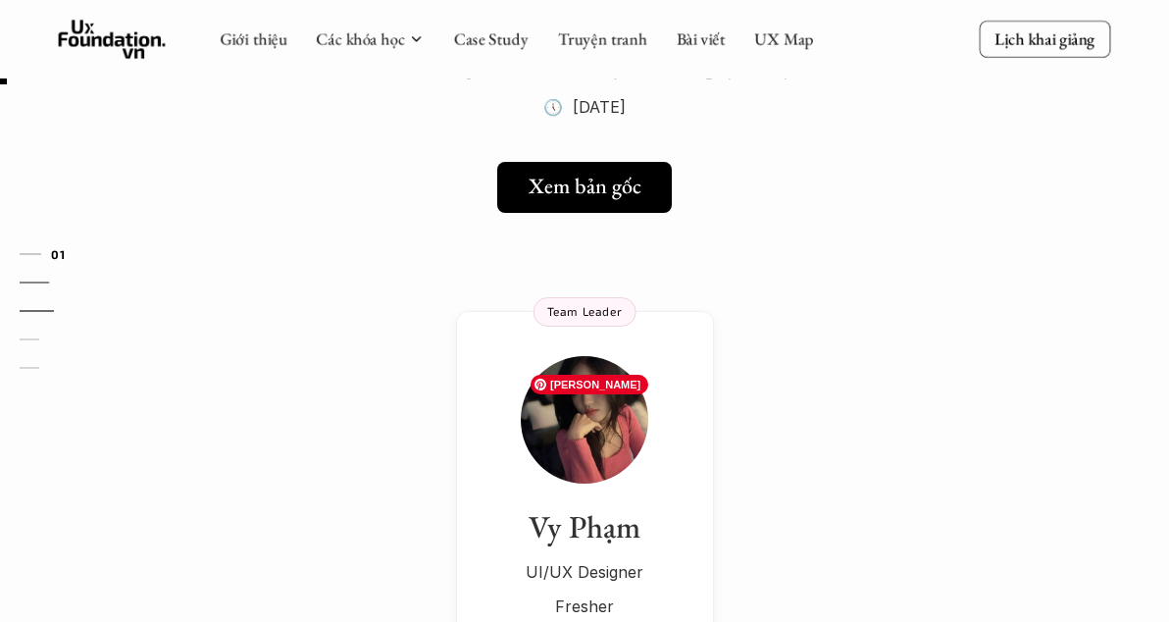
scroll to position [0, 0]
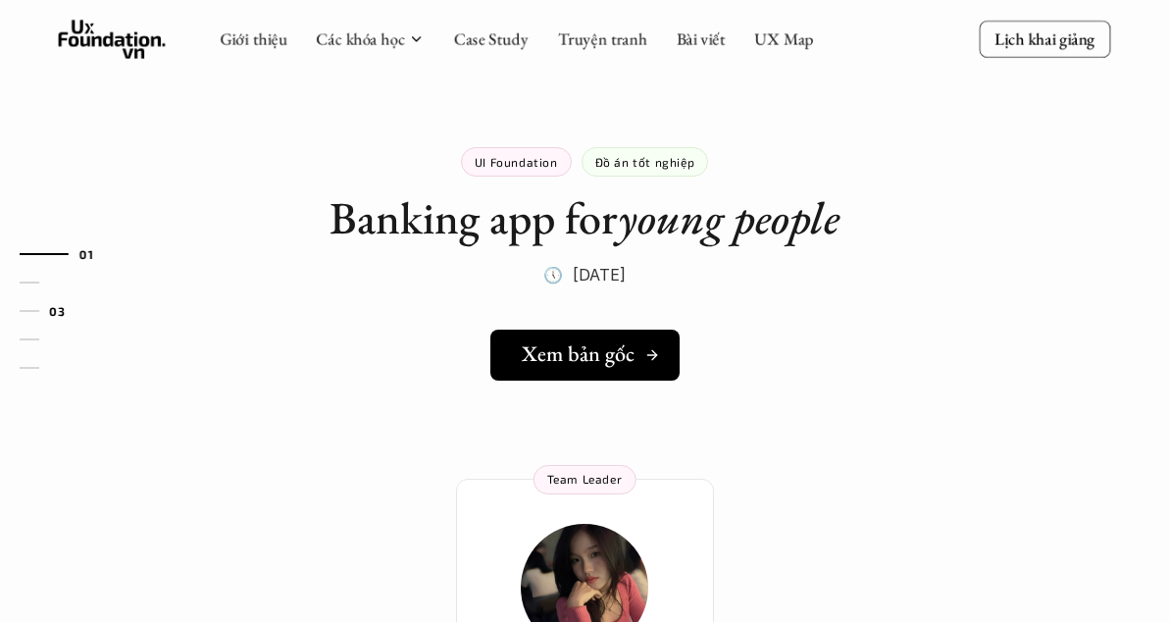
click at [605, 367] on h5 "Xem bản gốc" at bounding box center [578, 354] width 113 height 26
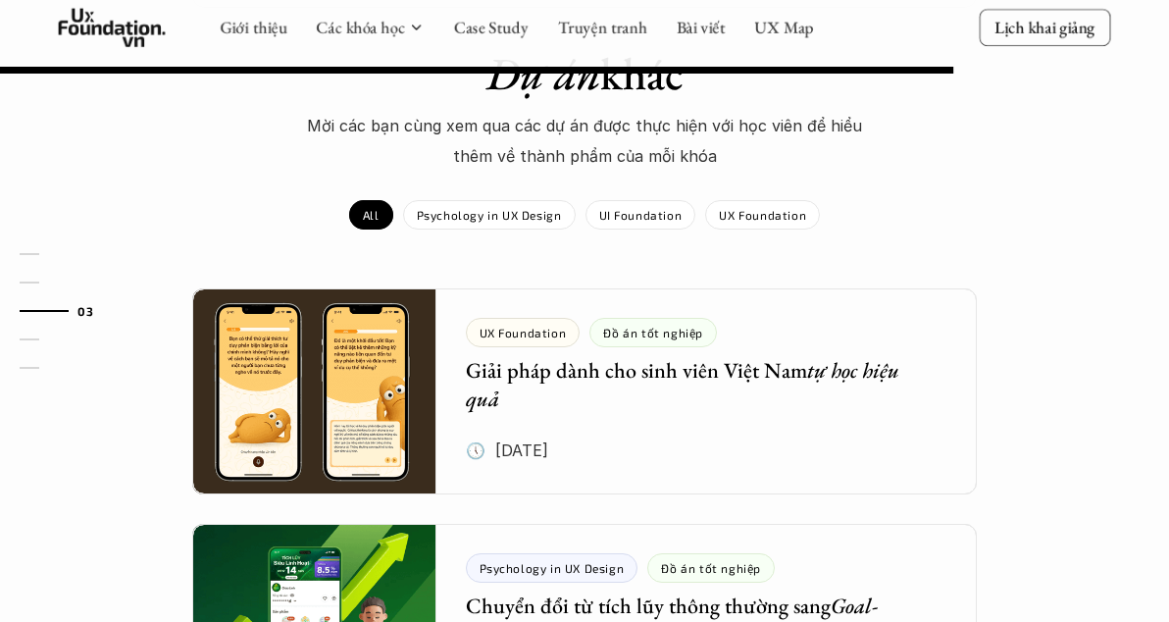
scroll to position [1864, 0]
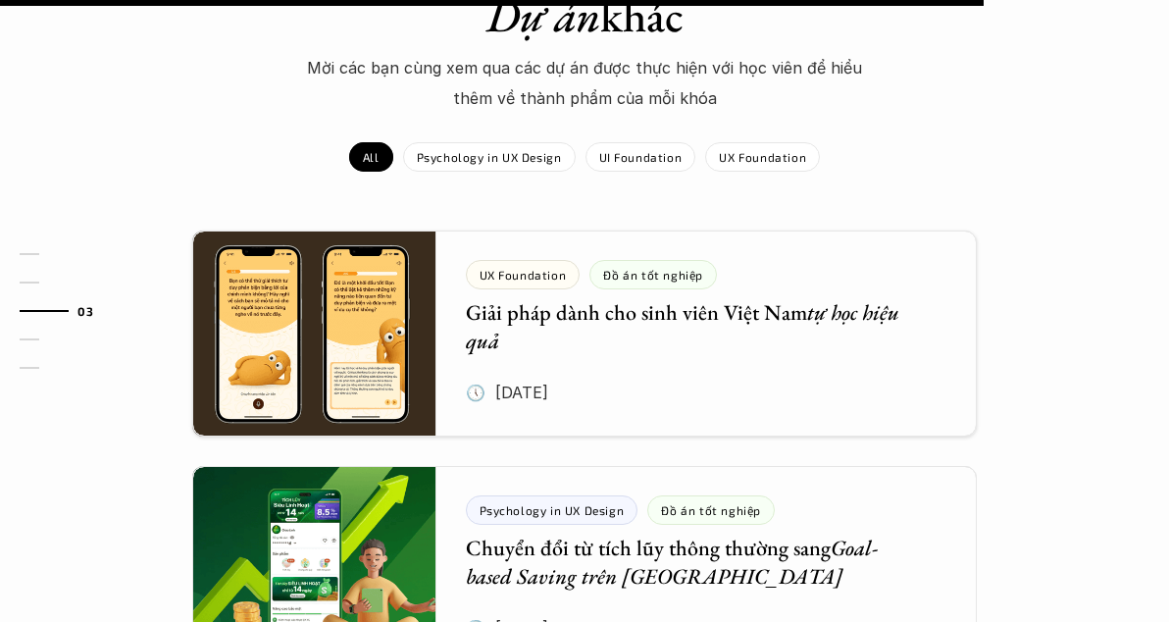
click at [627, 150] on p "UI Foundation" at bounding box center [640, 157] width 83 height 14
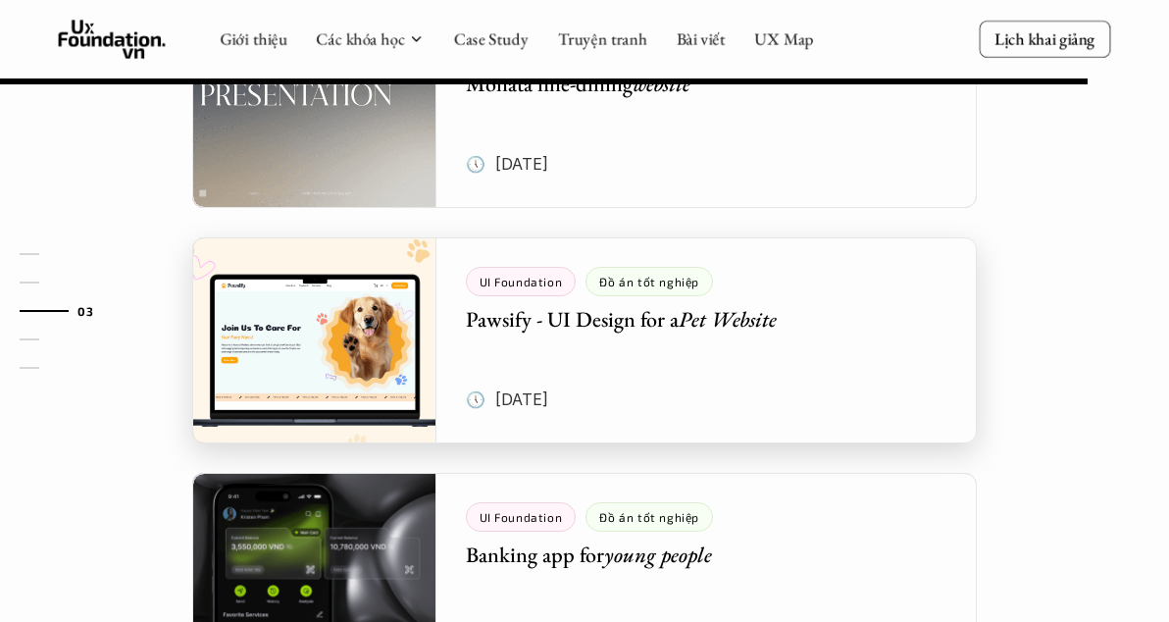
scroll to position [2060, 0]
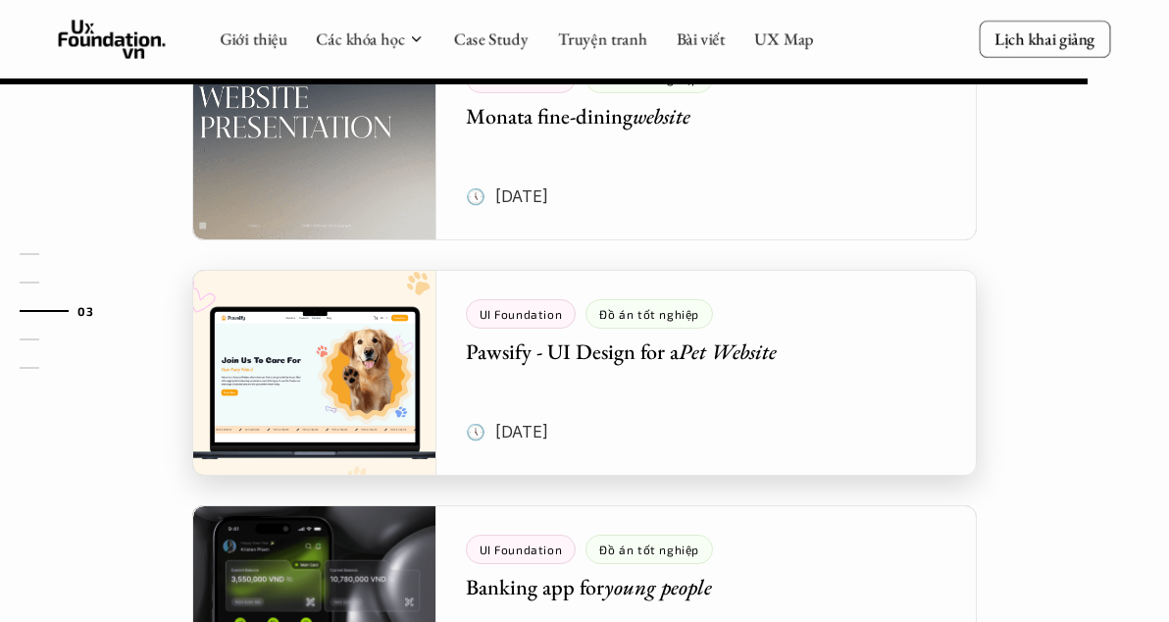
click at [773, 346] on div at bounding box center [584, 373] width 785 height 206
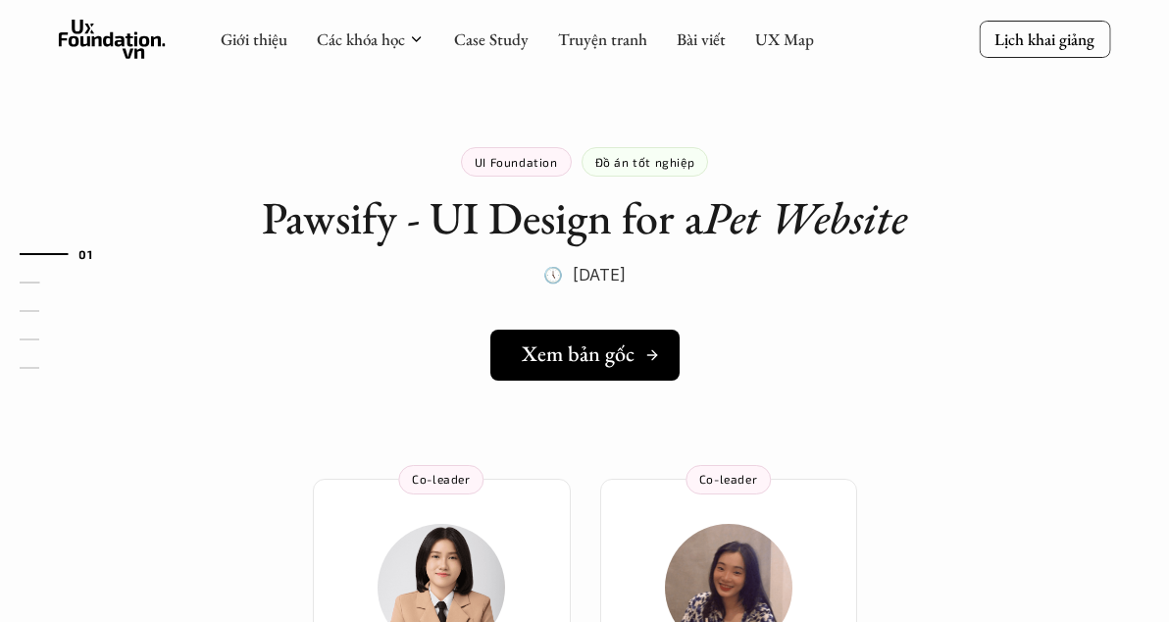
click at [591, 364] on h5 "Xem bản gốc" at bounding box center [578, 354] width 113 height 26
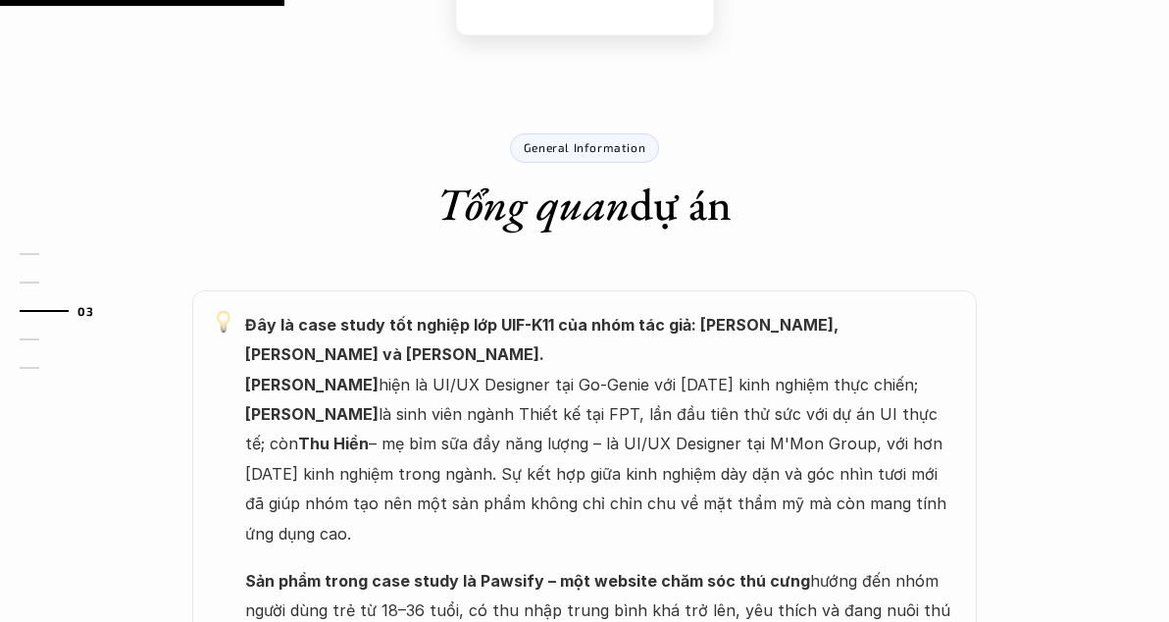
scroll to position [1275, 0]
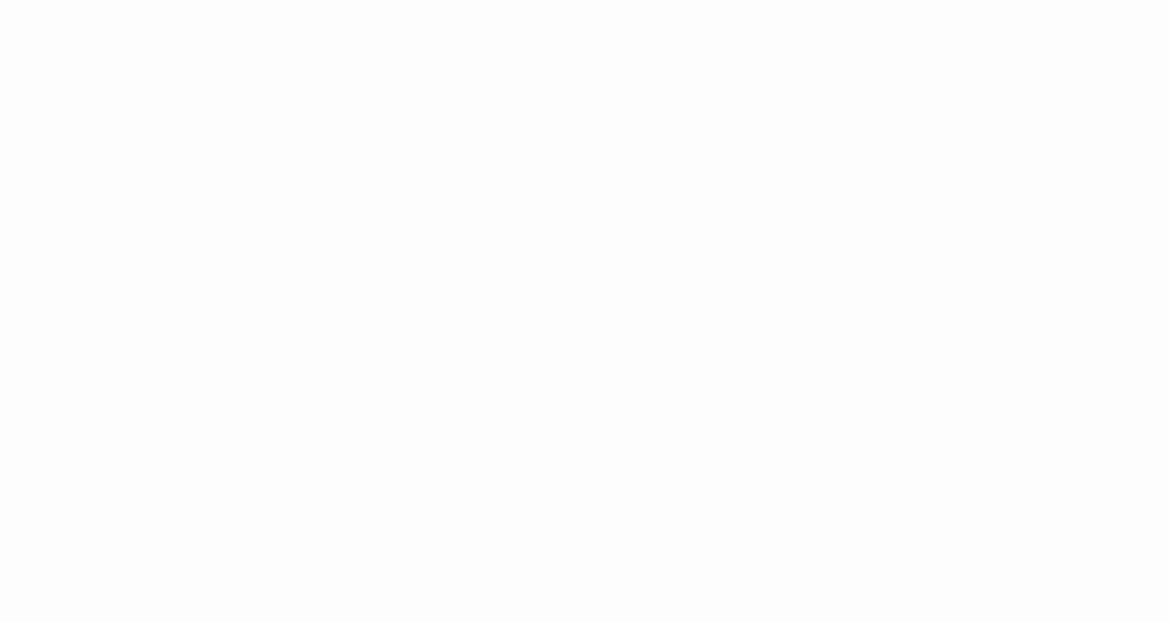
scroll to position [2868, 0]
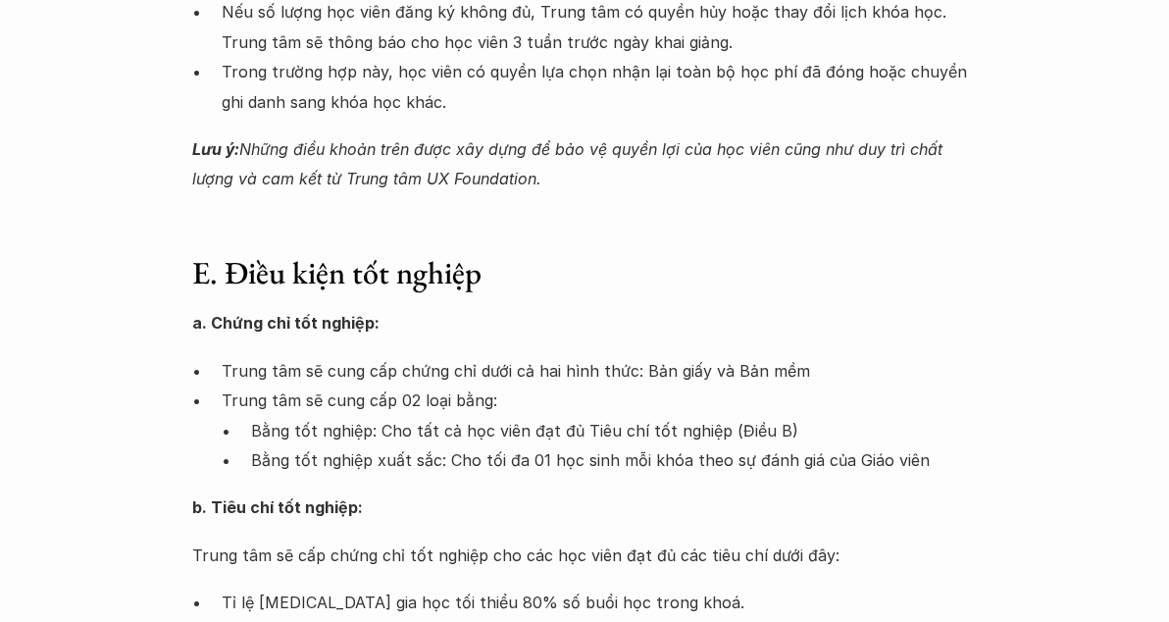
scroll to position [2845, 0]
